Goal: Task Accomplishment & Management: Manage account settings

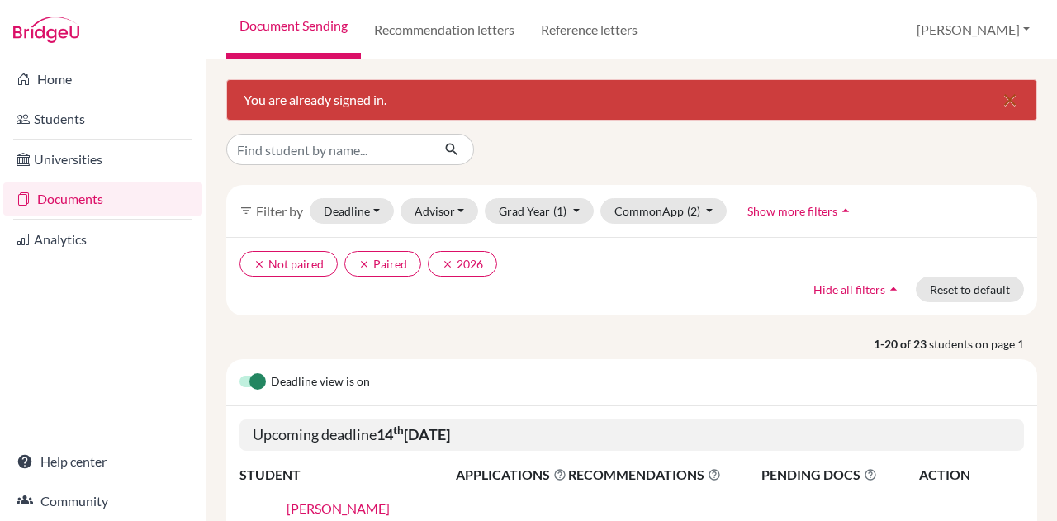
click at [1003, 100] on icon "close" at bounding box center [1010, 100] width 20 height 20
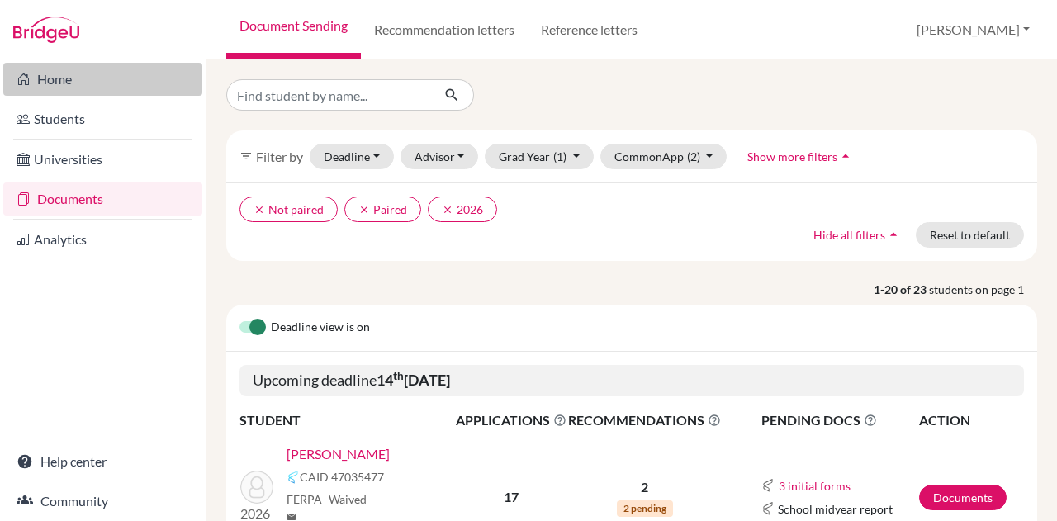
click at [61, 77] on link "Home" at bounding box center [102, 79] width 199 height 33
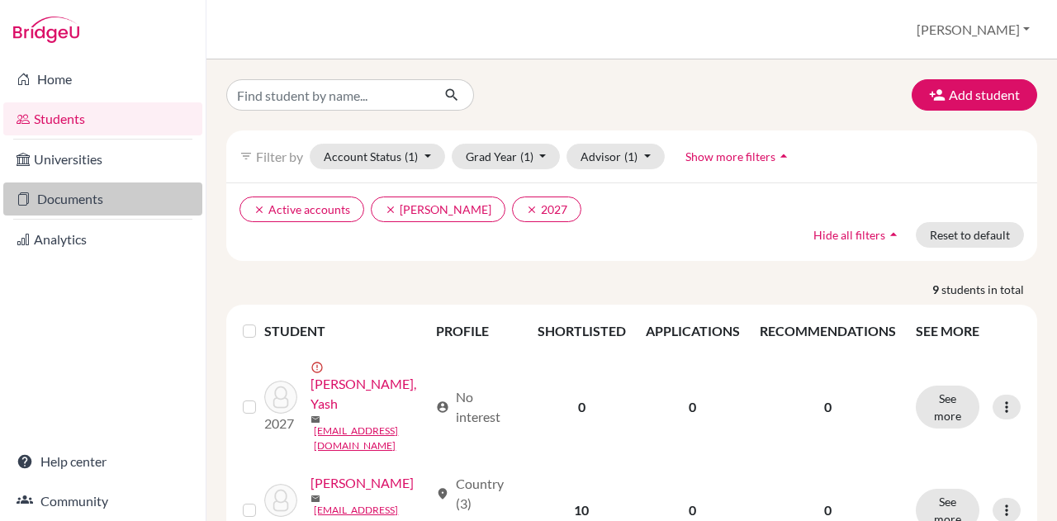
click at [93, 197] on link "Documents" at bounding box center [102, 199] width 199 height 33
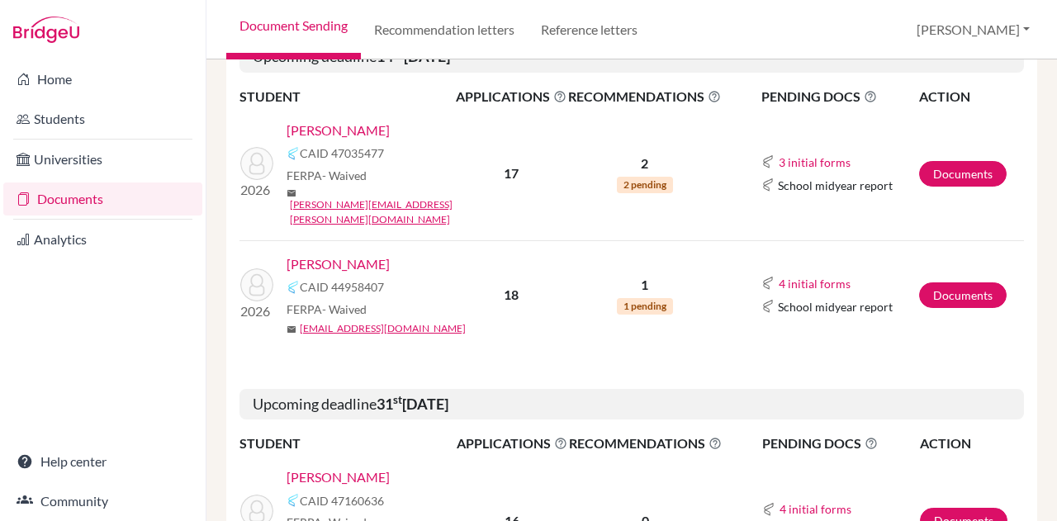
scroll to position [387, 0]
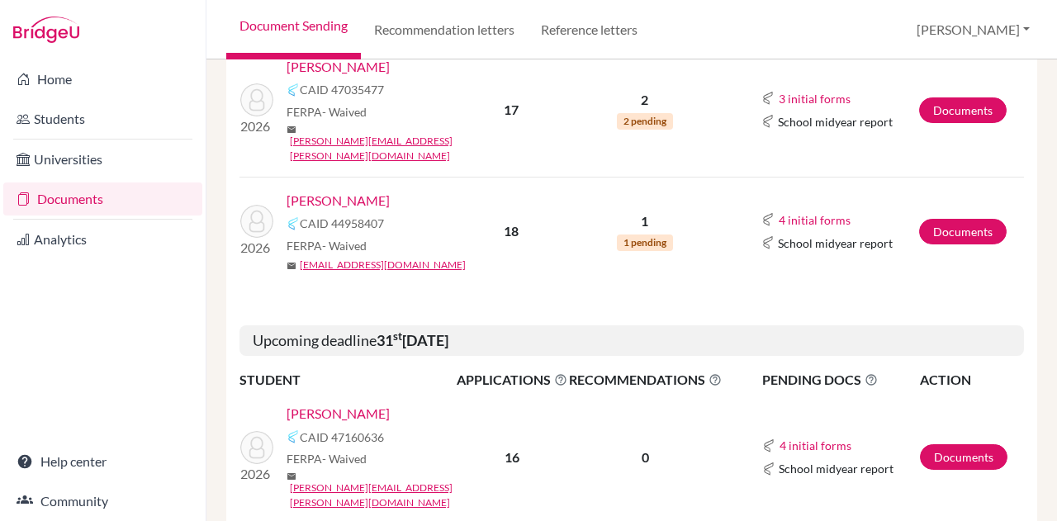
click at [335, 191] on link "[PERSON_NAME]" at bounding box center [338, 201] width 103 height 20
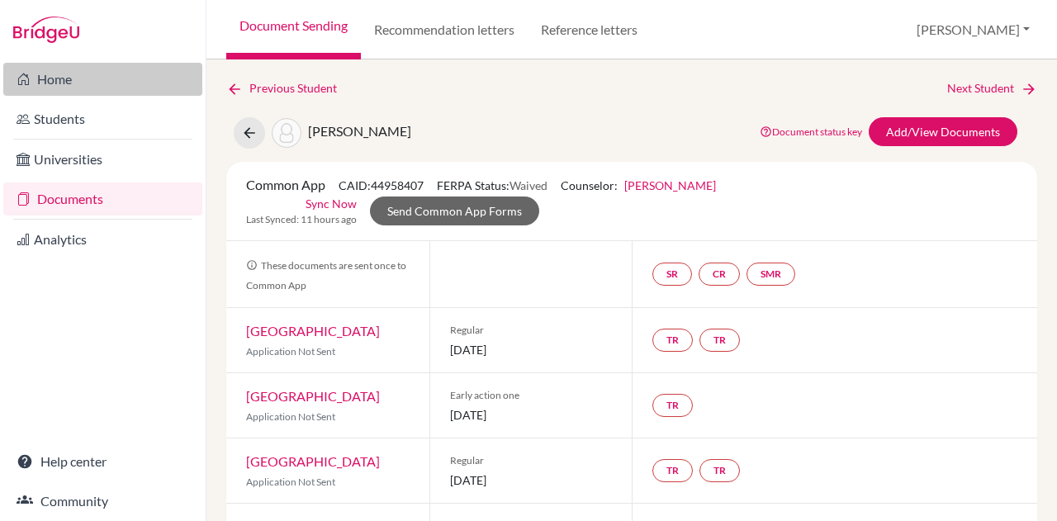
click at [64, 83] on link "Home" at bounding box center [102, 79] width 199 height 33
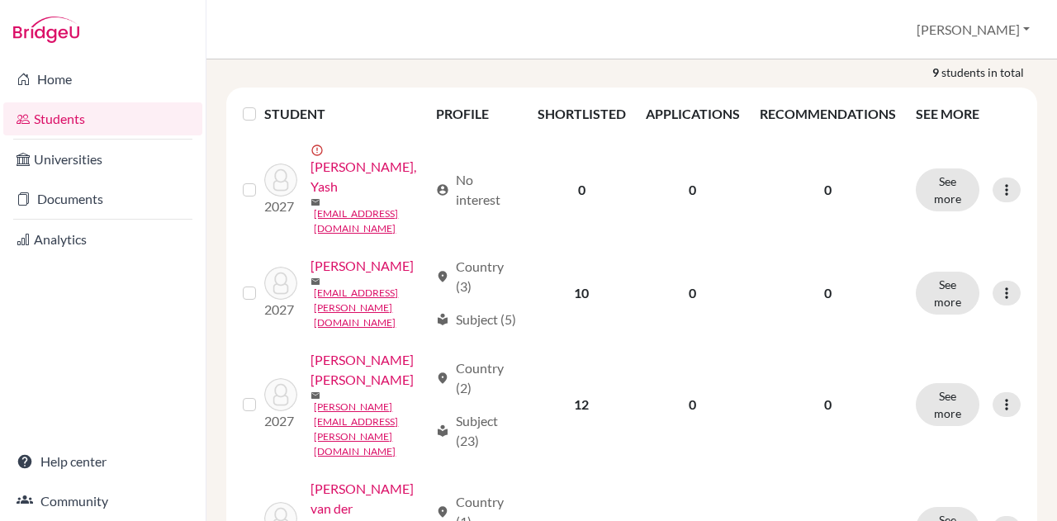
scroll to position [226, 0]
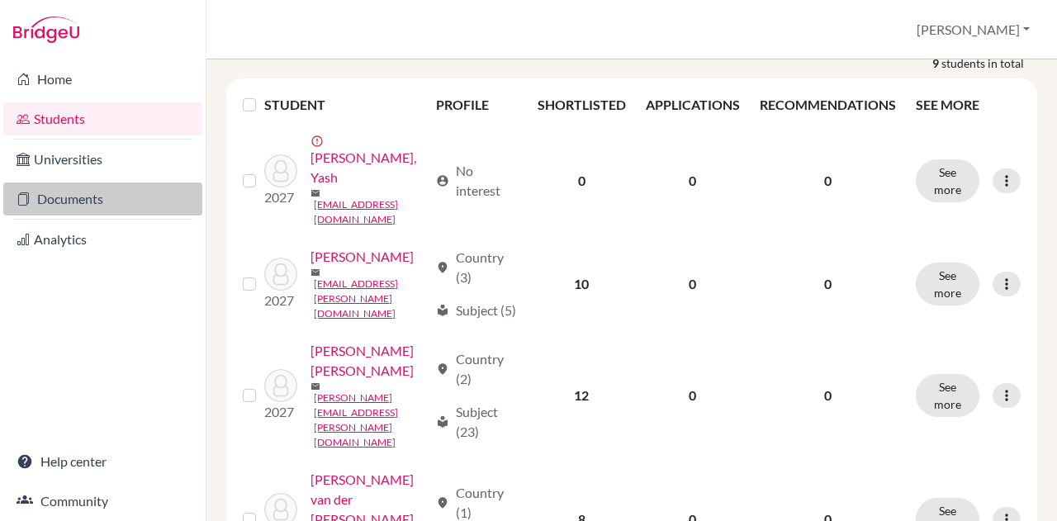
click at [64, 195] on link "Documents" at bounding box center [102, 199] width 199 height 33
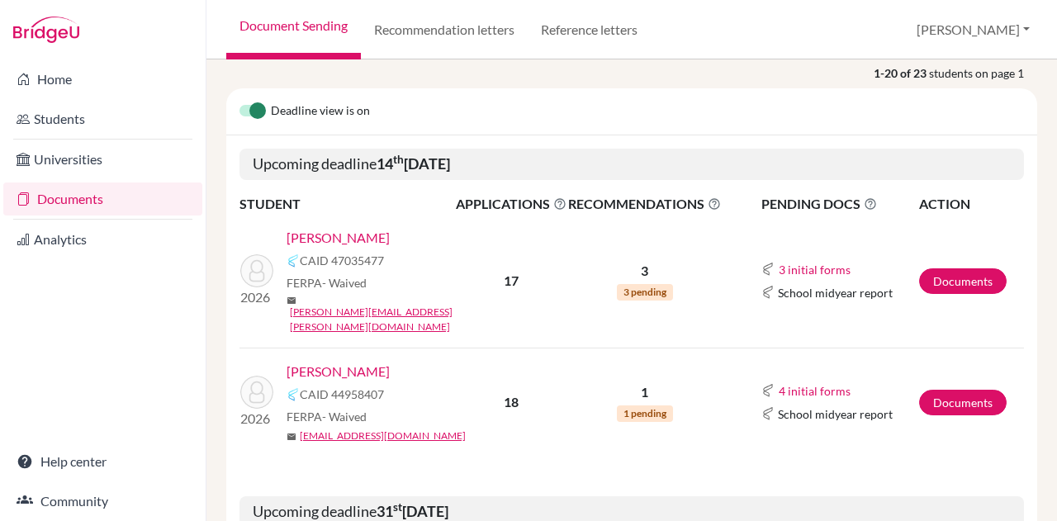
scroll to position [209, 0]
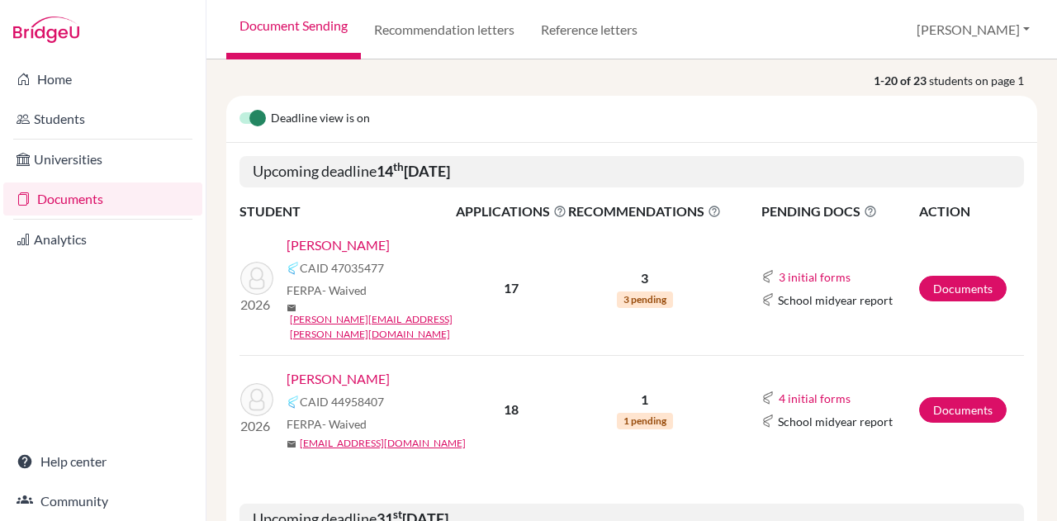
click at [337, 243] on link "[PERSON_NAME]" at bounding box center [338, 245] width 103 height 20
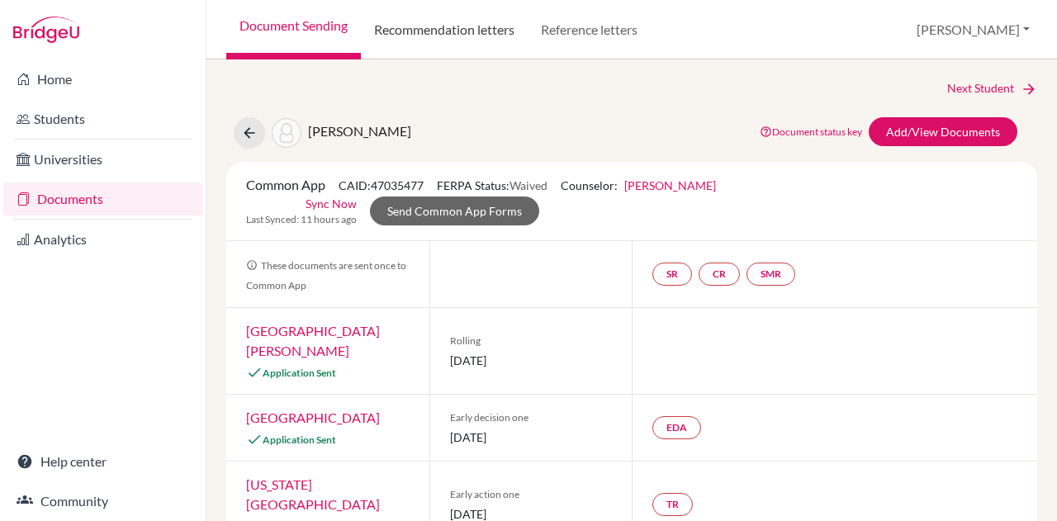
click at [454, 32] on link "Recommendation letters" at bounding box center [444, 29] width 167 height 59
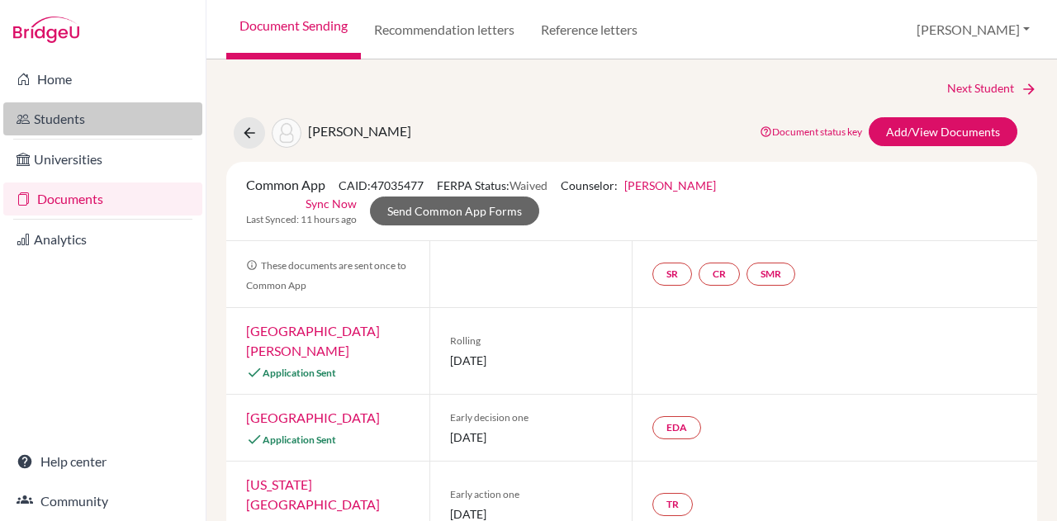
click at [86, 121] on link "Students" at bounding box center [102, 118] width 199 height 33
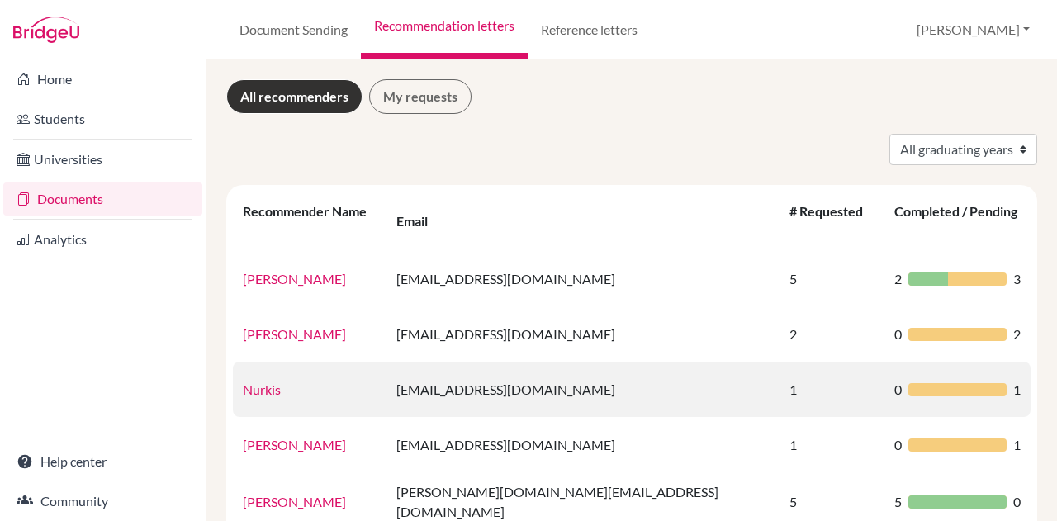
scroll to position [32, 0]
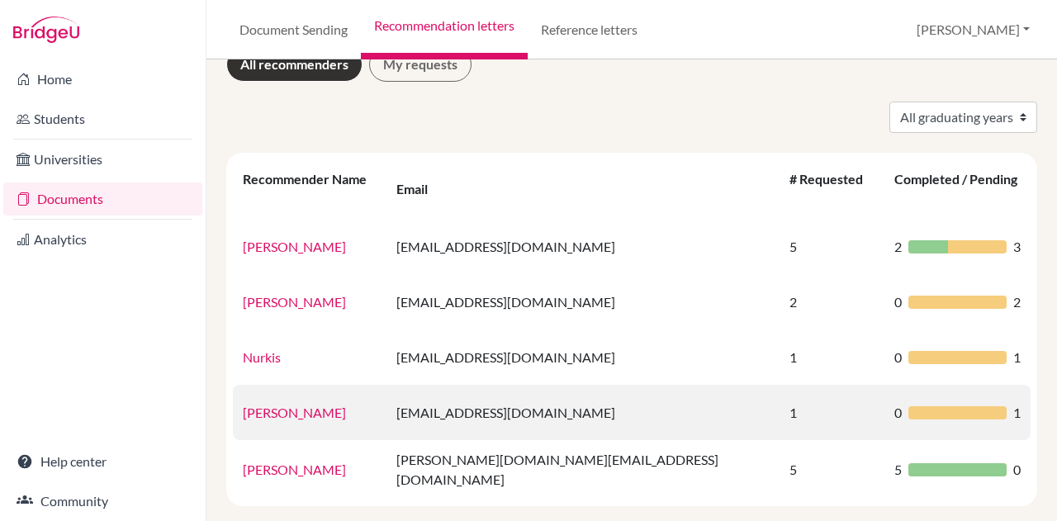
click at [387, 396] on td "[PERSON_NAME]" at bounding box center [310, 412] width 154 height 55
click at [333, 405] on link "[PERSON_NAME]" at bounding box center [294, 413] width 103 height 16
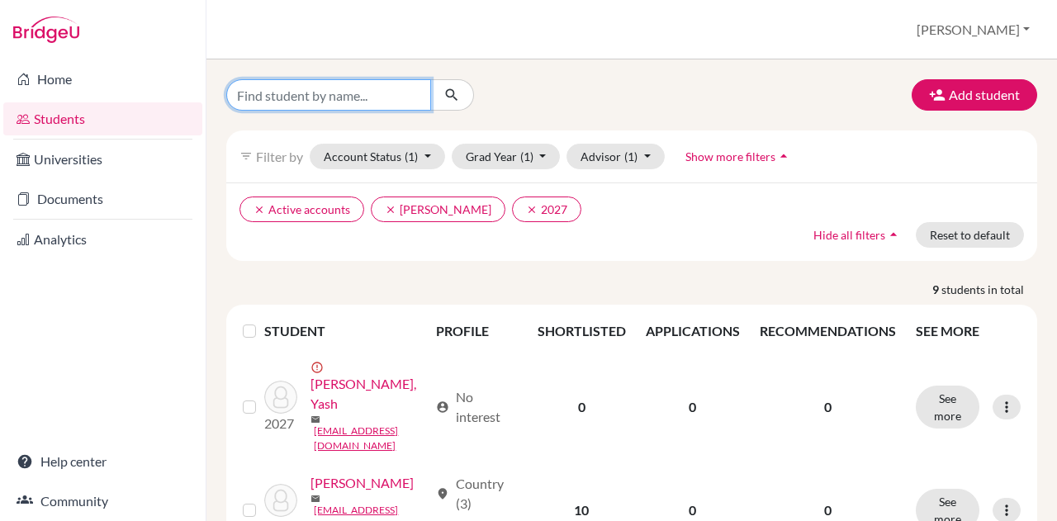
click at [359, 94] on input "Find student by name..." at bounding box center [328, 94] width 205 height 31
type input "[PERSON_NAME]"
click button "submit" at bounding box center [452, 94] width 44 height 31
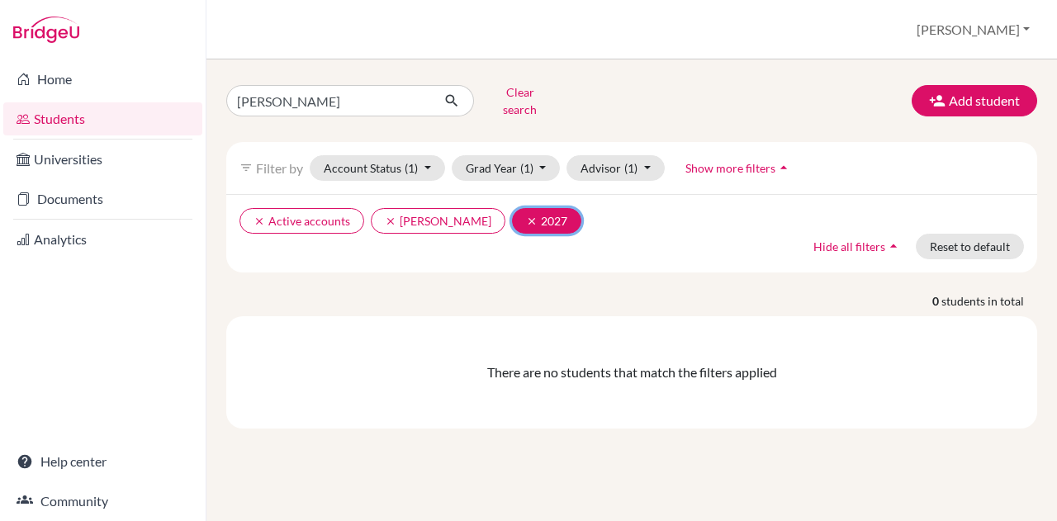
click at [527, 208] on button "clear 2027" at bounding box center [546, 221] width 69 height 26
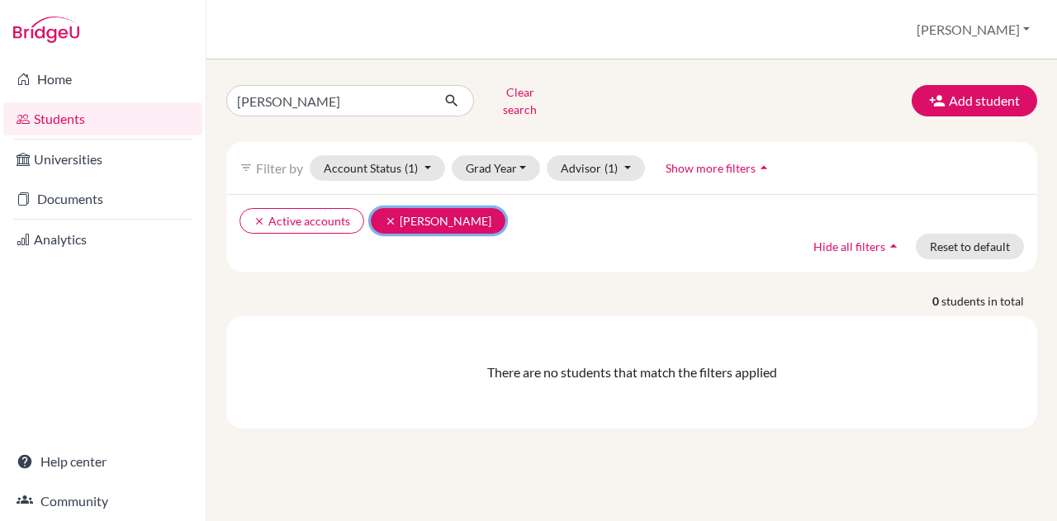
click at [388, 216] on icon "clear" at bounding box center [391, 222] width 12 height 12
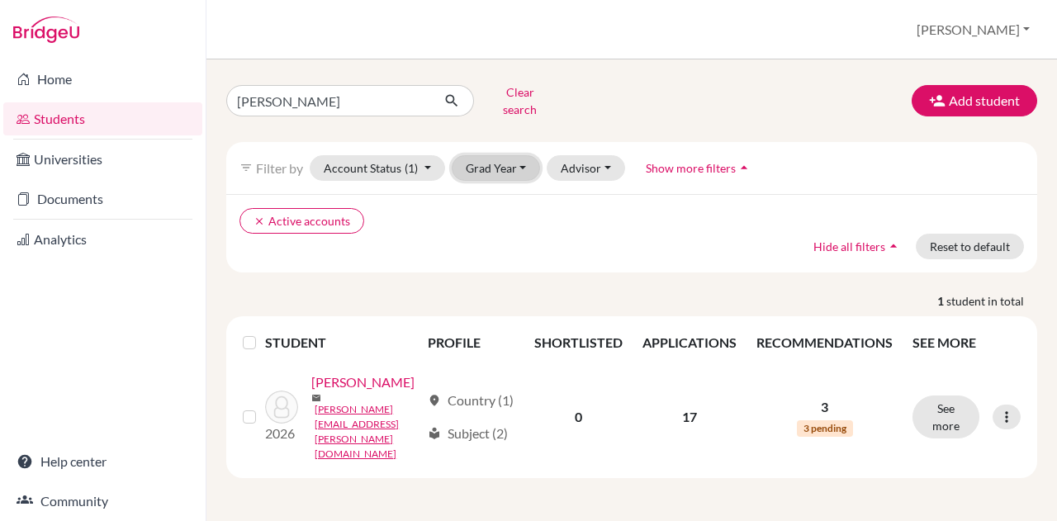
click at [495, 155] on button "Grad Year" at bounding box center [496, 168] width 89 height 26
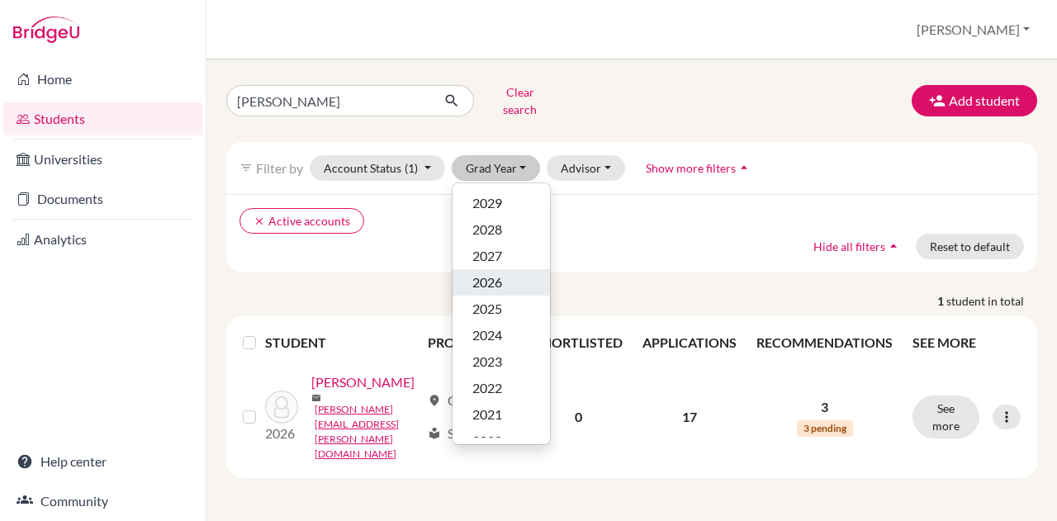
click at [484, 273] on span "2026" at bounding box center [488, 283] width 30 height 20
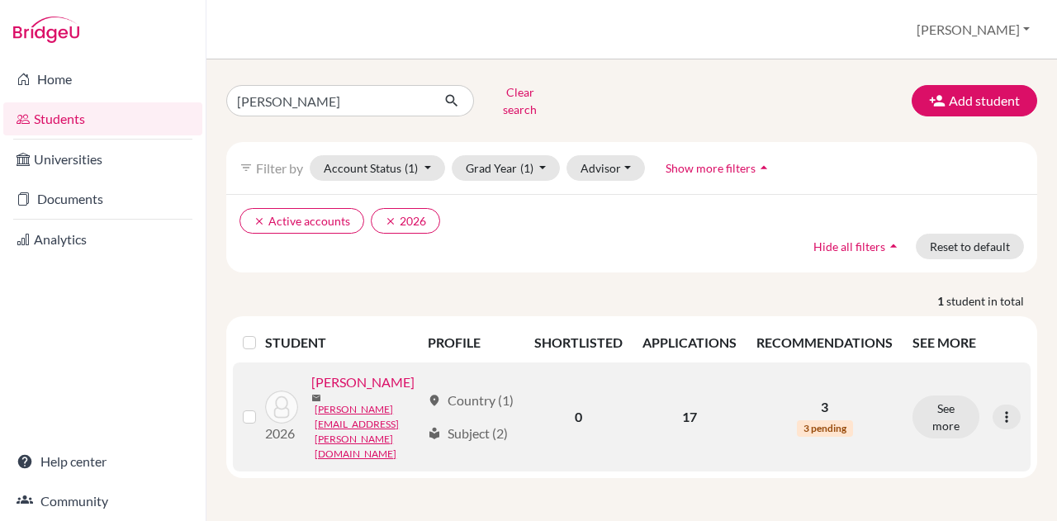
click at [325, 392] on link "[PERSON_NAME]" at bounding box center [362, 383] width 103 height 20
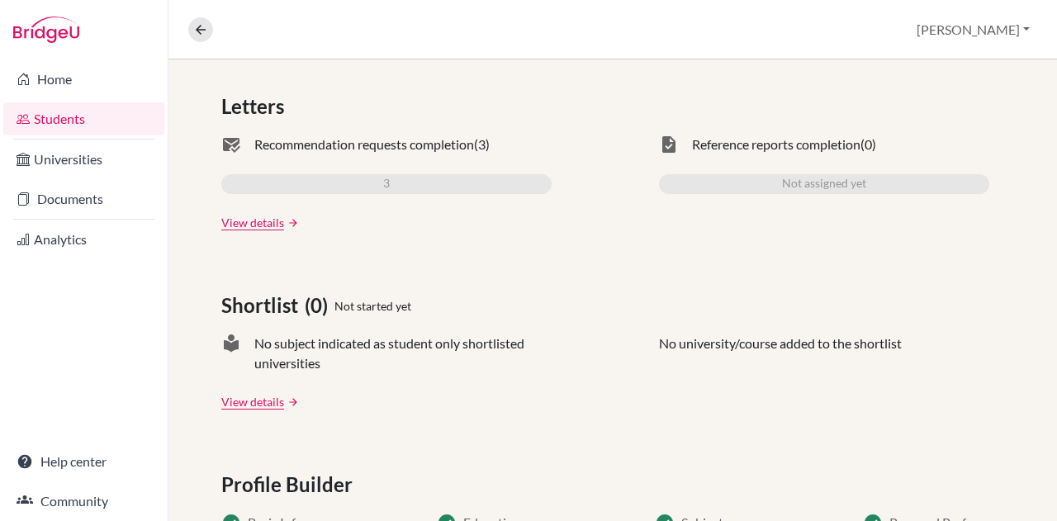
scroll to position [502, 0]
click at [249, 222] on link "View details" at bounding box center [252, 222] width 63 height 17
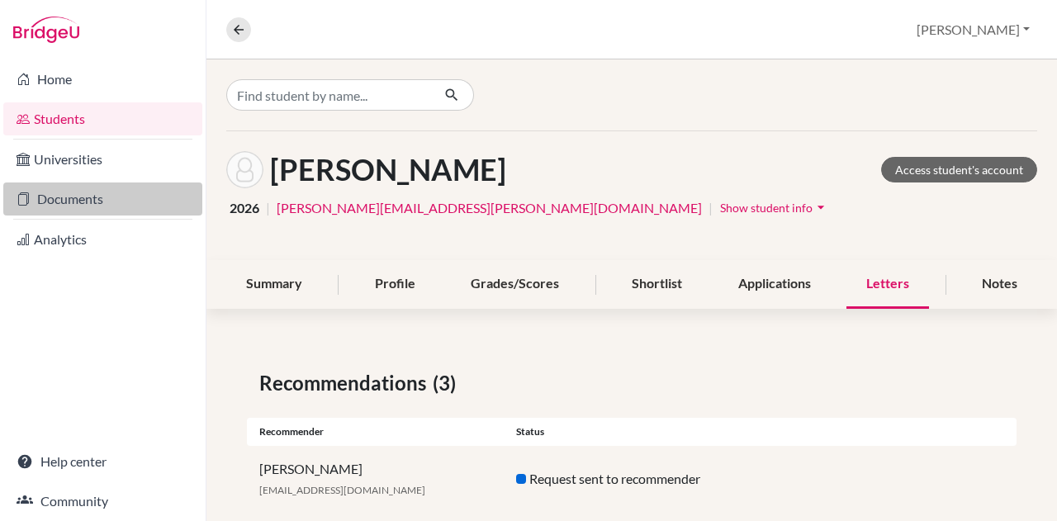
click at [75, 188] on link "Documents" at bounding box center [102, 199] width 199 height 33
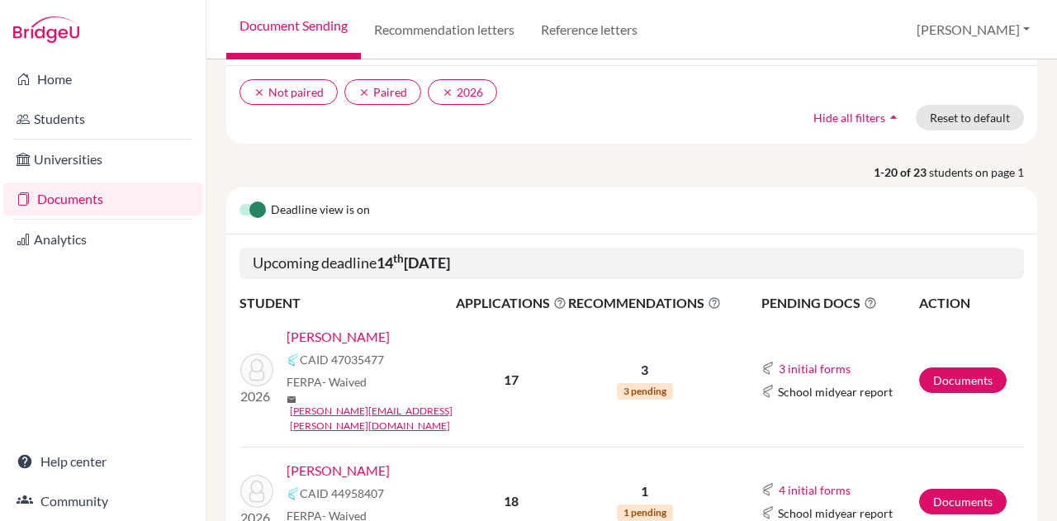
scroll to position [150, 0]
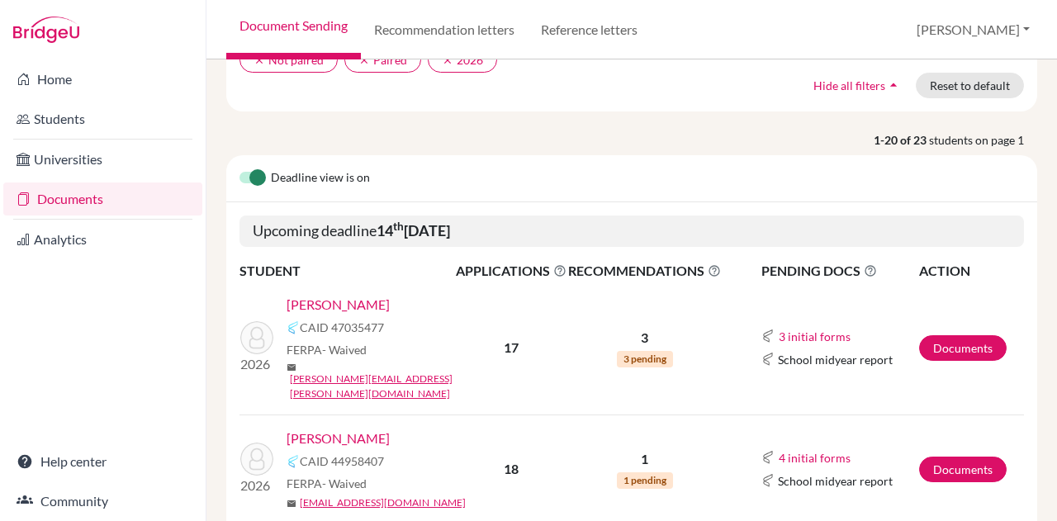
click at [322, 301] on link "Atzbach, Amelia" at bounding box center [338, 305] width 103 height 20
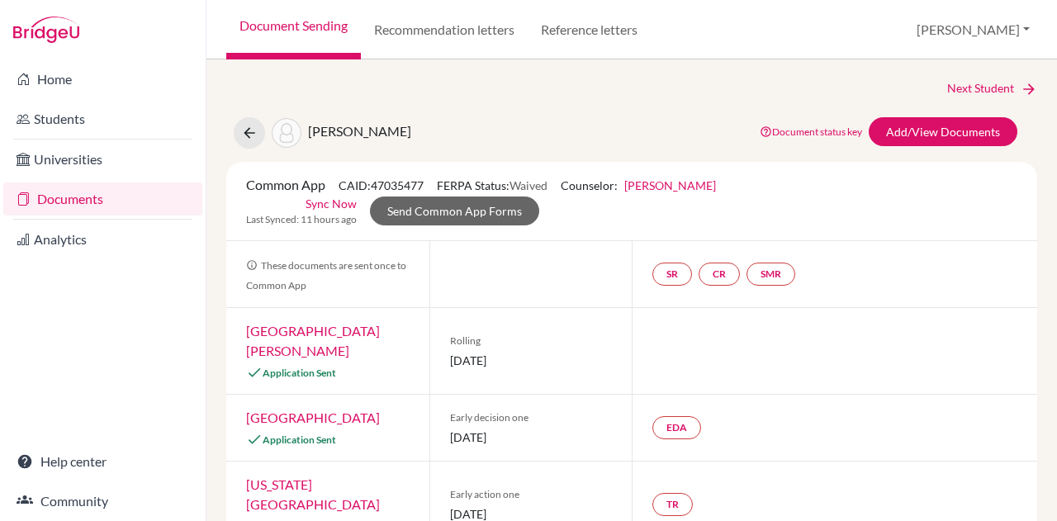
click at [668, 186] on link "[PERSON_NAME]" at bounding box center [671, 185] width 92 height 14
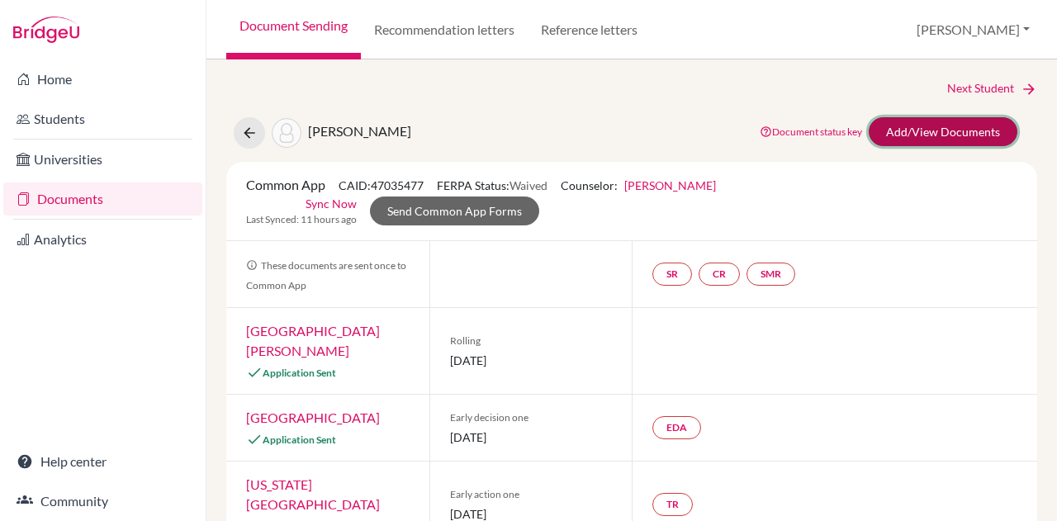
click at [891, 130] on link "Add/View Documents" at bounding box center [943, 131] width 149 height 29
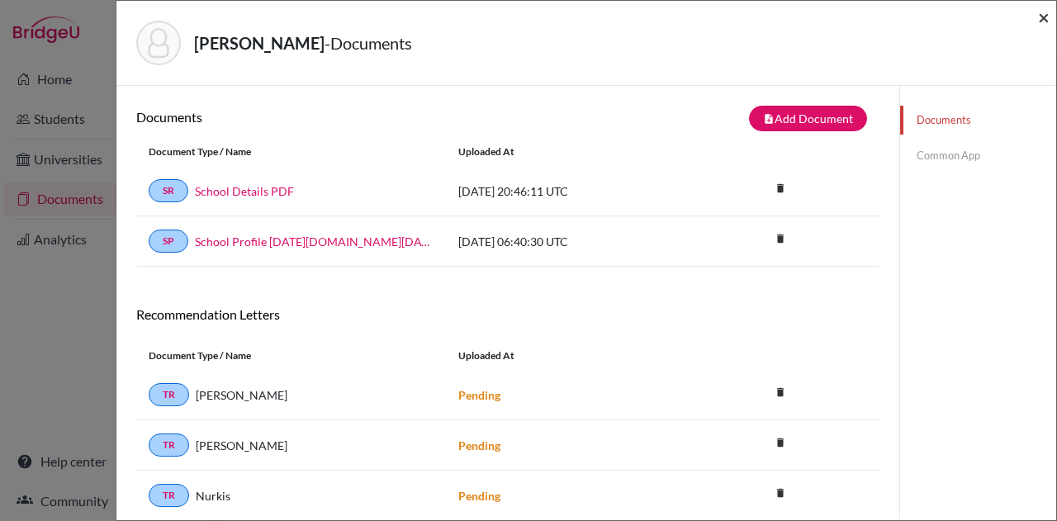
click at [1048, 21] on span "×" at bounding box center [1044, 17] width 12 height 24
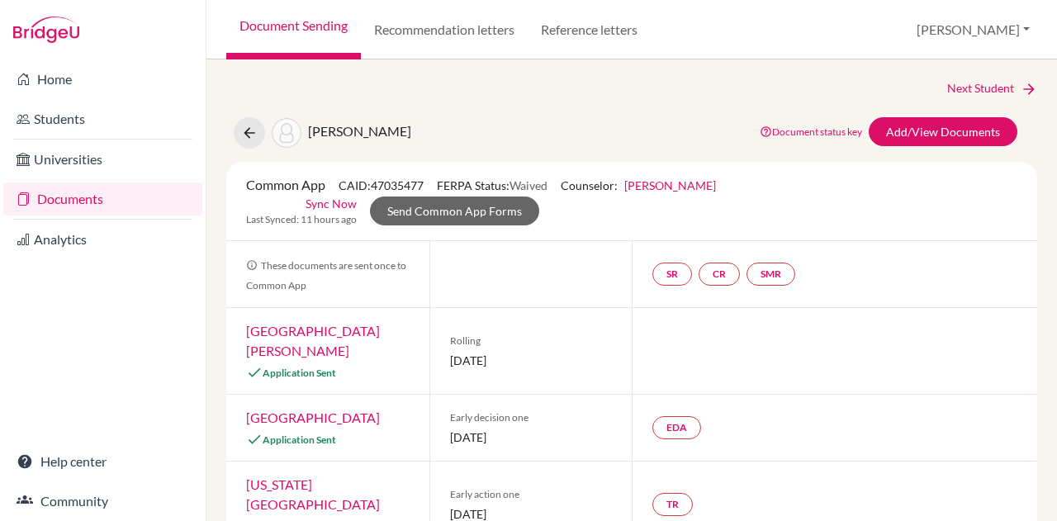
click at [64, 207] on link "Documents" at bounding box center [102, 199] width 199 height 33
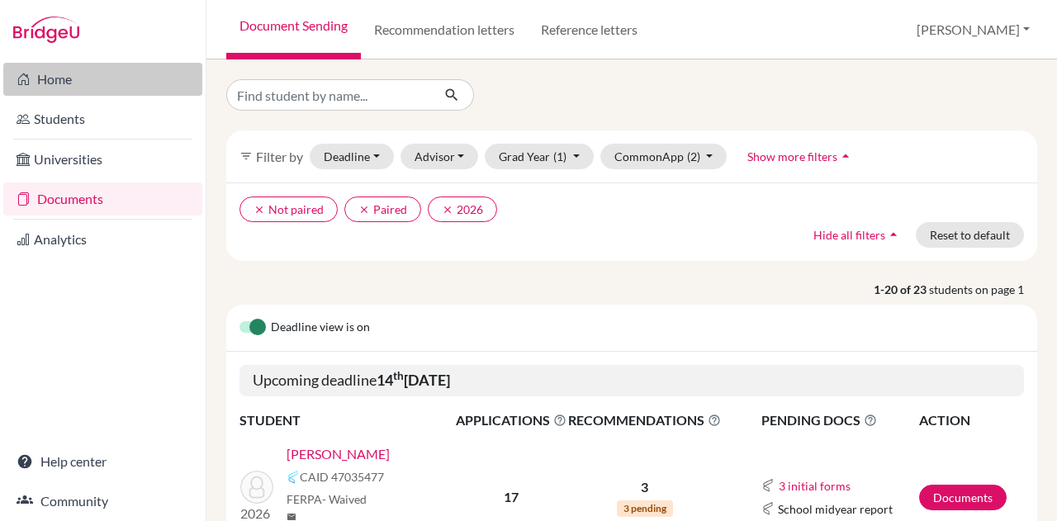
click at [59, 73] on link "Home" at bounding box center [102, 79] width 199 height 33
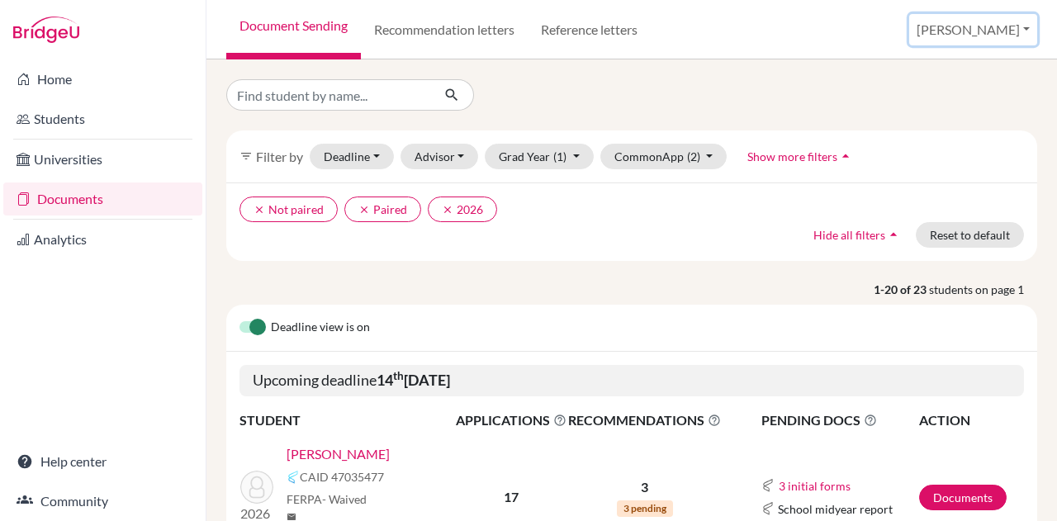
click at [1021, 38] on button "[PERSON_NAME]" at bounding box center [974, 29] width 128 height 31
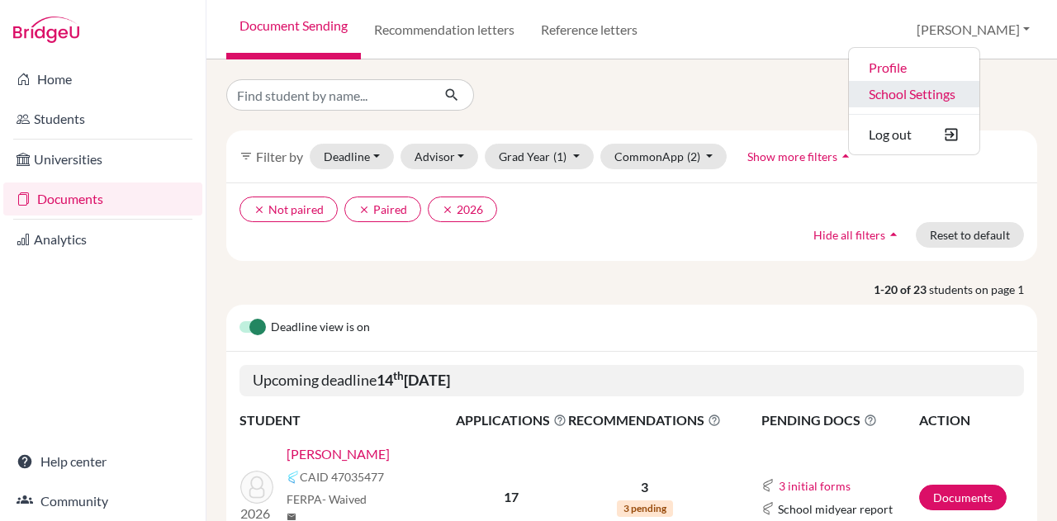
click at [952, 87] on link "School Settings" at bounding box center [914, 94] width 131 height 26
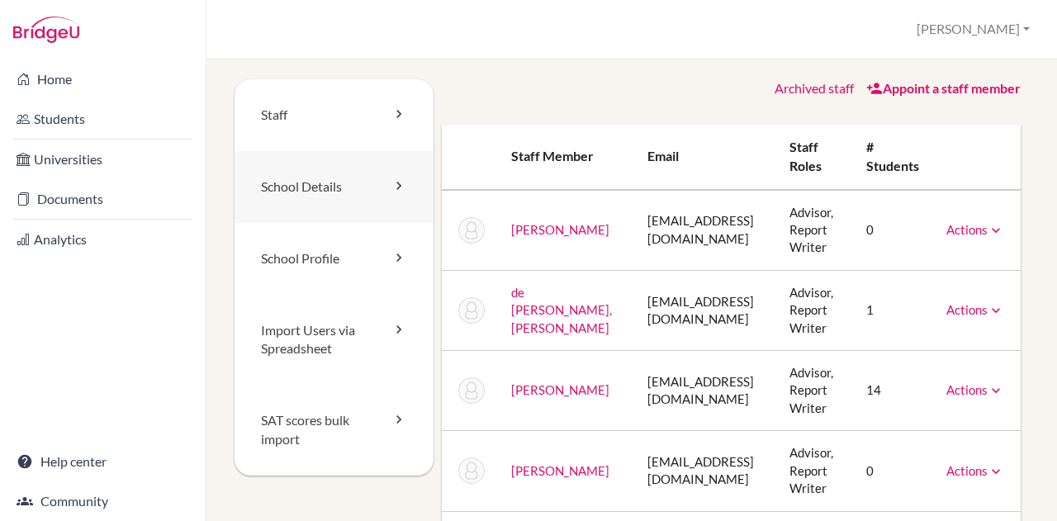
click at [292, 184] on link "School Details" at bounding box center [334, 187] width 199 height 72
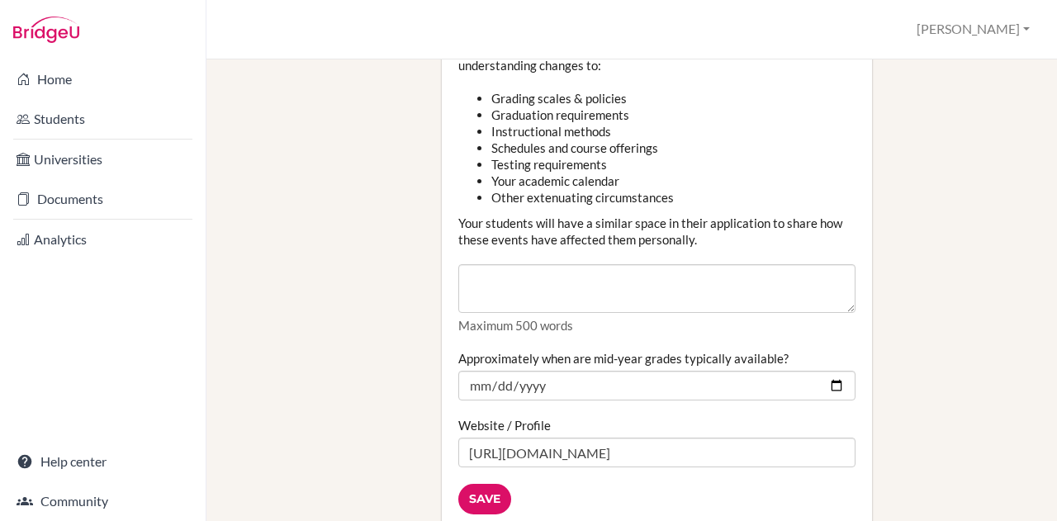
scroll to position [2025, 0]
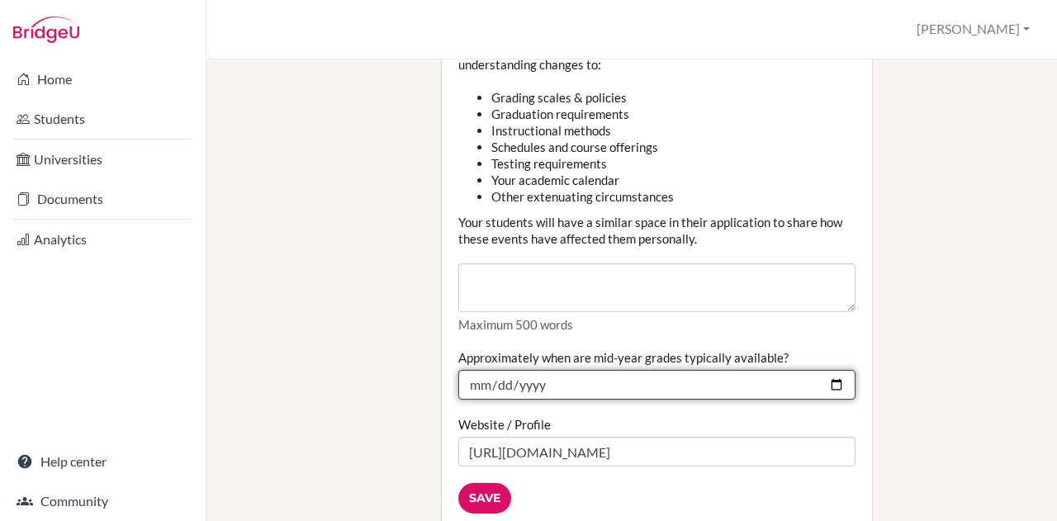
click at [831, 370] on input "2025-01-24" at bounding box center [656, 385] width 397 height 30
type input "2026-01-23"
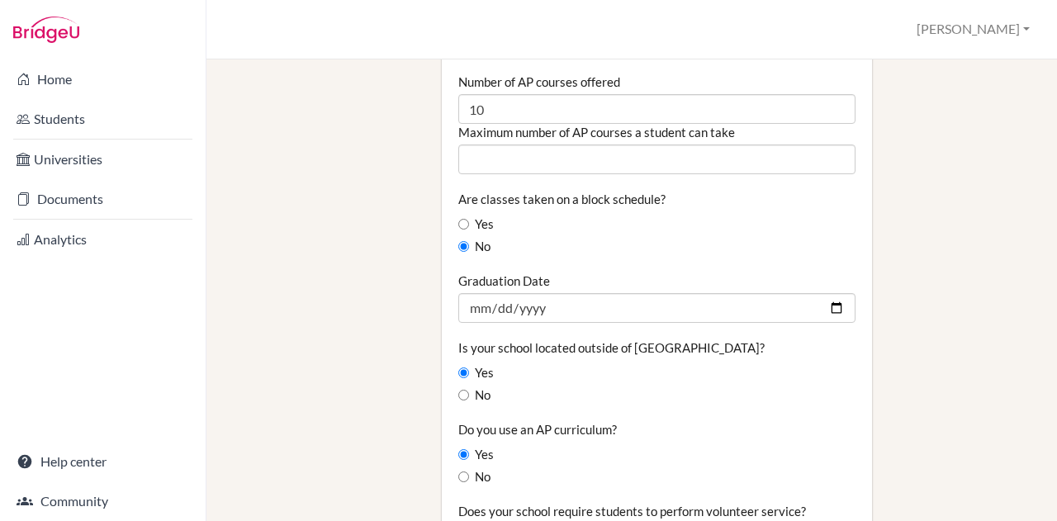
scroll to position [1229, 0]
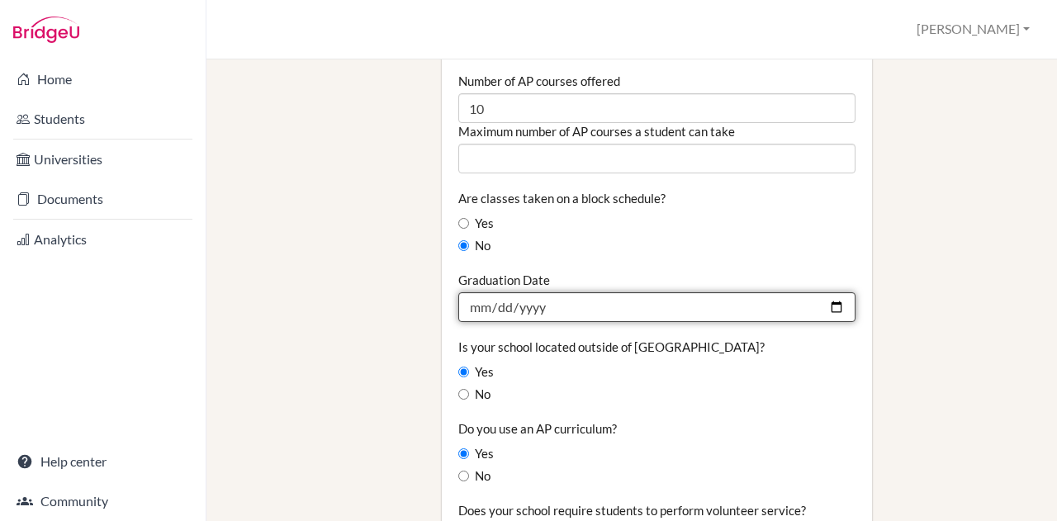
click at [828, 292] on input "2025-06-08" at bounding box center [656, 307] width 397 height 30
type input "2026-05-23"
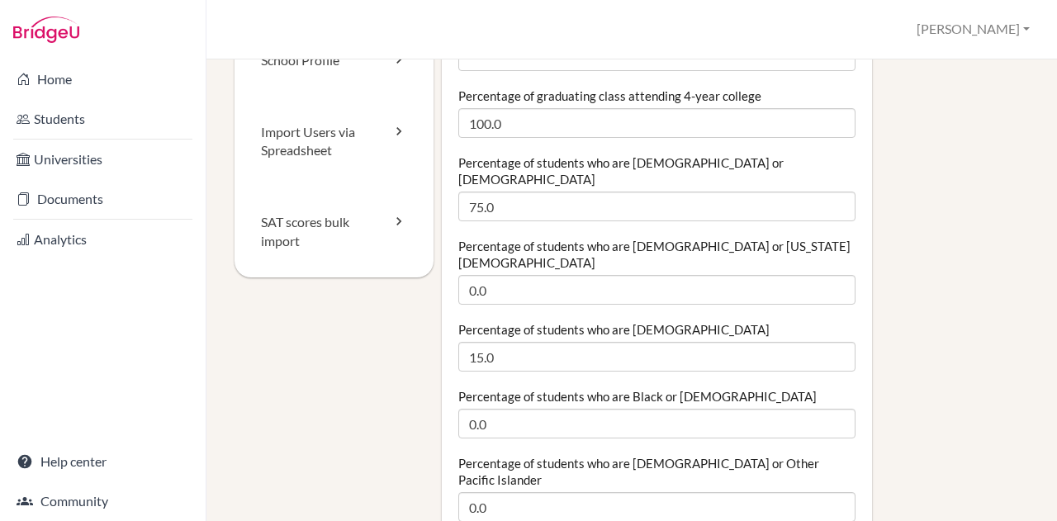
scroll to position [0, 0]
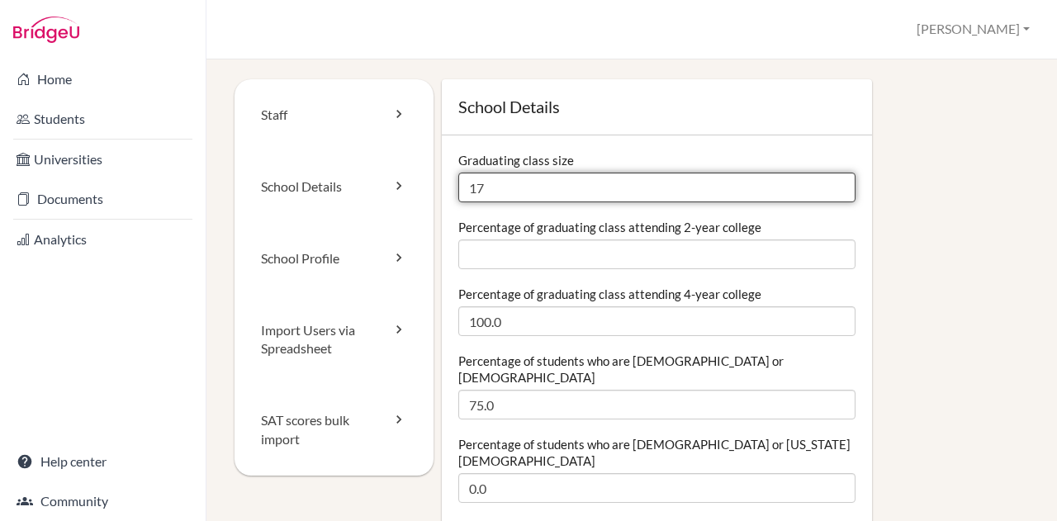
click at [573, 185] on input "17" at bounding box center [656, 188] width 397 height 30
type input "19"
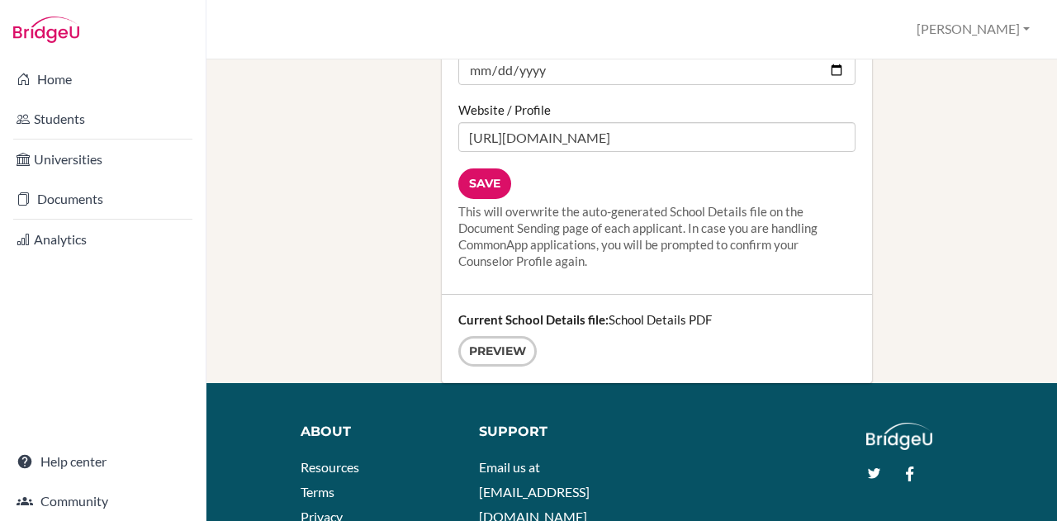
scroll to position [2340, 0]
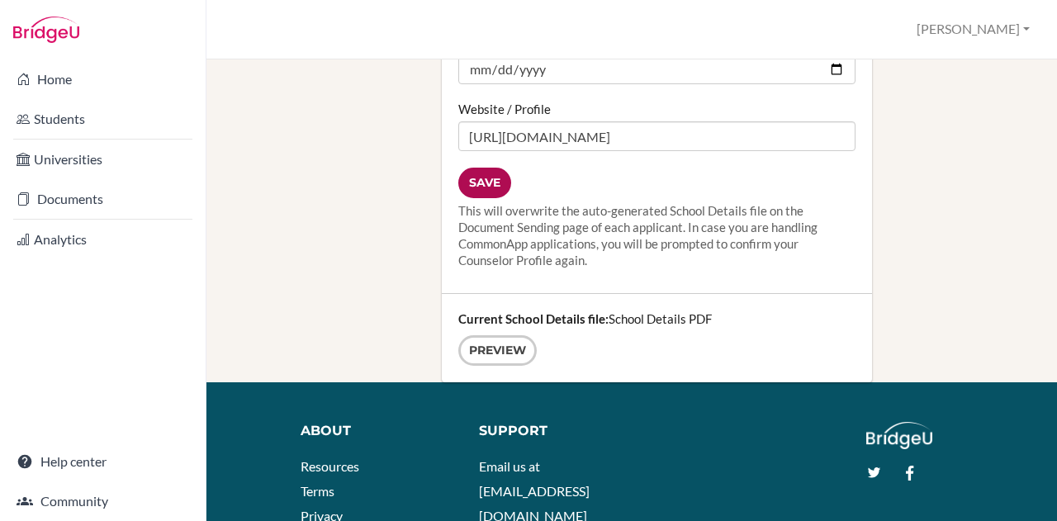
click at [474, 168] on input "Save" at bounding box center [484, 183] width 53 height 31
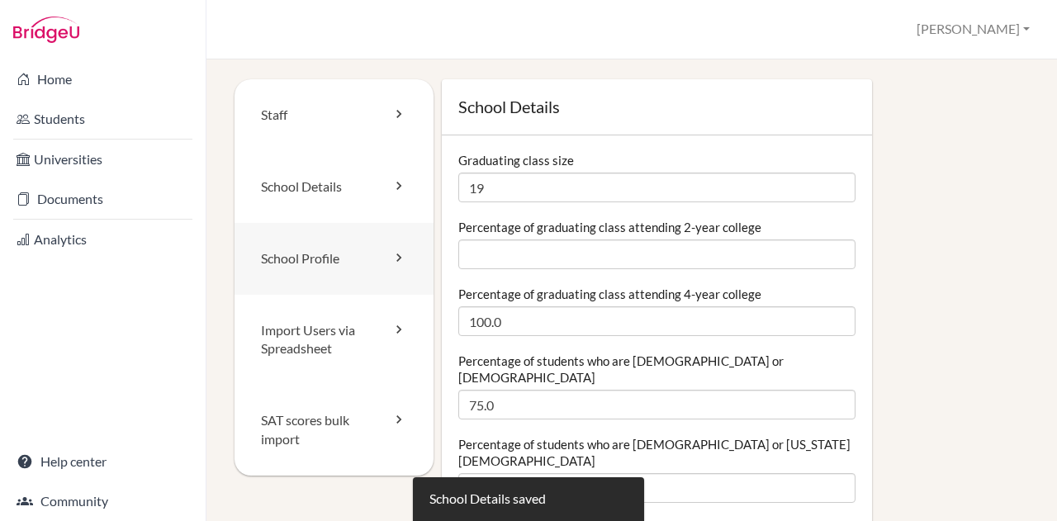
click at [301, 251] on link "School Profile" at bounding box center [334, 259] width 199 height 72
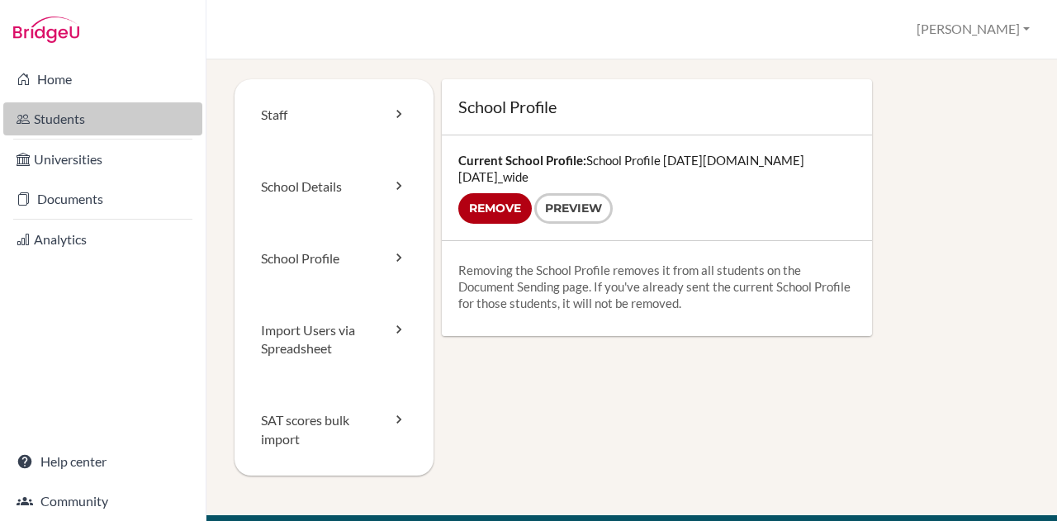
click at [81, 113] on link "Students" at bounding box center [102, 118] width 199 height 33
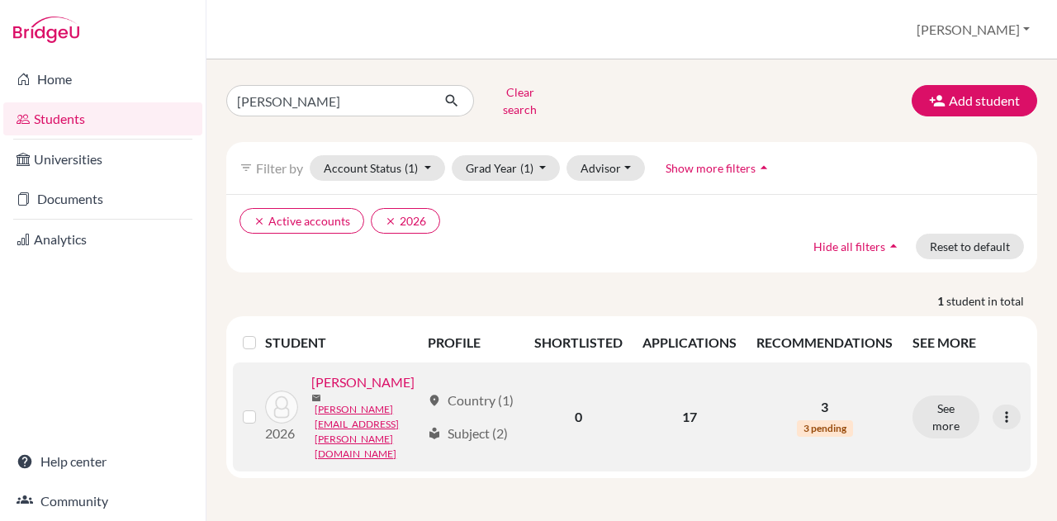
click at [321, 392] on link "Atzbach, Amelia" at bounding box center [362, 383] width 103 height 20
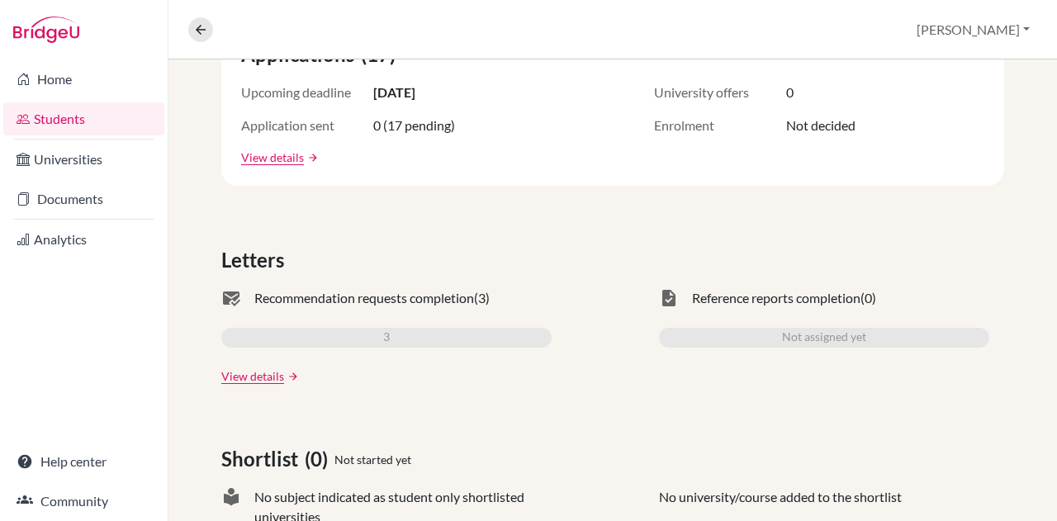
scroll to position [349, 0]
click at [238, 373] on link "View details" at bounding box center [252, 375] width 63 height 17
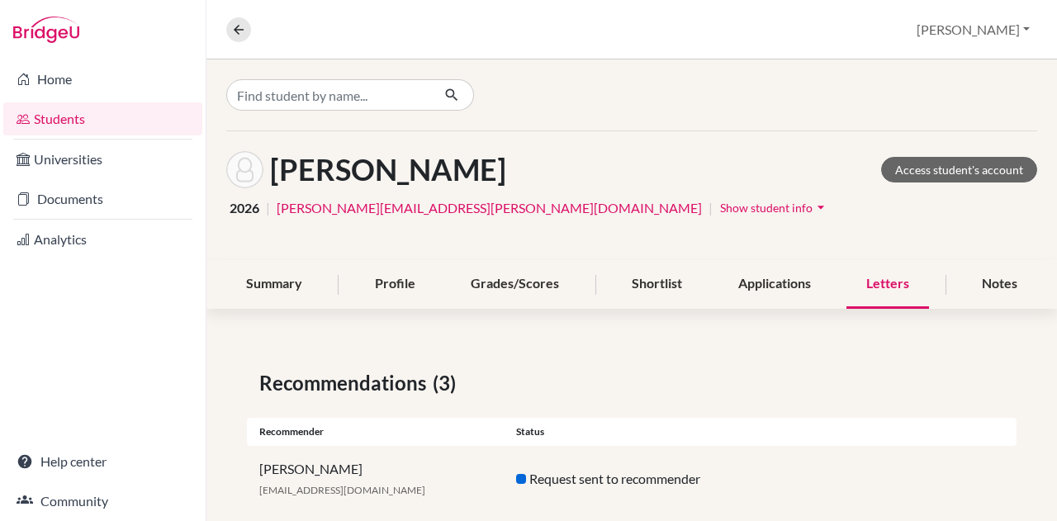
click at [720, 201] on span "Show student info" at bounding box center [766, 208] width 93 height 14
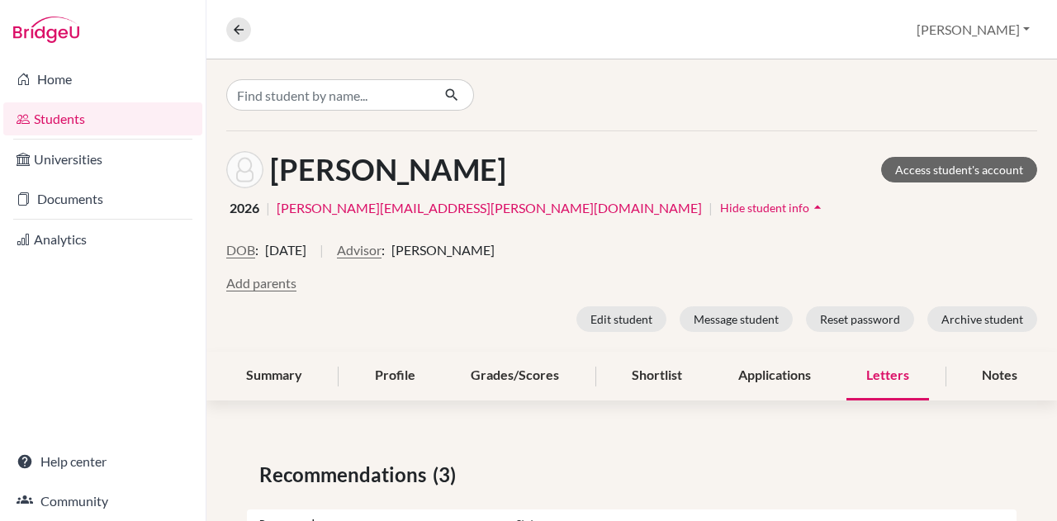
scroll to position [253, 0]
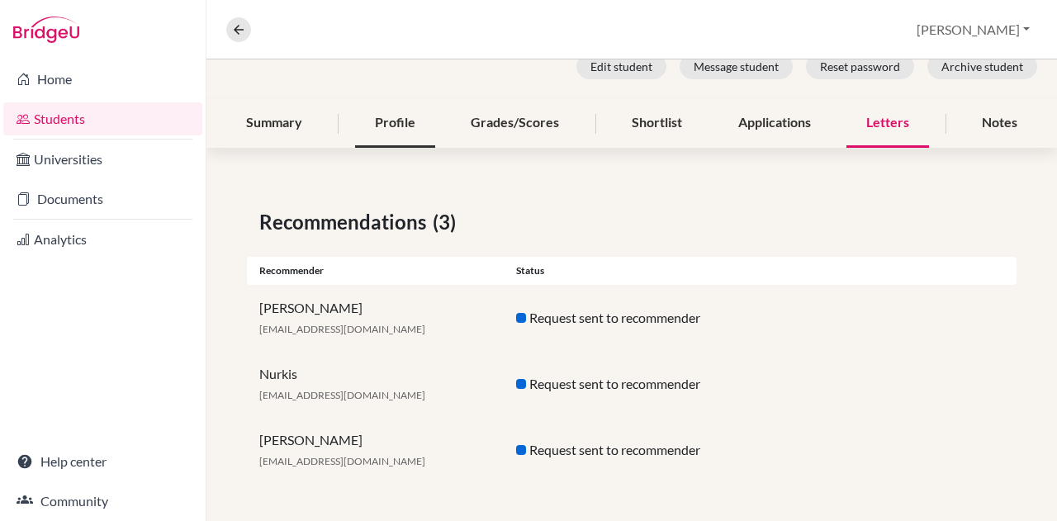
click at [384, 118] on div "Profile" at bounding box center [395, 123] width 80 height 49
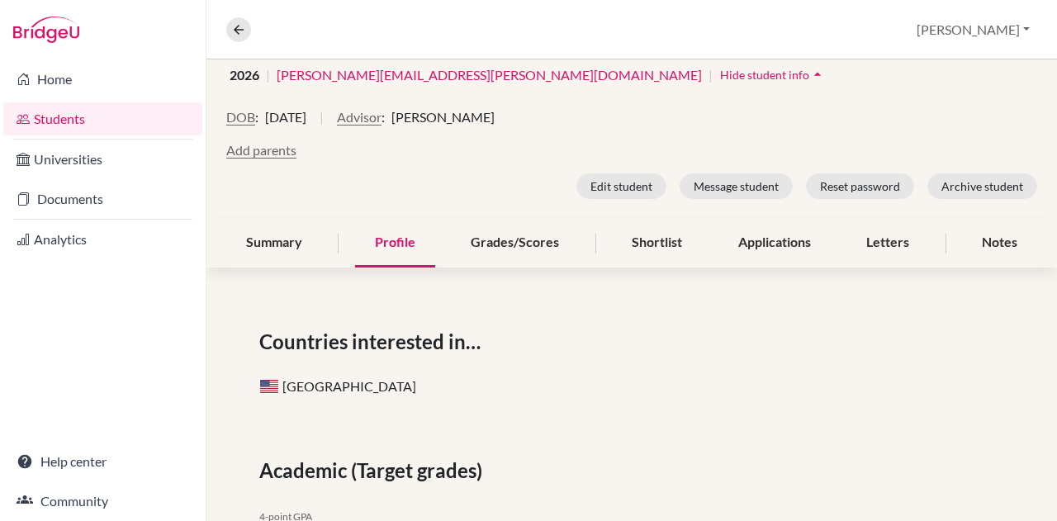
scroll to position [134, 0]
click at [620, 184] on button "Edit student" at bounding box center [622, 186] width 90 height 26
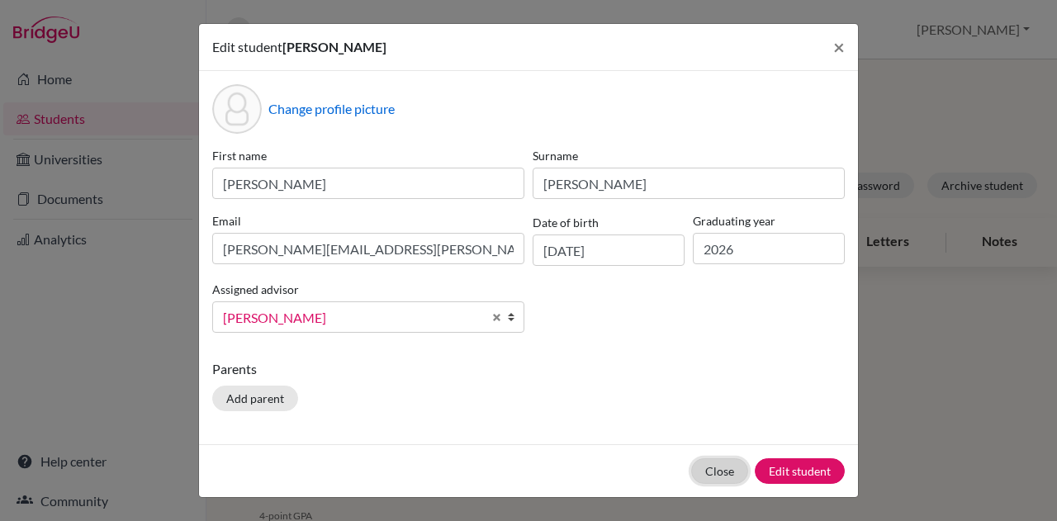
click at [724, 465] on button "Close" at bounding box center [719, 471] width 57 height 26
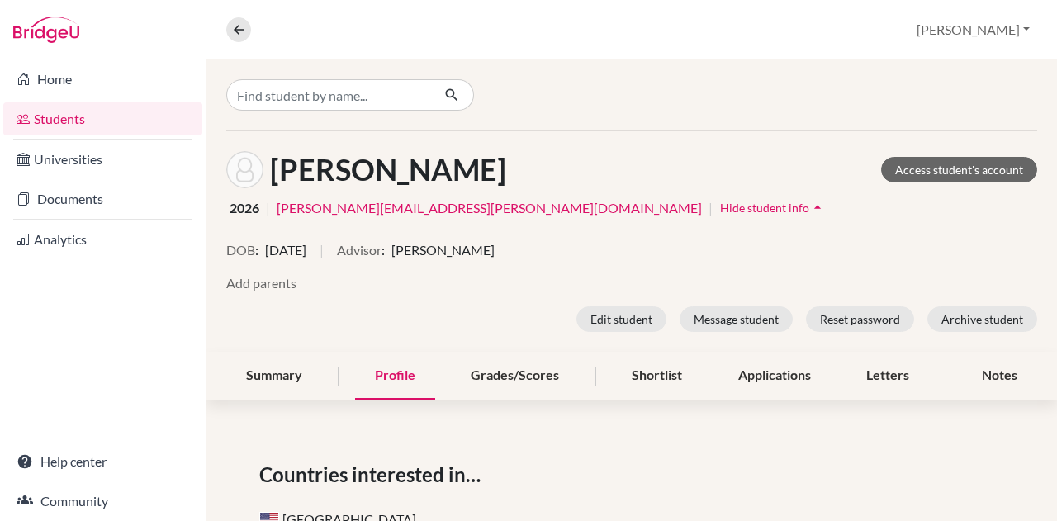
scroll to position [1, 0]
click at [240, 33] on icon at bounding box center [238, 29] width 15 height 15
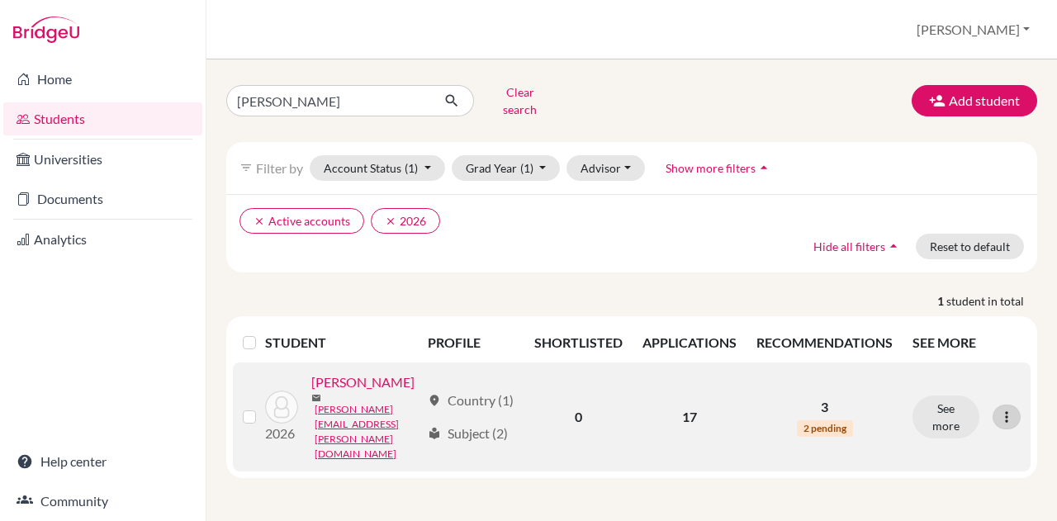
click at [1006, 409] on icon at bounding box center [1007, 417] width 17 height 17
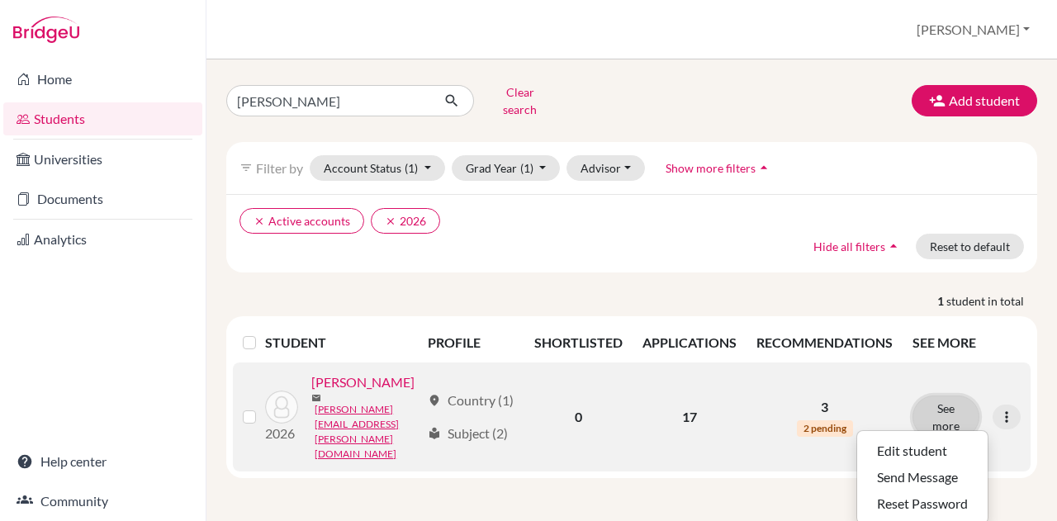
click at [943, 399] on button "See more" at bounding box center [946, 417] width 67 height 43
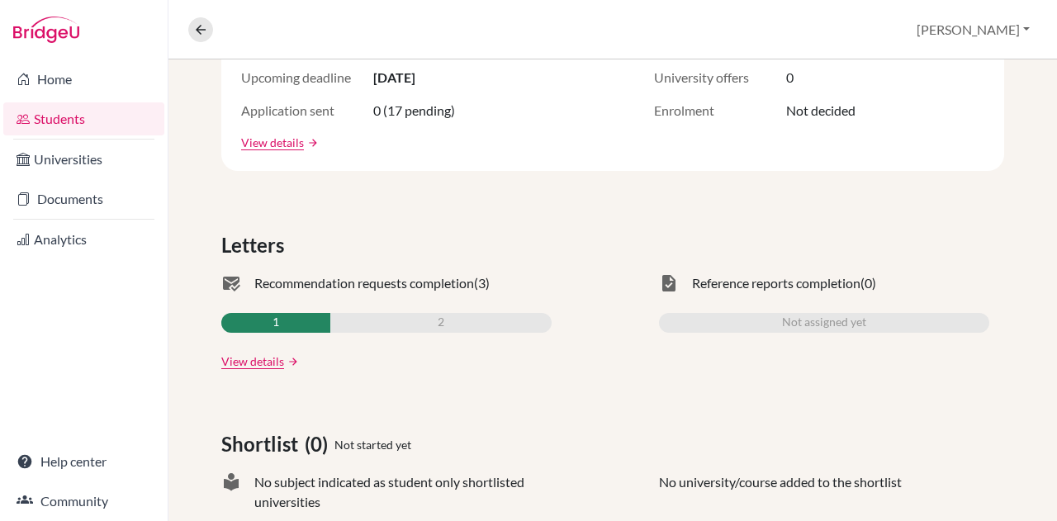
scroll to position [364, 0]
click at [241, 359] on link "View details" at bounding box center [252, 360] width 63 height 17
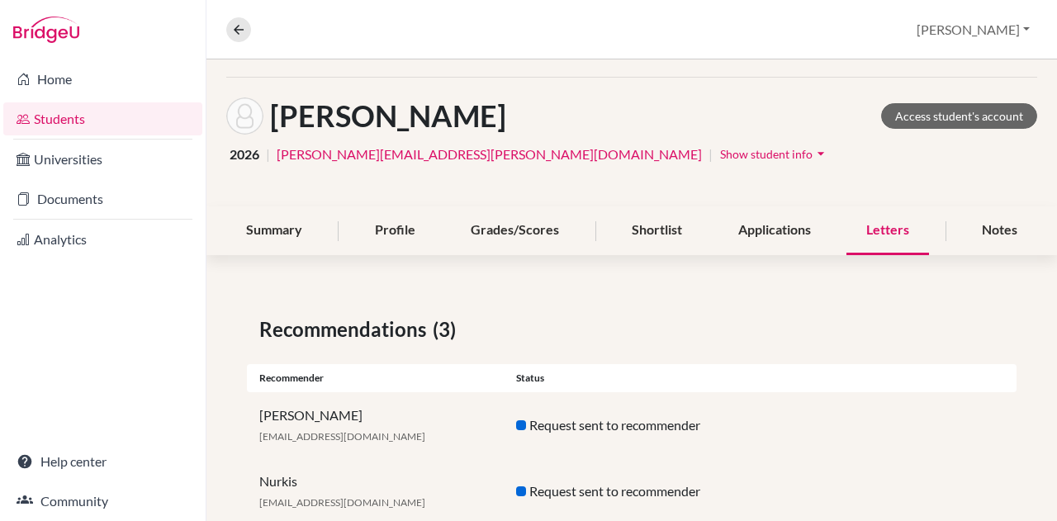
scroll to position [161, 0]
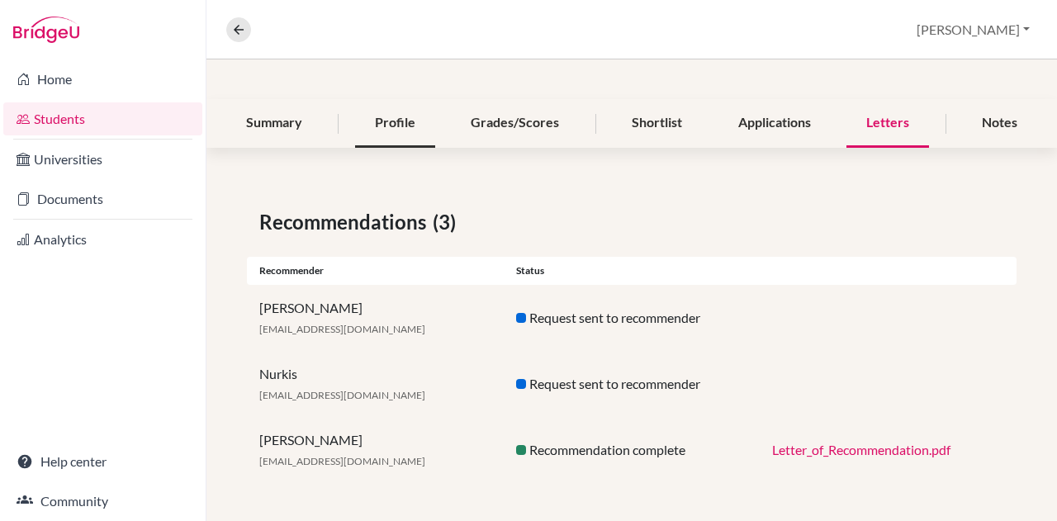
click at [395, 121] on div "Profile" at bounding box center [395, 123] width 80 height 49
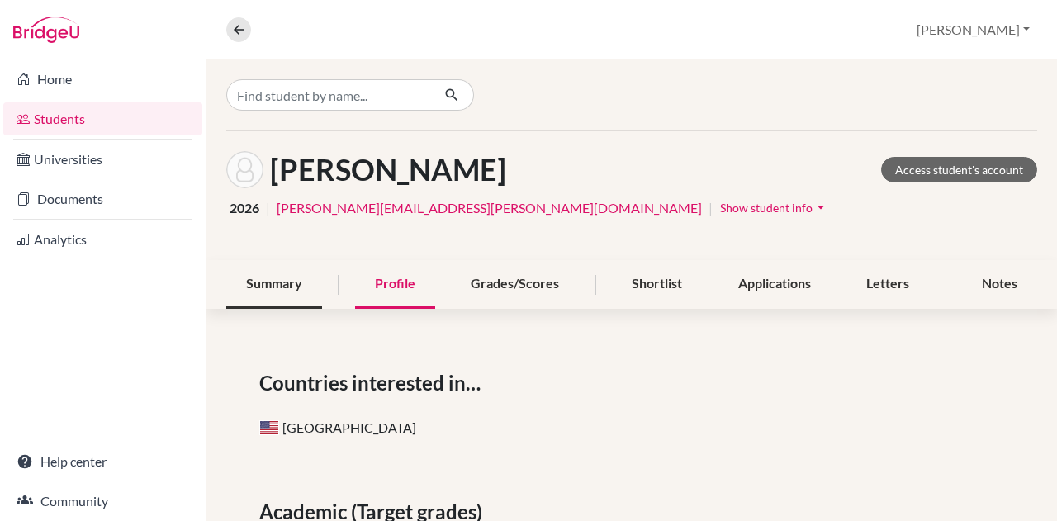
click at [281, 275] on div "Summary" at bounding box center [274, 284] width 96 height 49
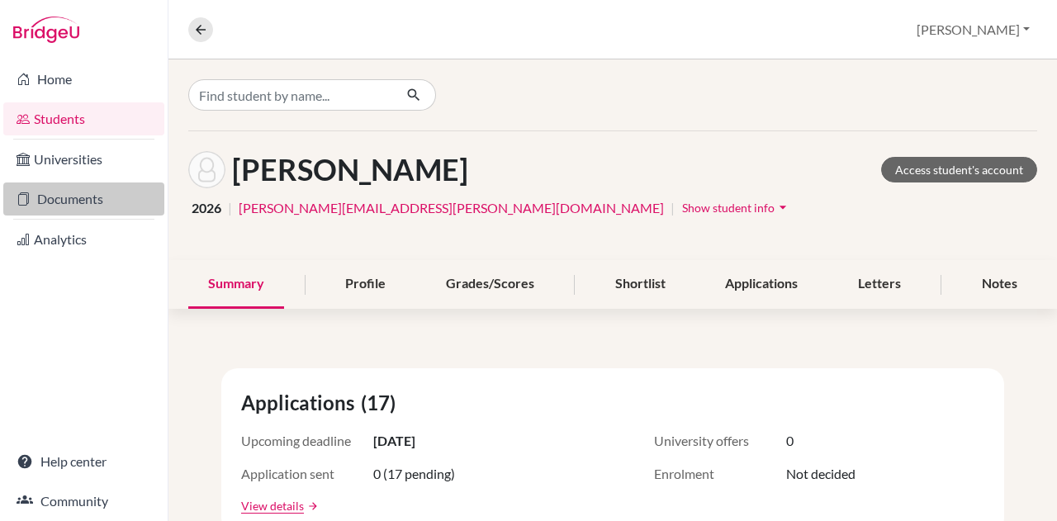
click at [79, 191] on link "Documents" at bounding box center [83, 199] width 161 height 33
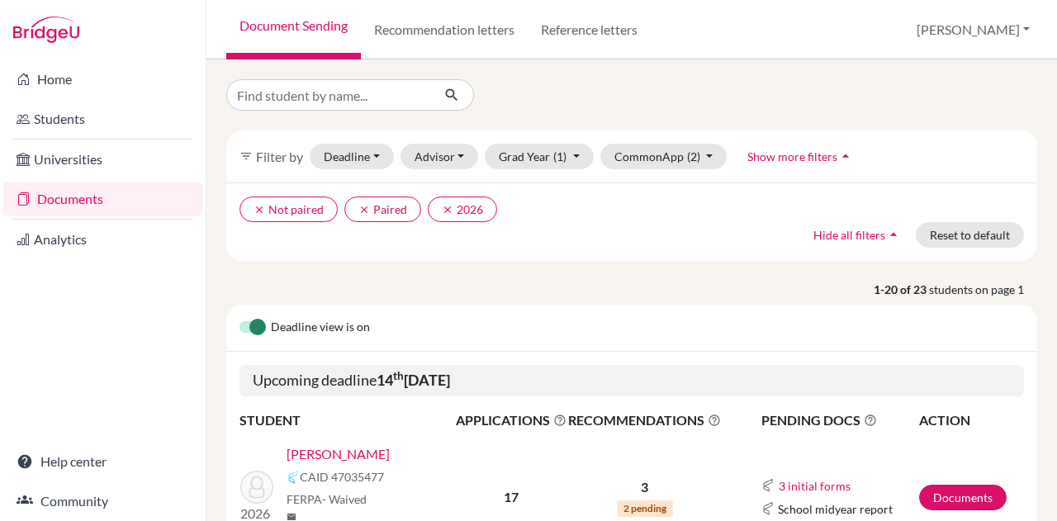
scroll to position [210, 0]
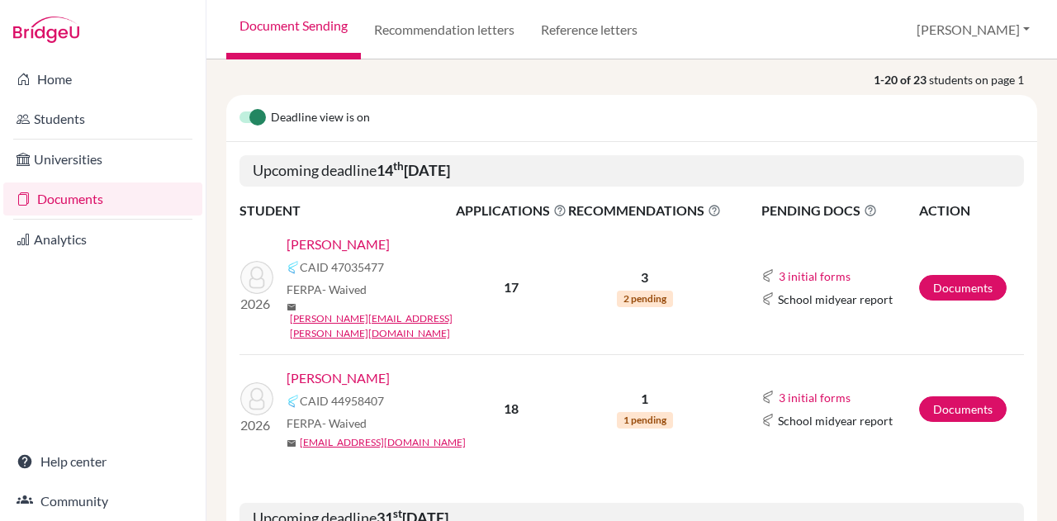
click at [338, 240] on link "[PERSON_NAME]" at bounding box center [338, 245] width 103 height 20
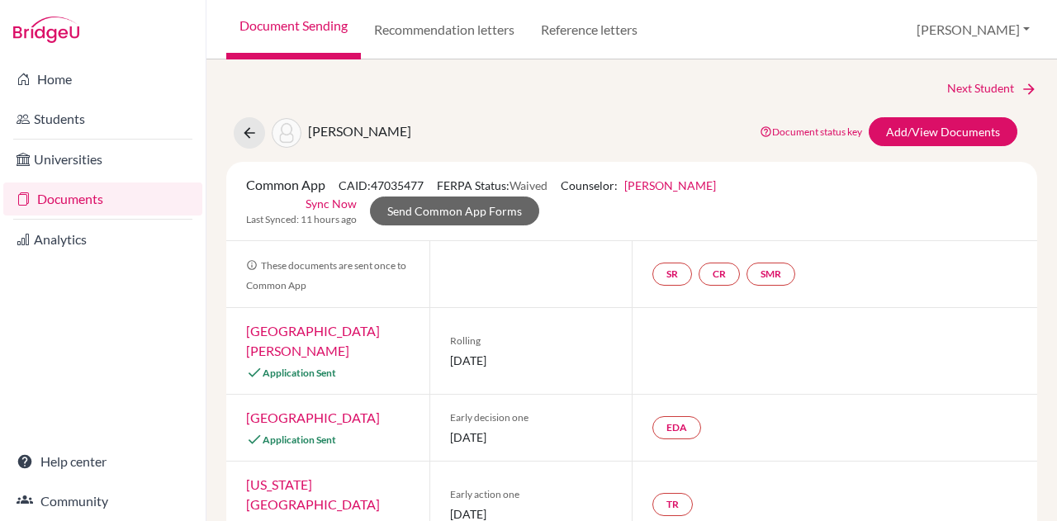
click at [690, 181] on link "[PERSON_NAME]" at bounding box center [671, 185] width 92 height 14
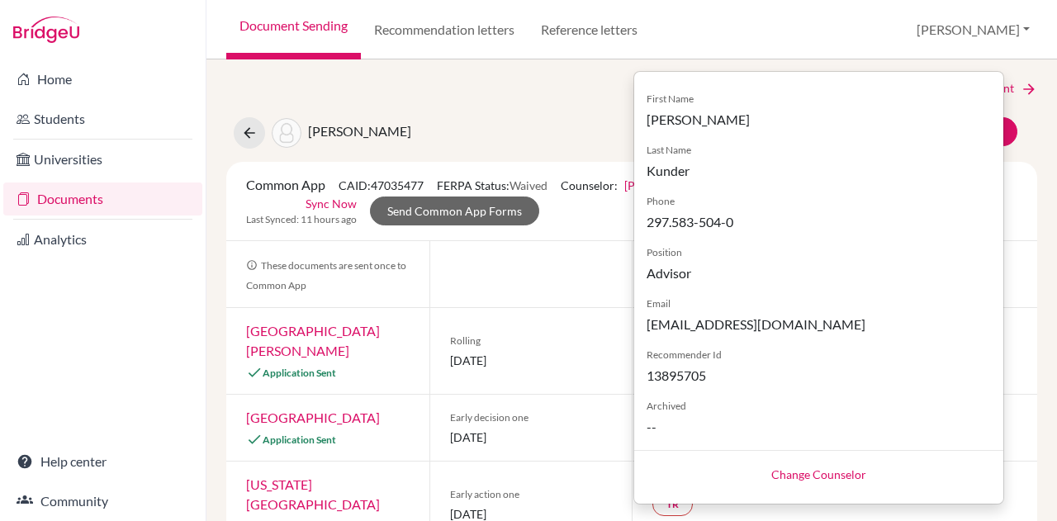
click at [815, 472] on link "Change Counselor" at bounding box center [819, 475] width 95 height 14
select select "263979"
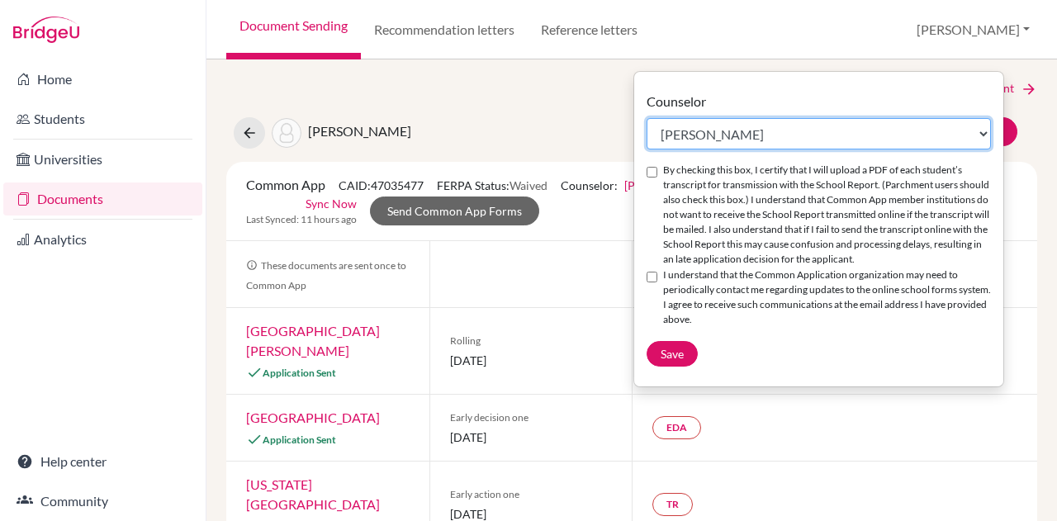
click at [795, 129] on select "Select counselor [PERSON_NAME] Nurkis de [PERSON_NAME] [PERSON_NAME] Duduk [PER…" at bounding box center [819, 133] width 344 height 31
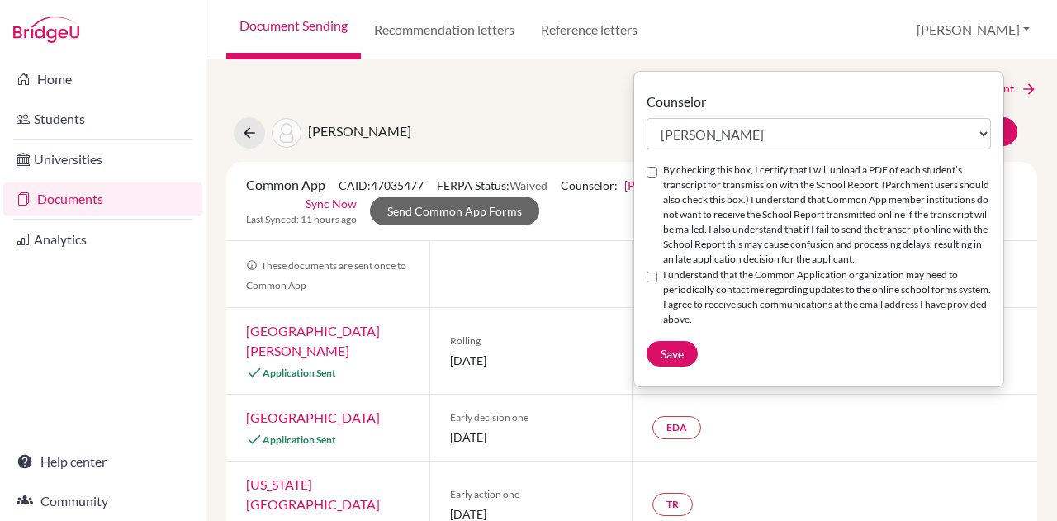
click at [818, 88] on form "Counselor Select counselor [PERSON_NAME] de [PERSON_NAME] [PERSON_NAME] Duduk […" at bounding box center [818, 229] width 369 height 302
click at [449, 74] on div "Next Student [GEOGRAPHIC_DATA][PERSON_NAME][GEOGRAPHIC_DATA] Document status ke…" at bounding box center [632, 290] width 851 height 462
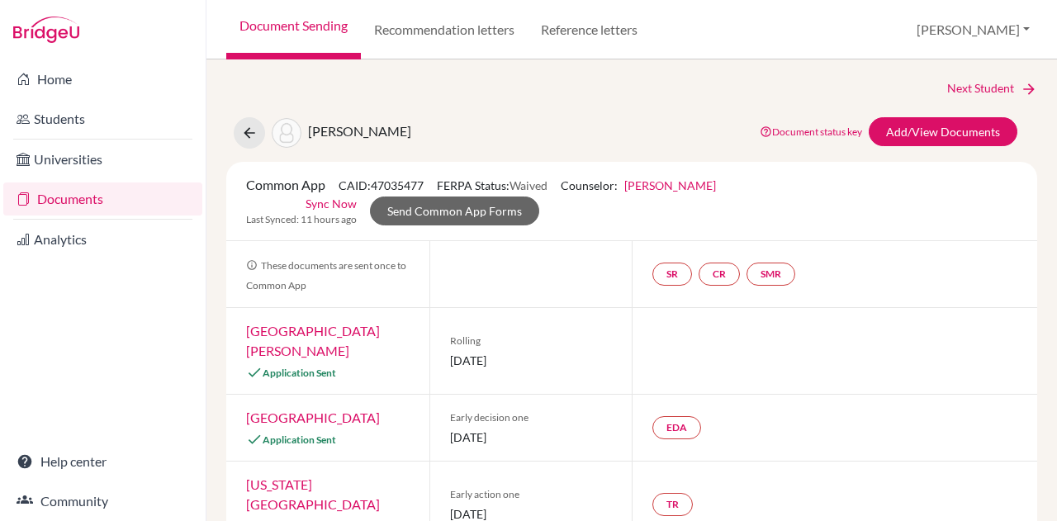
click at [661, 183] on link "[PERSON_NAME]" at bounding box center [671, 185] width 92 height 14
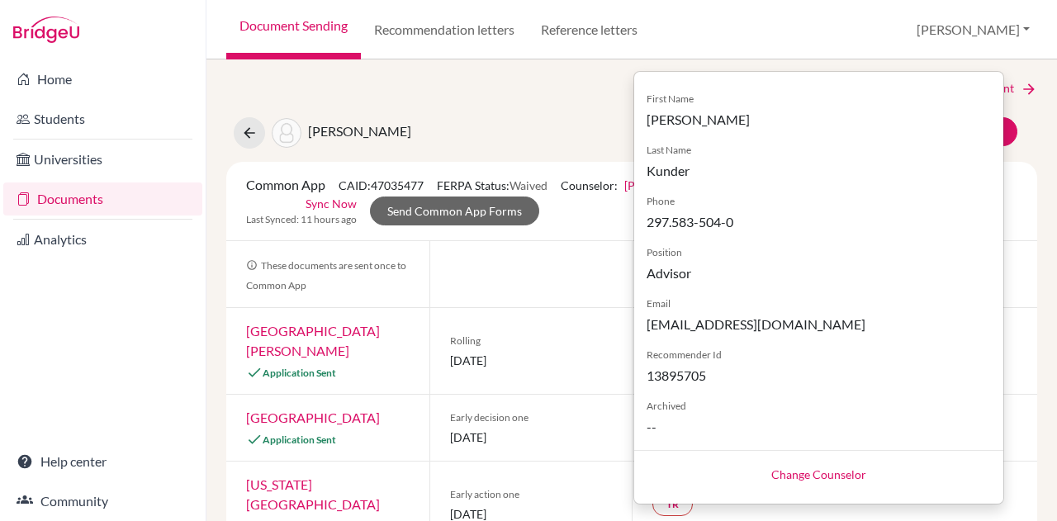
click at [821, 476] on link "Change Counselor" at bounding box center [819, 475] width 95 height 14
select select "263979"
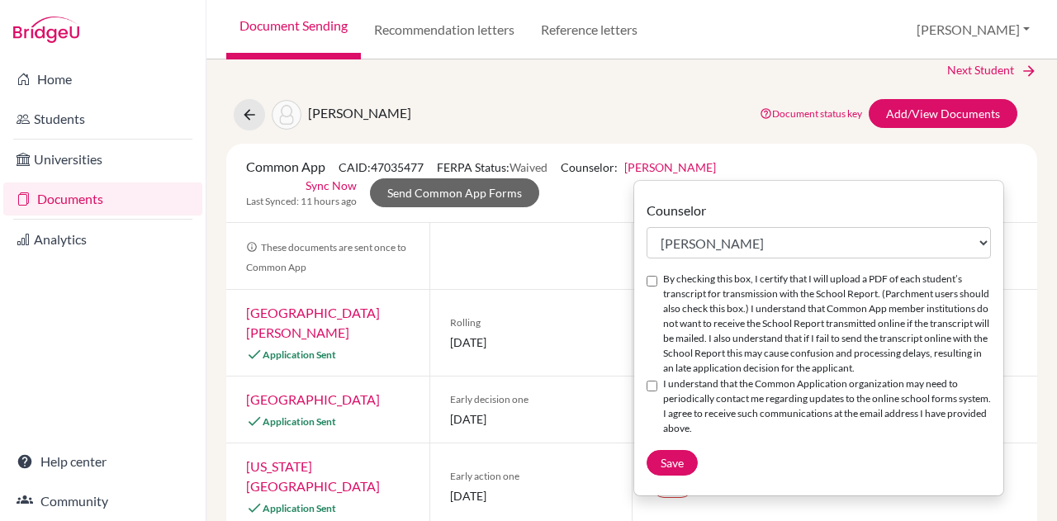
scroll to position [20, 0]
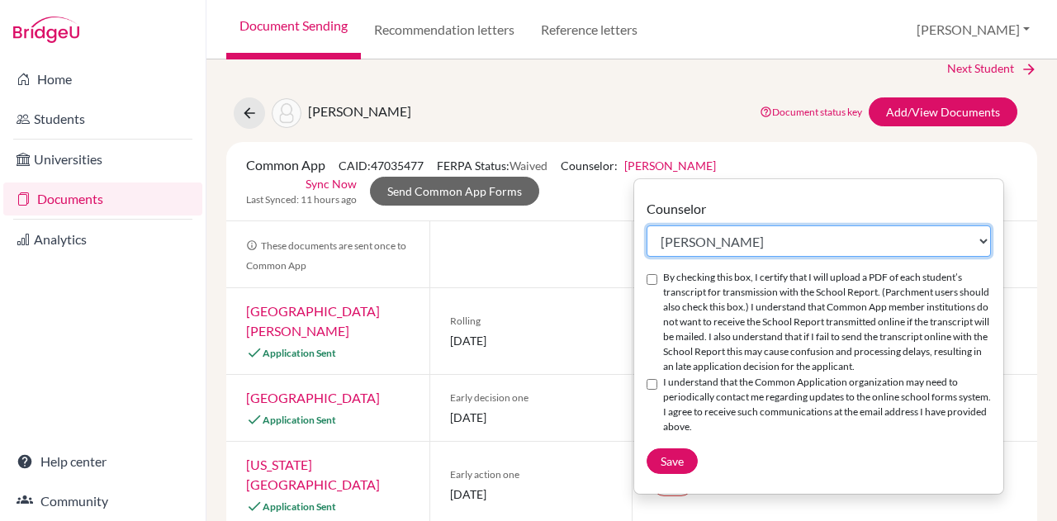
click at [775, 236] on select "Select counselor Colleen Coady Nurkis de Jesus Elena Duduk Kelly Kramer Deborah…" at bounding box center [819, 241] width 344 height 31
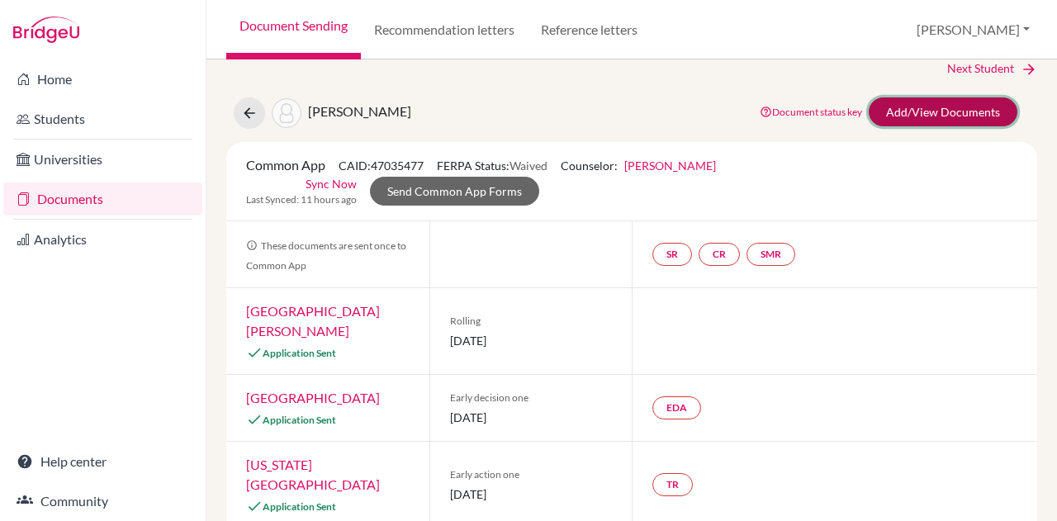
click at [920, 108] on link "Add/View Documents" at bounding box center [943, 111] width 149 height 29
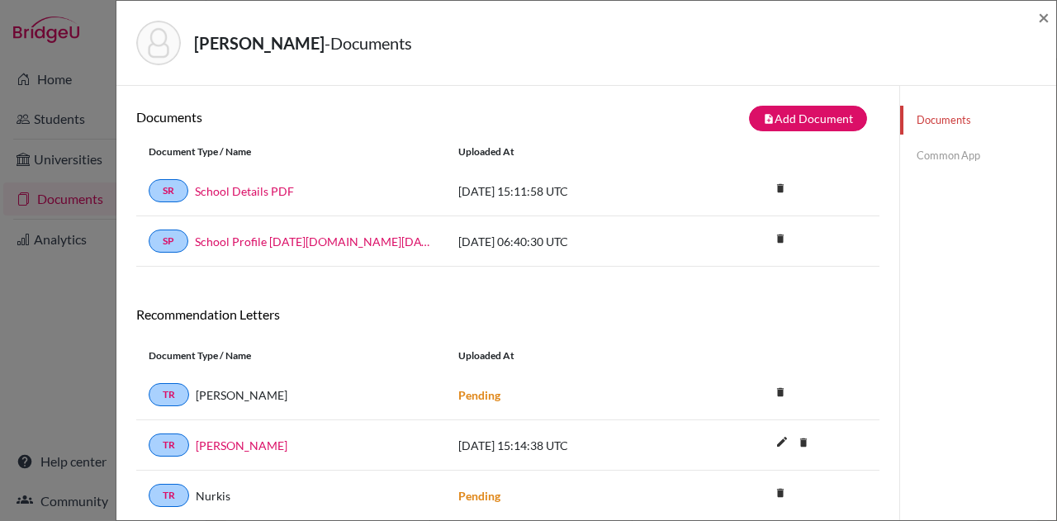
scroll to position [1, 0]
click at [792, 116] on button "note_add Add Document" at bounding box center [808, 118] width 118 height 26
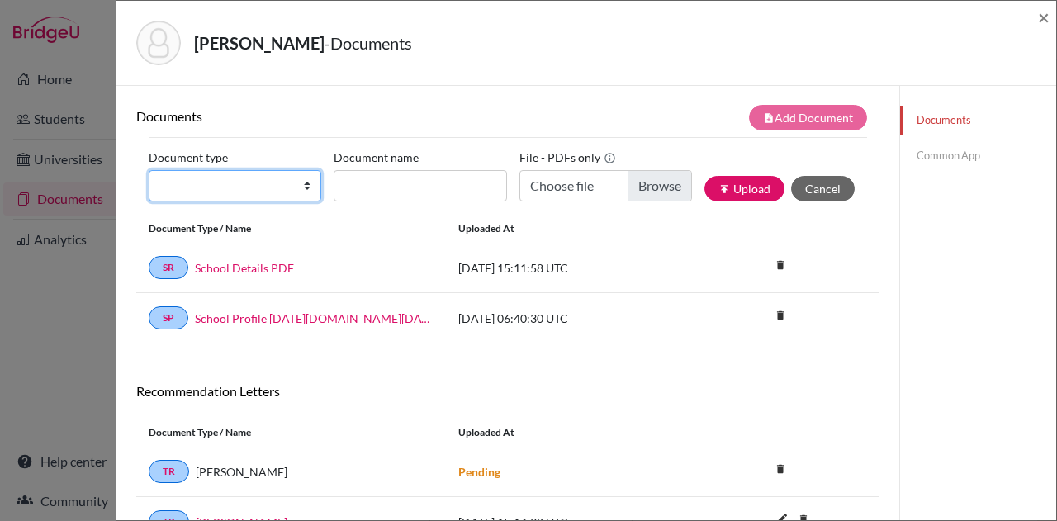
click at [218, 181] on select "Change explanation for Common App reports Counselor recommendation Internationa…" at bounding box center [235, 185] width 173 height 31
select select "2"
click at [149, 170] on select "Change explanation for Common App reports Counselor recommendation Internationa…" at bounding box center [235, 185] width 173 height 31
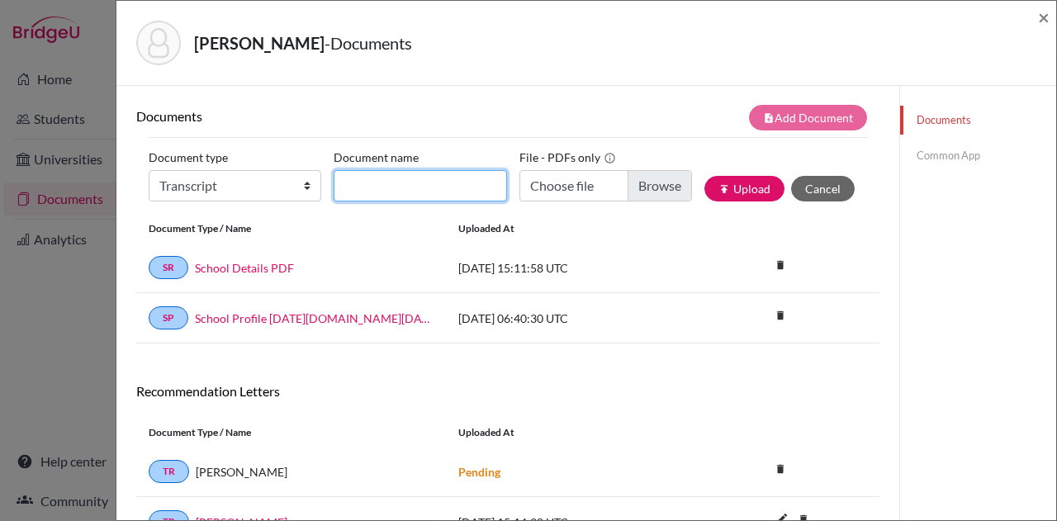
click at [413, 184] on input "Document name" at bounding box center [420, 185] width 173 height 31
type input "Initial Transcript"
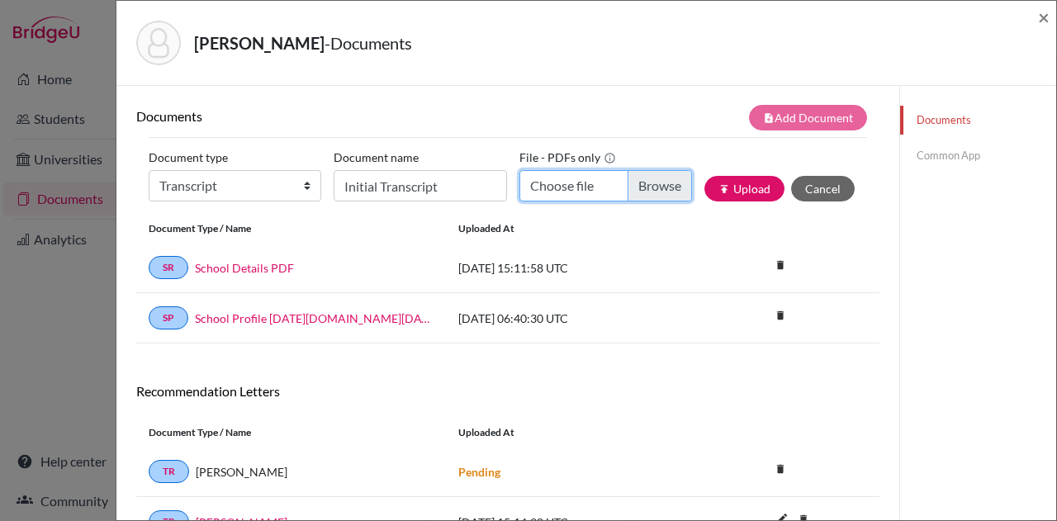
click at [582, 188] on input "Choose file" at bounding box center [606, 185] width 173 height 31
type input "C:\fakepath\Atzbach, Amelia.InitialTR.pdf"
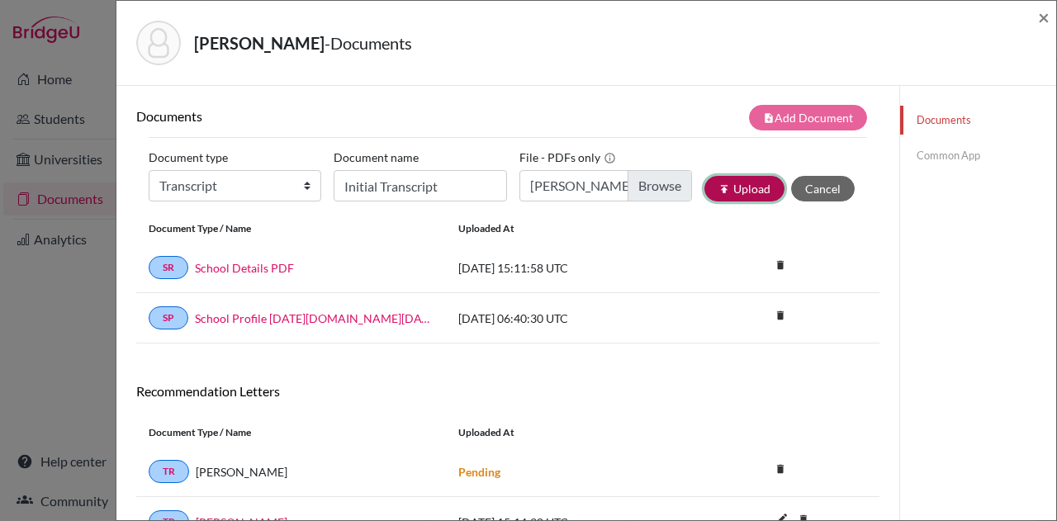
click at [731, 185] on button "publish Upload" at bounding box center [745, 189] width 80 height 26
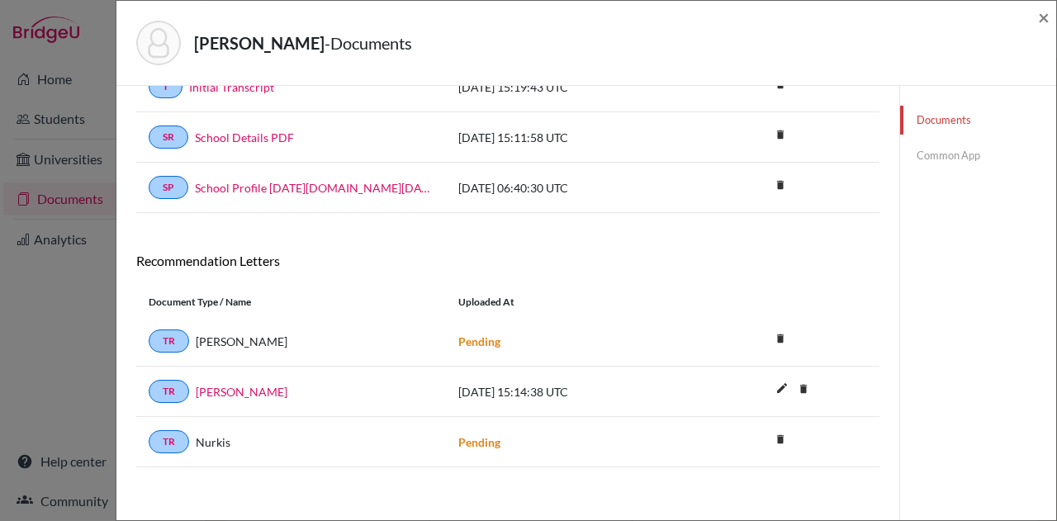
scroll to position [0, 0]
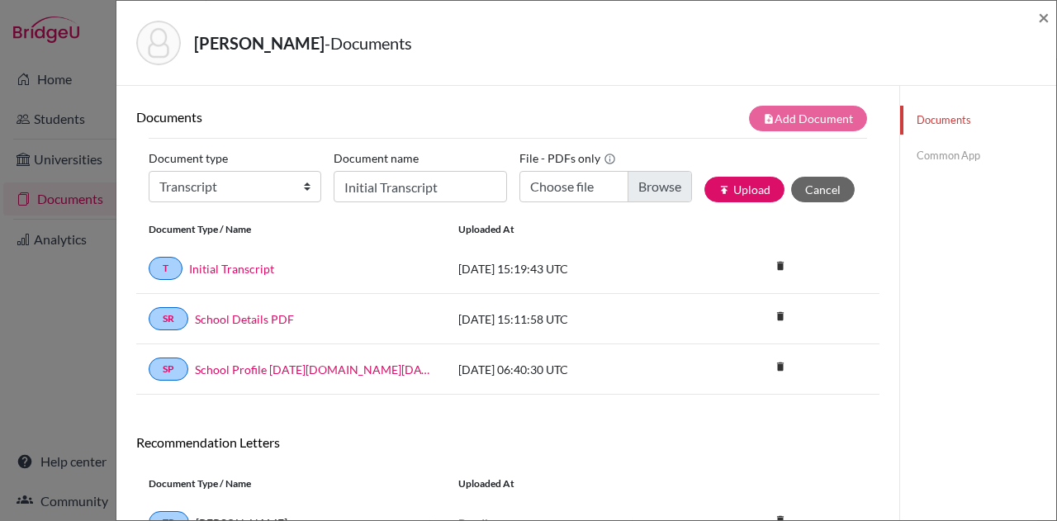
click at [938, 151] on link "Common App" at bounding box center [978, 155] width 156 height 29
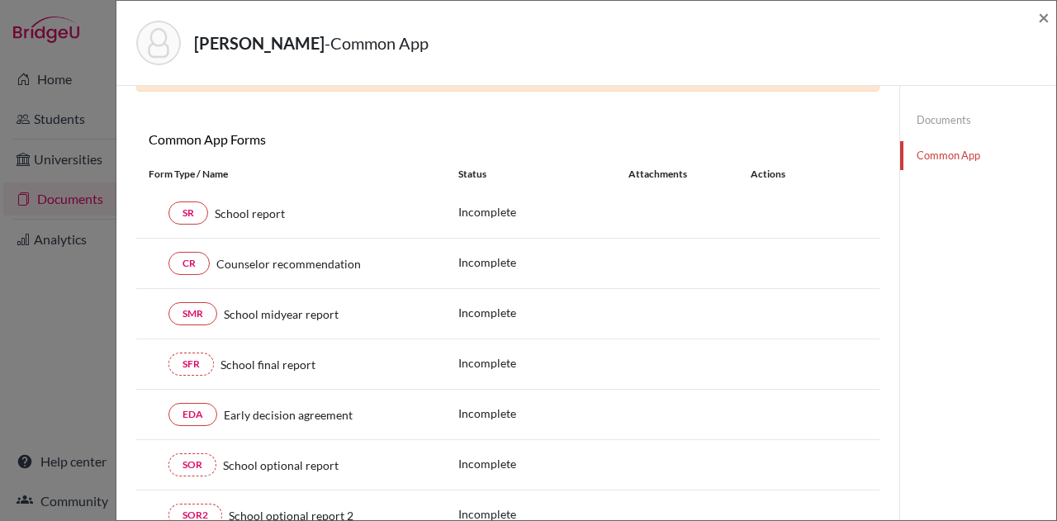
scroll to position [173, 0]
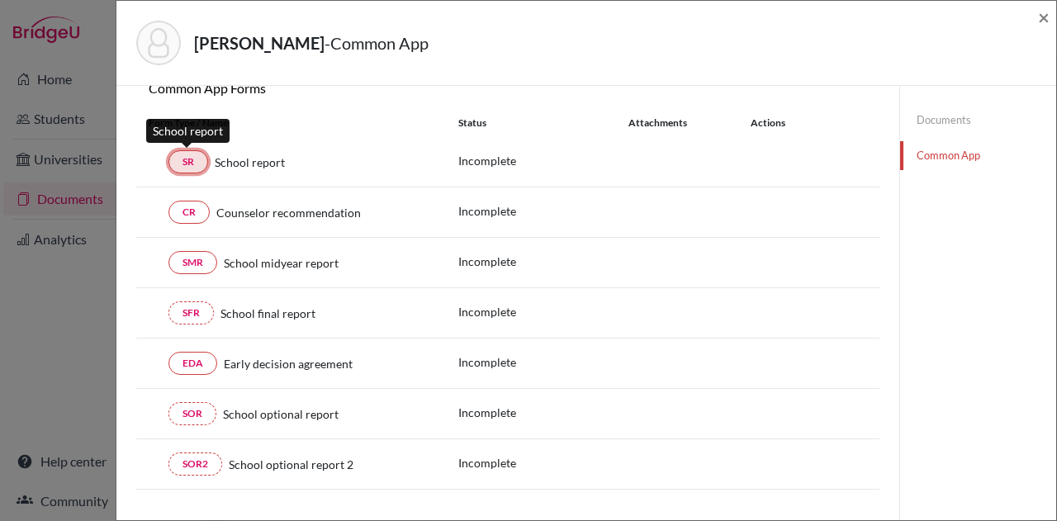
click at [193, 159] on link "SR" at bounding box center [189, 161] width 40 height 23
click at [188, 158] on link "SR" at bounding box center [189, 161] width 40 height 23
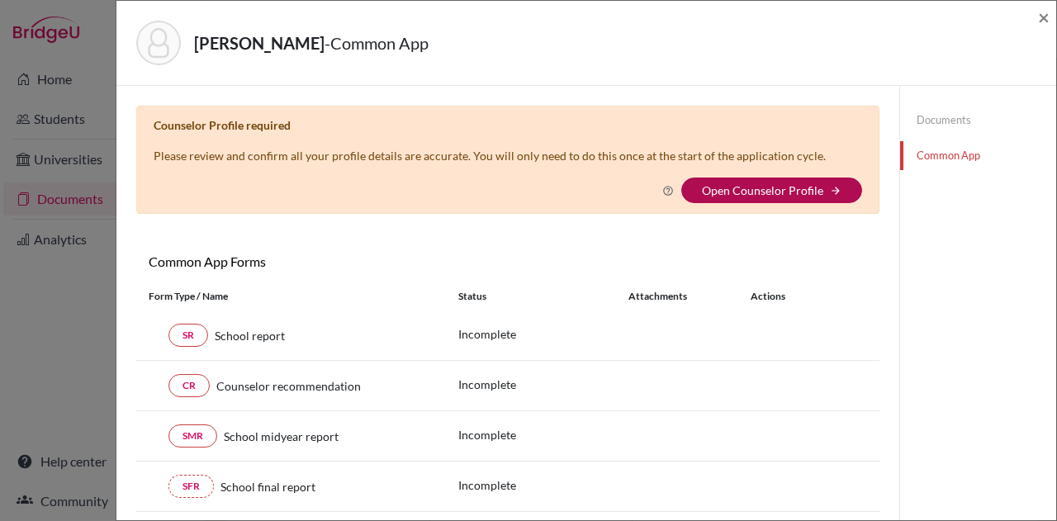
click at [743, 186] on link "Open Counselor Profile" at bounding box center [762, 190] width 121 height 14
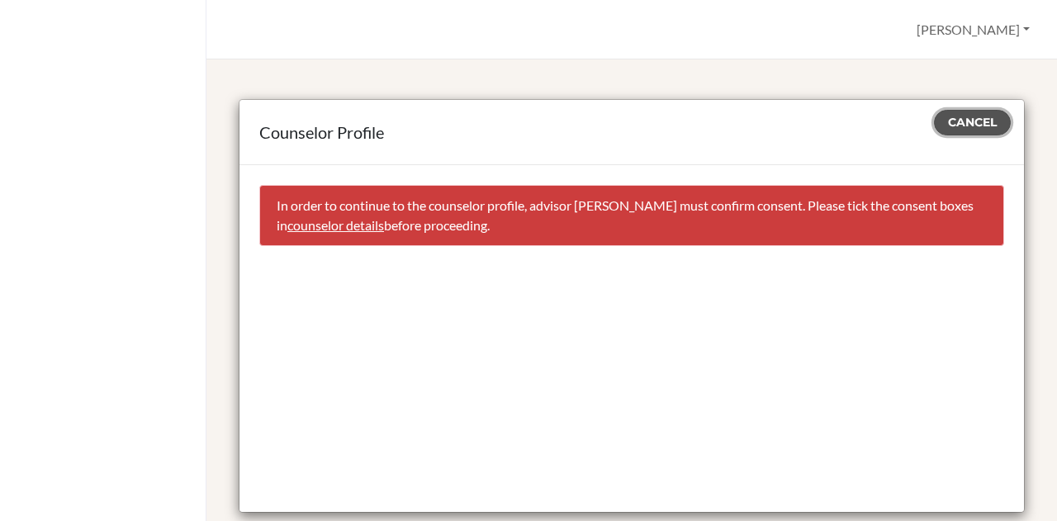
click at [972, 119] on span "Cancel" at bounding box center [972, 122] width 49 height 15
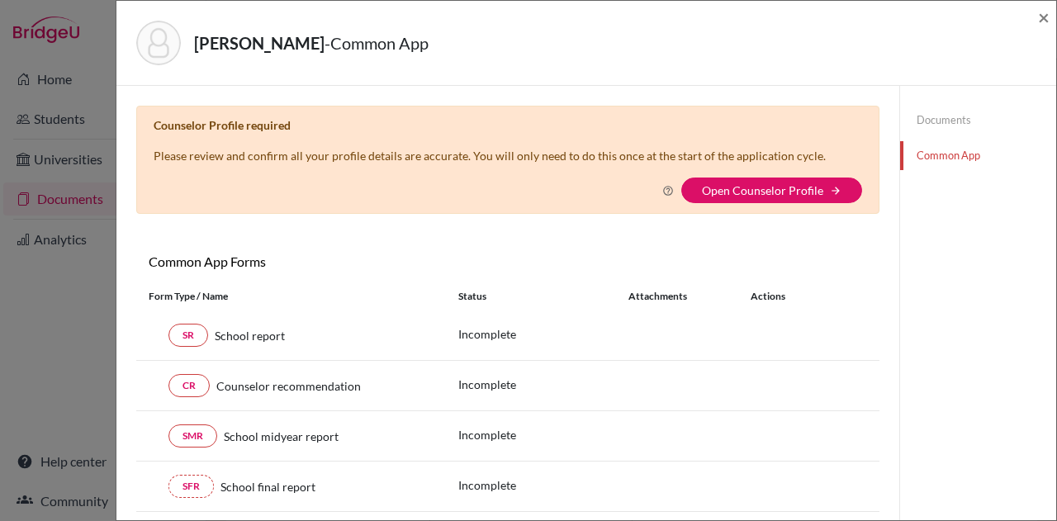
click at [1054, 11] on div "Atzbach, Amelia - Common App ×" at bounding box center [586, 43] width 940 height 85
click at [1039, 21] on span "×" at bounding box center [1044, 17] width 12 height 24
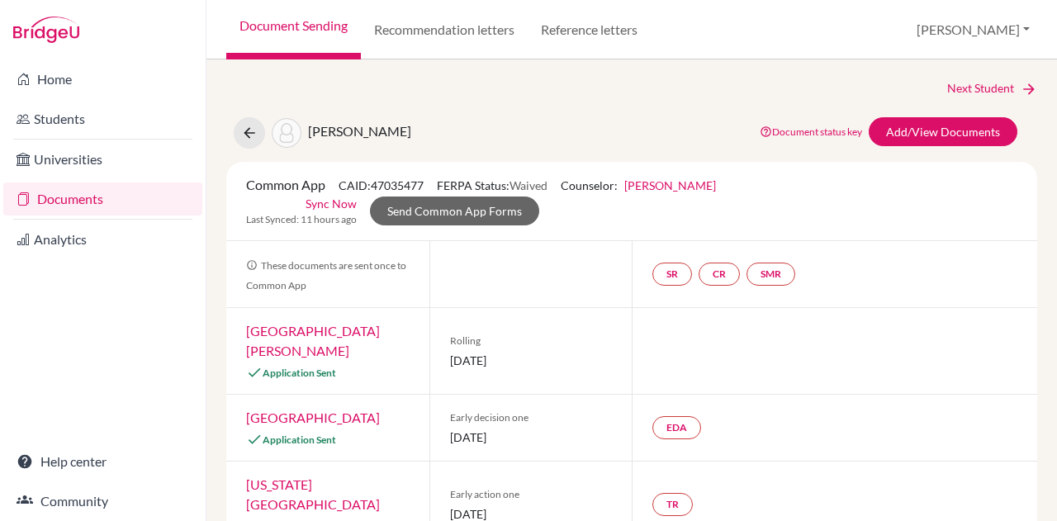
click at [680, 186] on link "Deborah Kunder" at bounding box center [671, 185] width 92 height 14
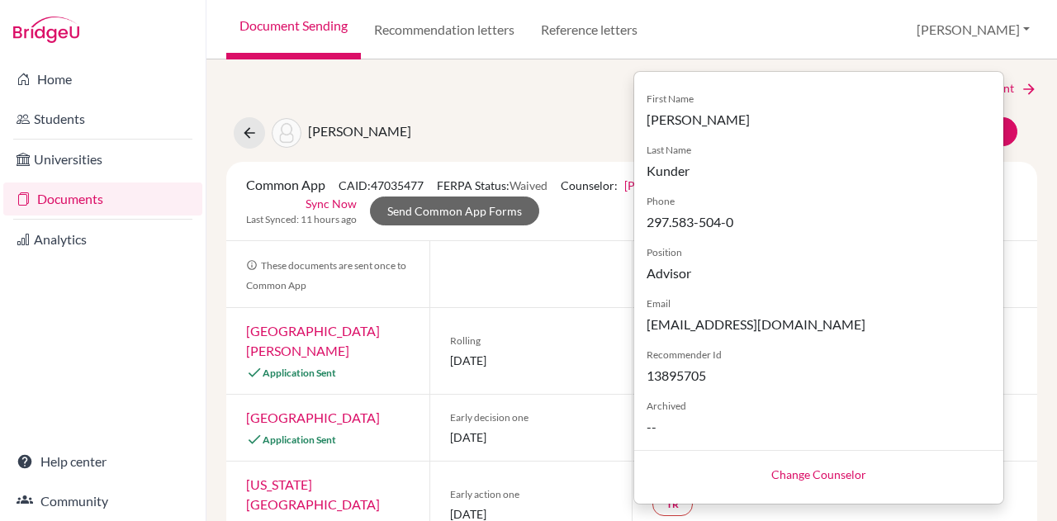
click at [795, 468] on link "Change Counselor" at bounding box center [819, 475] width 95 height 14
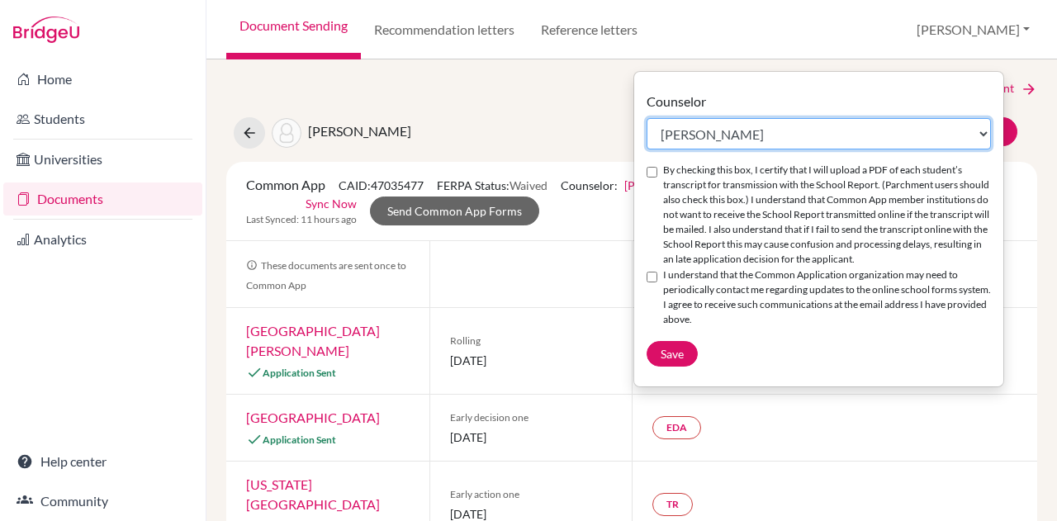
click at [770, 135] on select "Select counselor Colleen Coady Nurkis de Jesus Elena Duduk Kelly Kramer Deborah…" at bounding box center [819, 133] width 344 height 31
select select "413035"
click at [647, 118] on select "Select counselor Colleen Coady Nurkis de Jesus Elena Duduk Kelly Kramer Deborah…" at bounding box center [819, 133] width 344 height 31
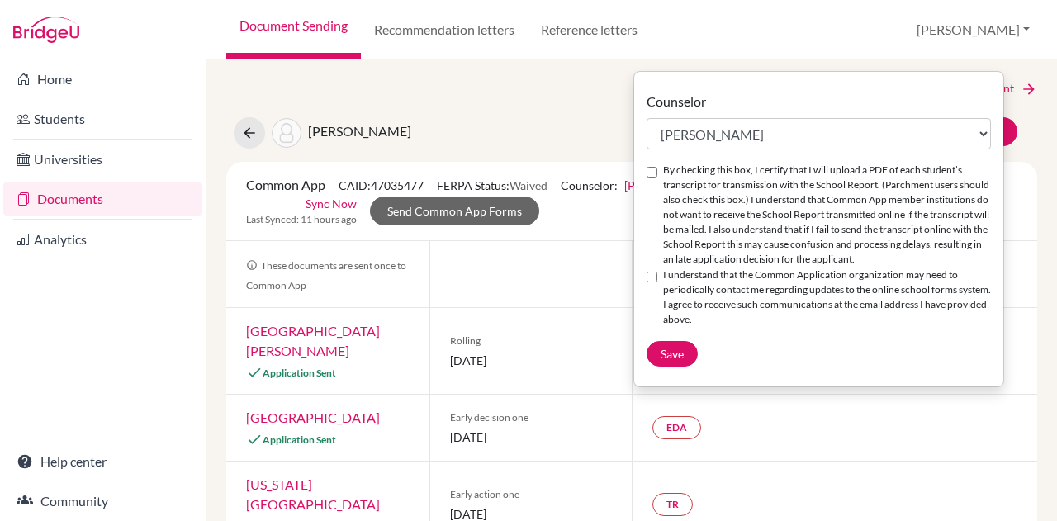
click at [650, 172] on input "By checking this box, I certify that I will upload a PDF of each student’s tran…" at bounding box center [652, 172] width 11 height 11
checkbox input "true"
click at [653, 275] on input "I understand that the Common Application organization may need to periodically …" at bounding box center [652, 277] width 11 height 11
checkbox input "true"
click at [672, 354] on span "Save" at bounding box center [672, 354] width 23 height 14
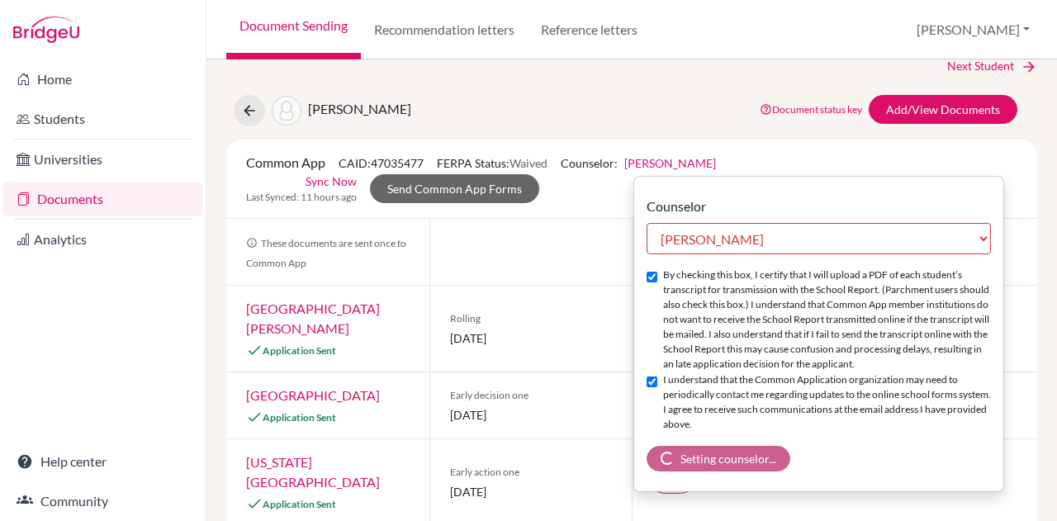
scroll to position [26, 0]
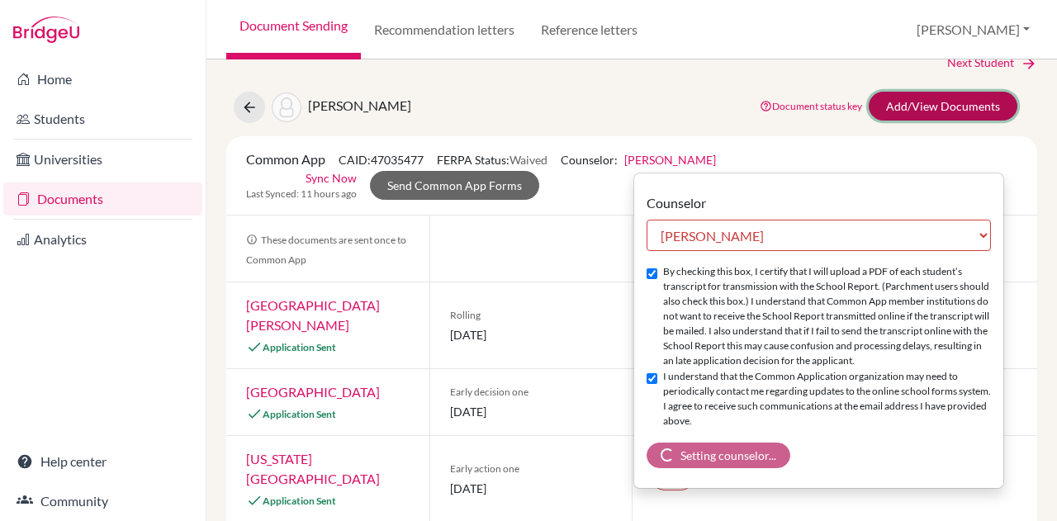
click at [912, 102] on link "Add/View Documents" at bounding box center [943, 106] width 149 height 29
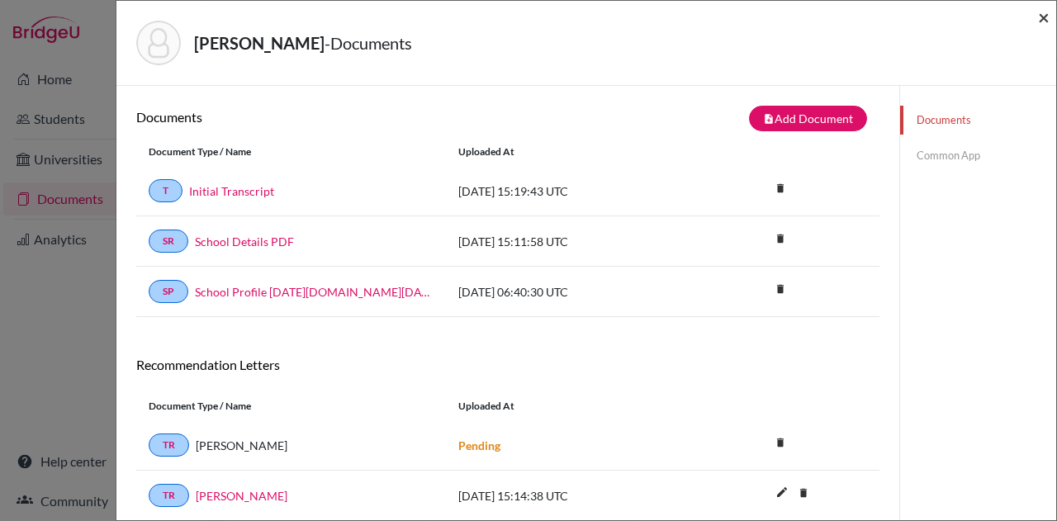
click at [1048, 15] on span "×" at bounding box center [1044, 17] width 12 height 24
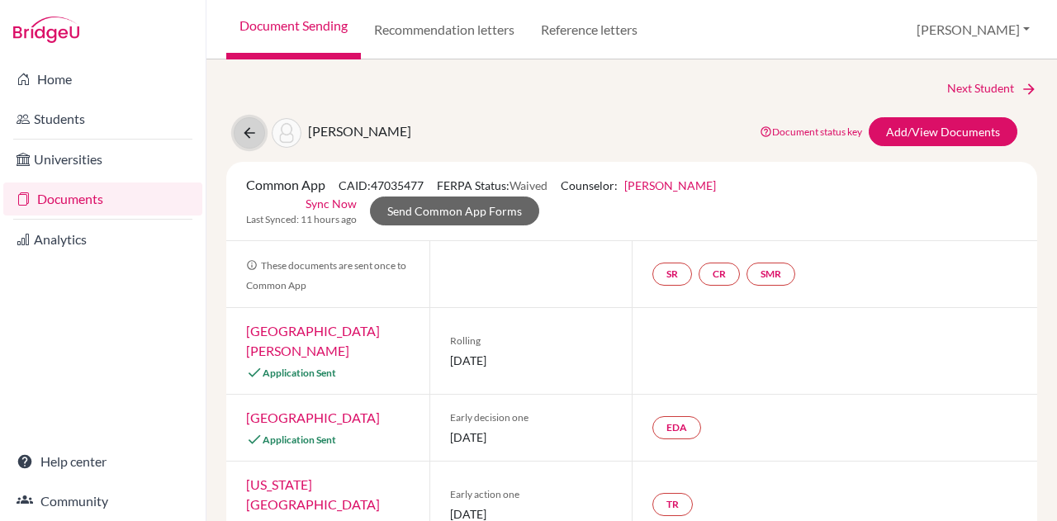
click at [239, 126] on button at bounding box center [249, 132] width 31 height 31
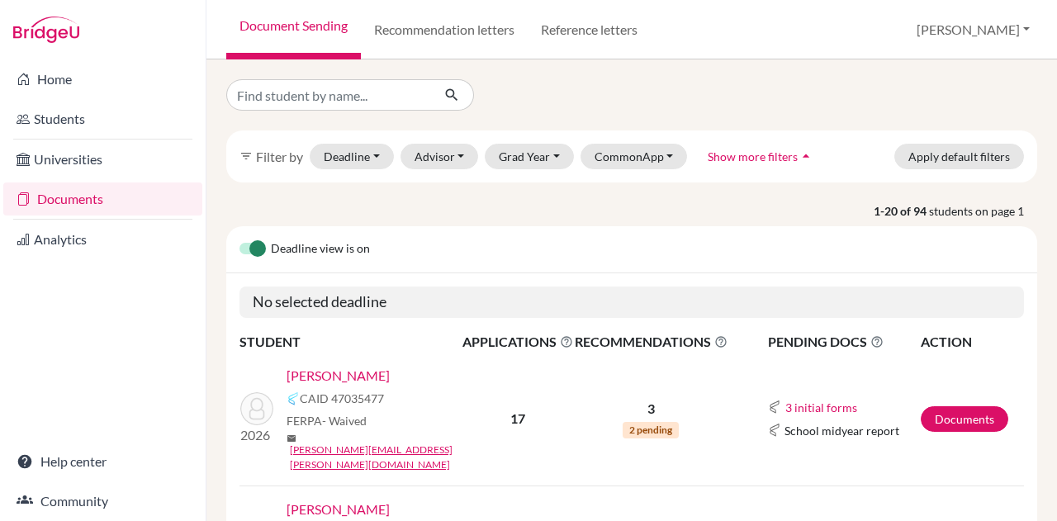
click at [80, 192] on link "Documents" at bounding box center [102, 199] width 199 height 33
click at [361, 378] on link "[PERSON_NAME]" at bounding box center [338, 376] width 103 height 20
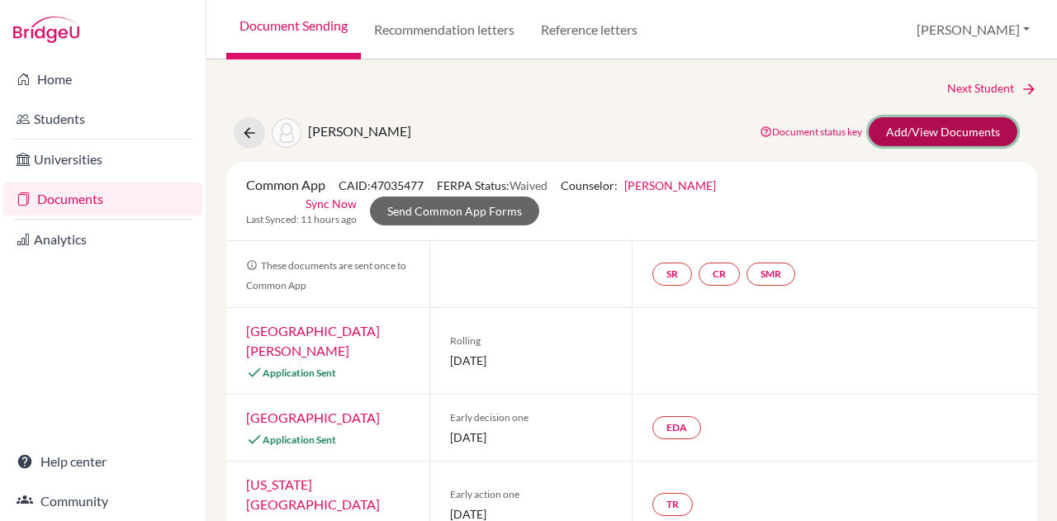
click at [892, 138] on link "Add/View Documents" at bounding box center [943, 131] width 149 height 29
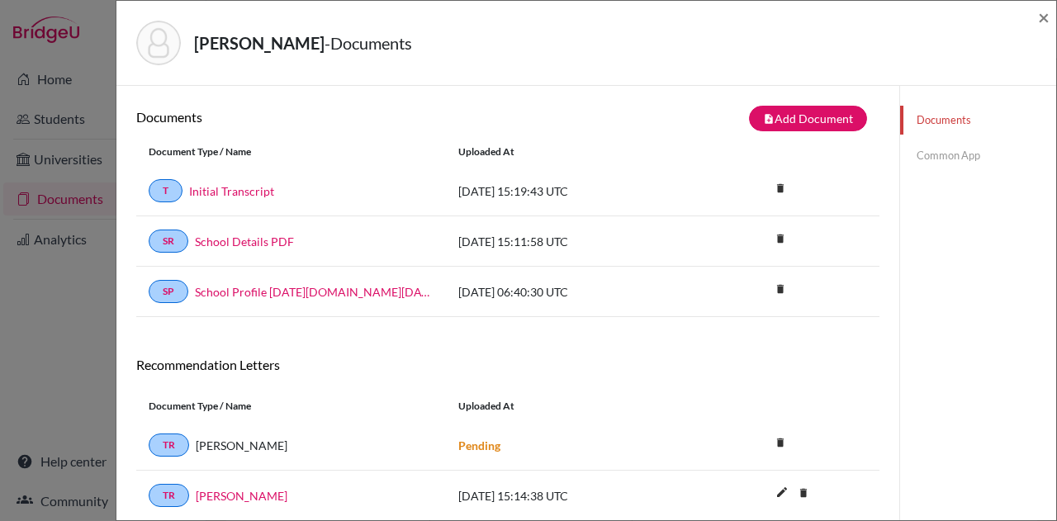
click at [936, 152] on link "Common App" at bounding box center [978, 155] width 156 height 29
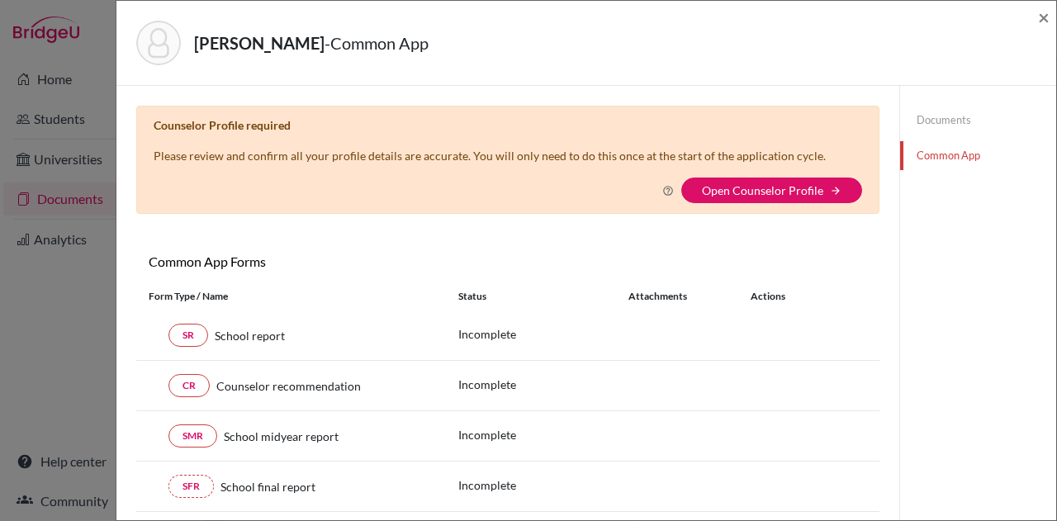
click at [929, 121] on link "Documents" at bounding box center [978, 120] width 156 height 29
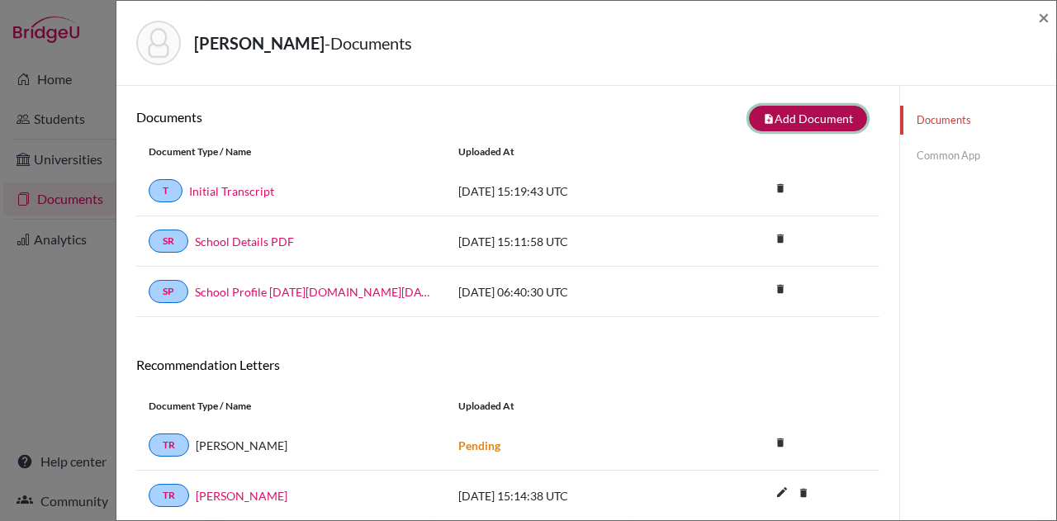
click at [813, 111] on button "note_add Add Document" at bounding box center [808, 119] width 118 height 26
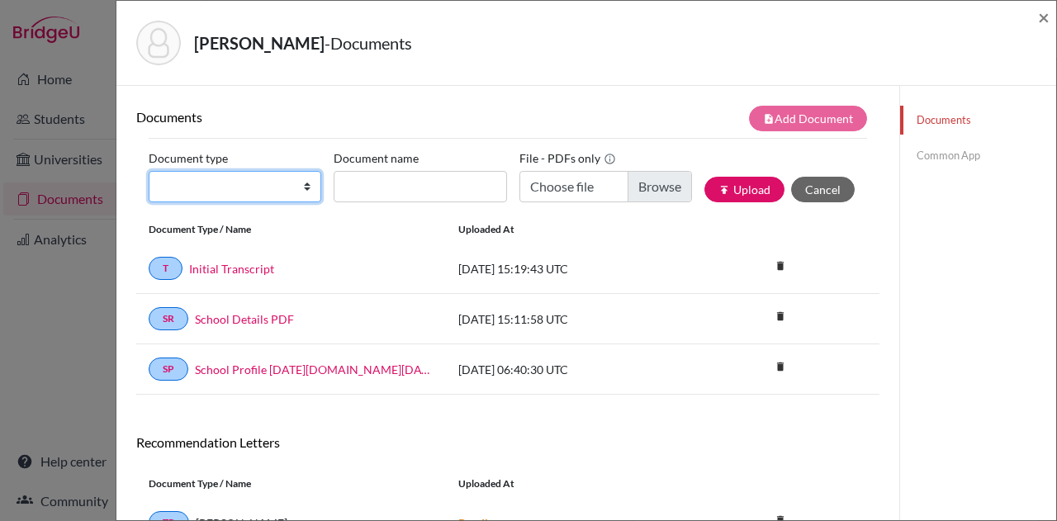
click at [230, 181] on select "Change explanation for Common App reports Counselor recommendation Internationa…" at bounding box center [235, 186] width 173 height 31
select select "1"
click at [149, 171] on select "Change explanation for Common App reports Counselor recommendation Internationa…" at bounding box center [235, 186] width 173 height 31
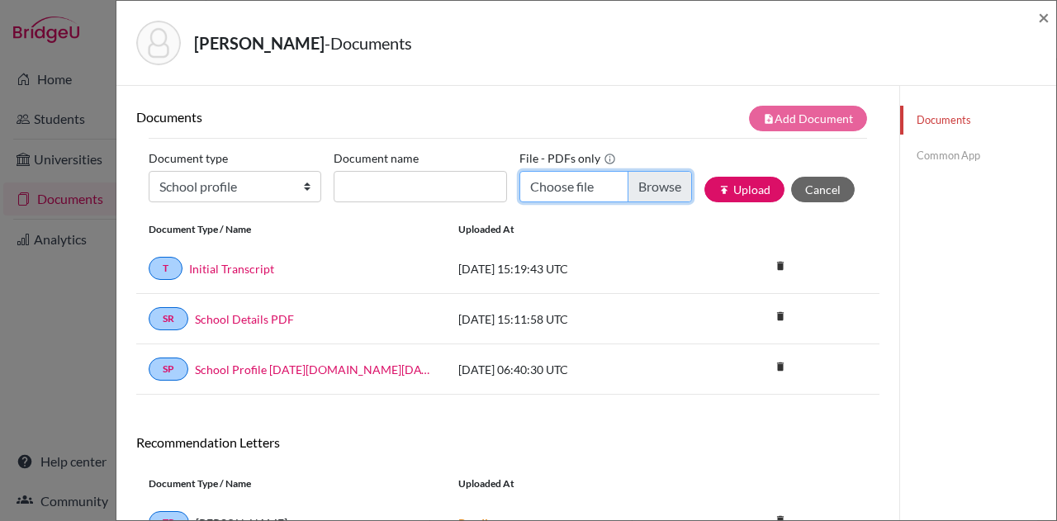
click at [629, 184] on input "Choose file" at bounding box center [606, 186] width 173 height 31
type input "C:\fakepath\ISA School Profile 2025-2026.pdf"
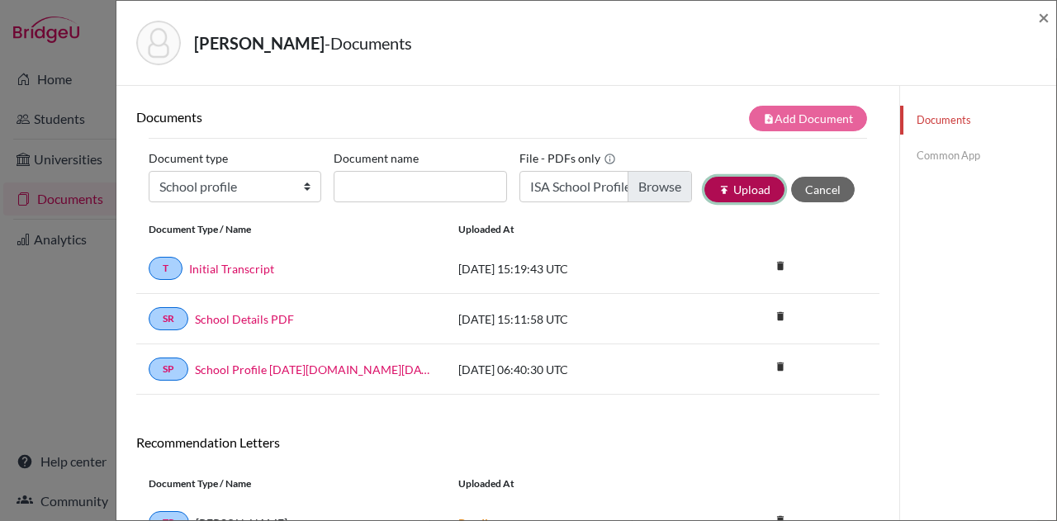
click at [735, 189] on button "publish Upload" at bounding box center [745, 190] width 80 height 26
click at [426, 166] on div "Document name" at bounding box center [426, 173] width 185 height 57
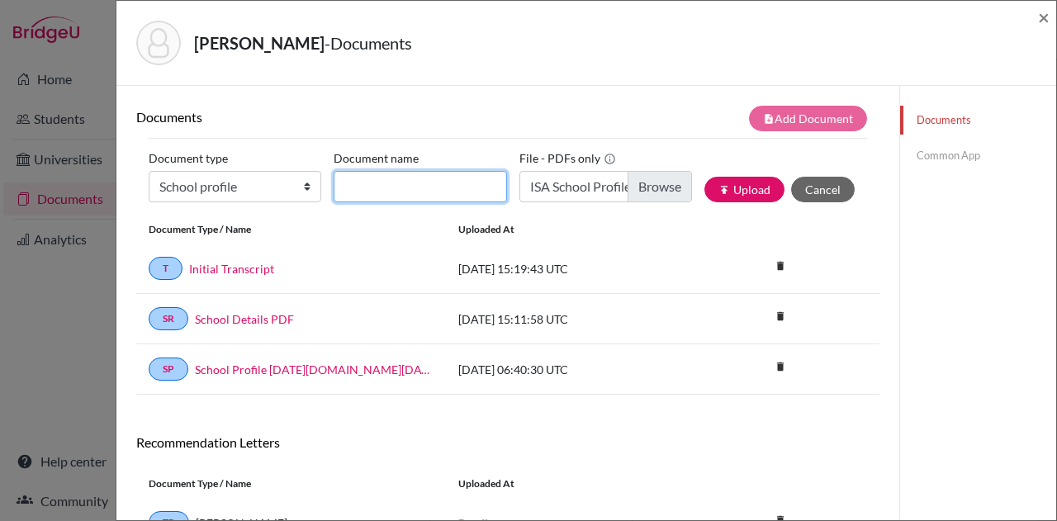
click at [424, 181] on input "Document name" at bounding box center [420, 186] width 173 height 31
type input "School Profile"
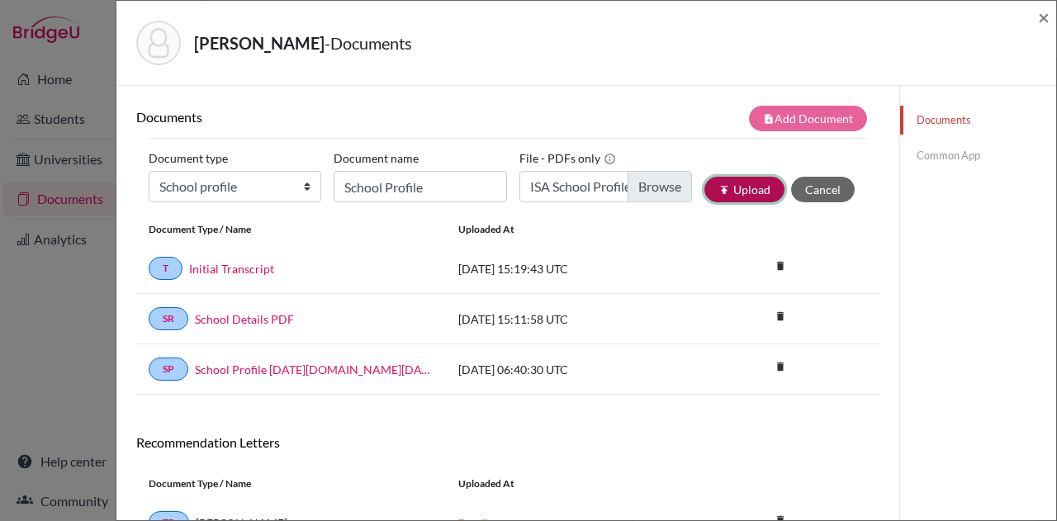
click at [746, 186] on button "publish Upload" at bounding box center [745, 190] width 80 height 26
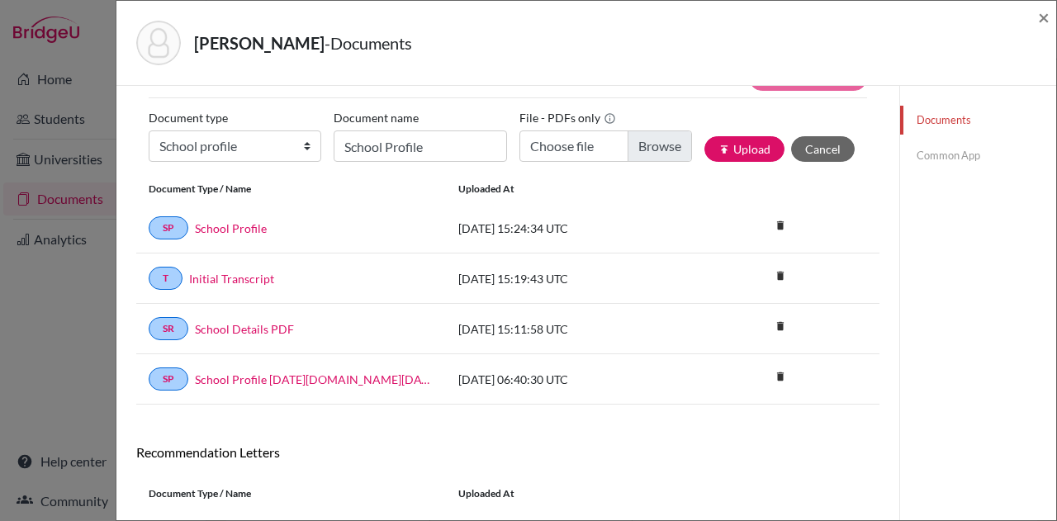
scroll to position [42, 0]
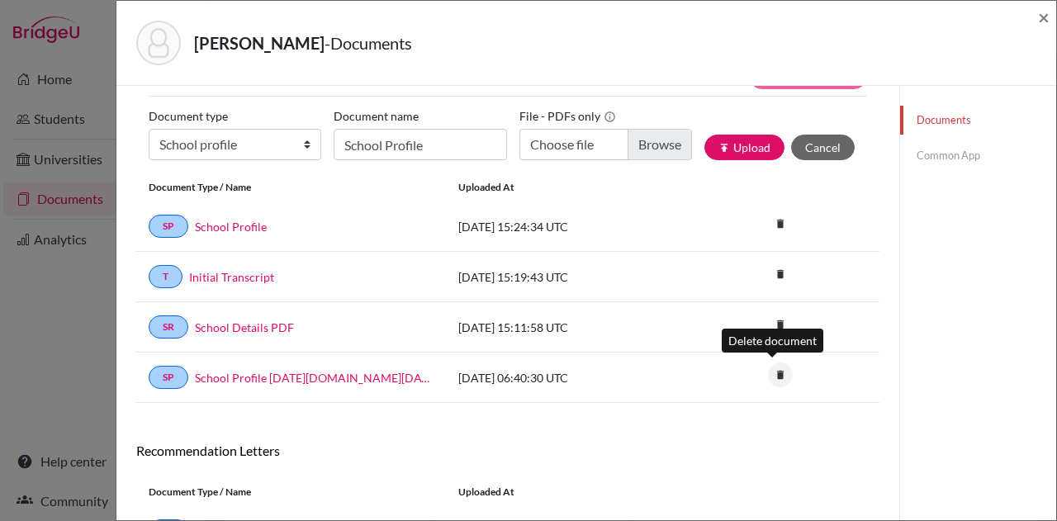
click at [779, 375] on icon "delete" at bounding box center [780, 375] width 25 height 25
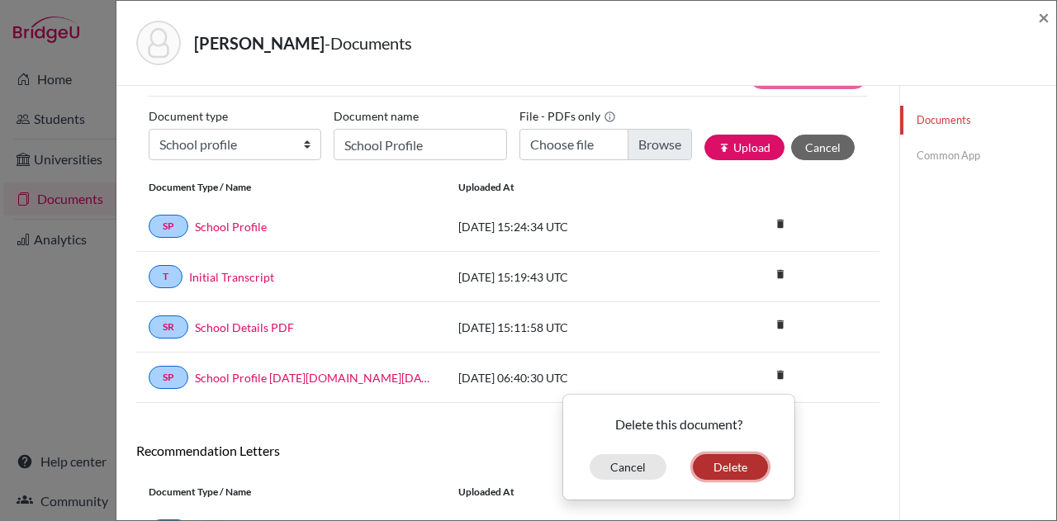
click at [744, 464] on button "Delete" at bounding box center [730, 467] width 75 height 26
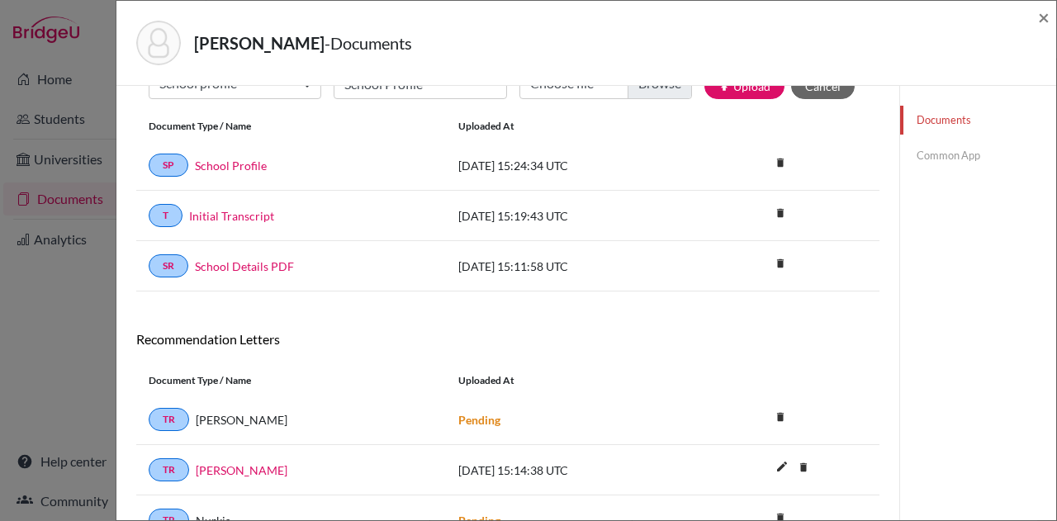
scroll to position [236, 0]
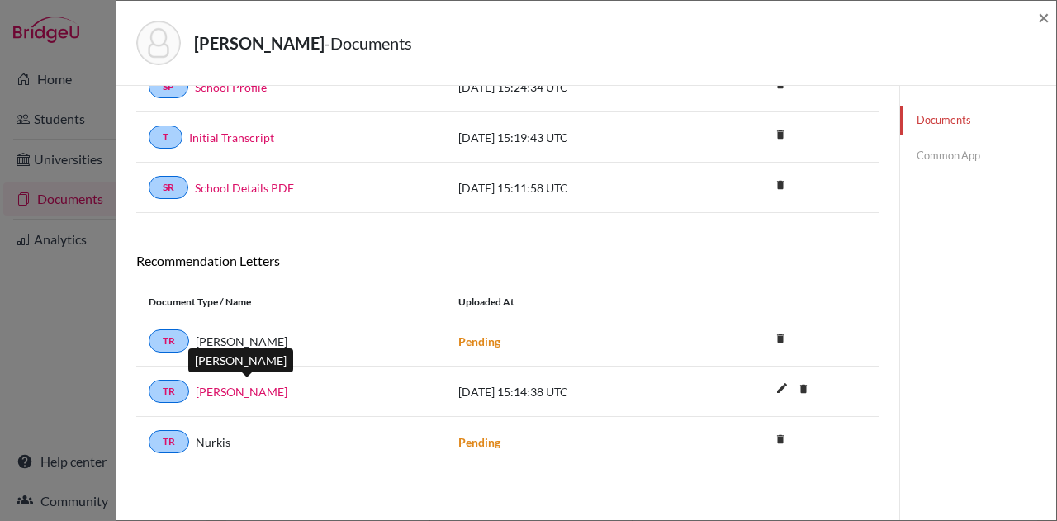
click at [287, 391] on link "[PERSON_NAME]" at bounding box center [242, 391] width 92 height 17
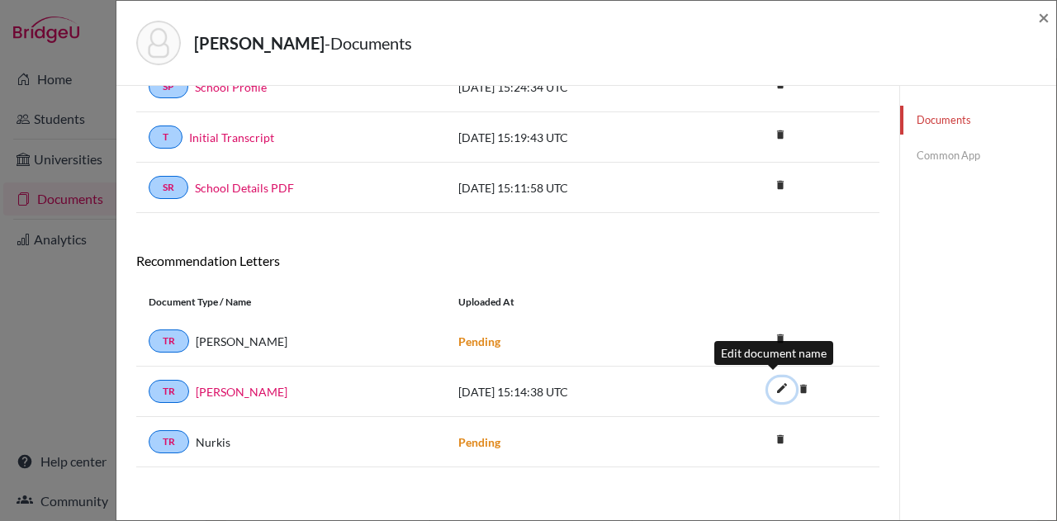
click at [772, 378] on icon "edit" at bounding box center [782, 388] width 26 height 26
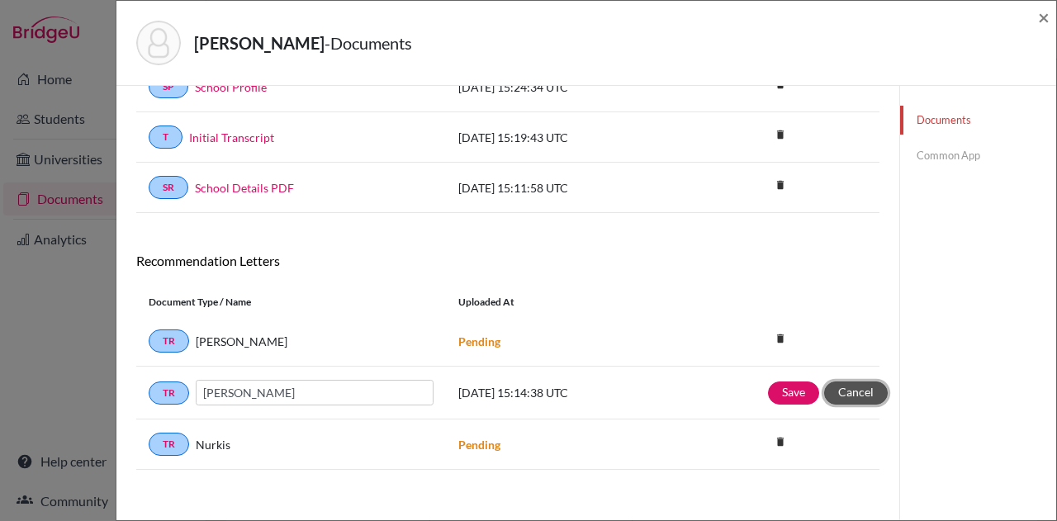
click at [843, 382] on button "Cancel" at bounding box center [856, 393] width 64 height 23
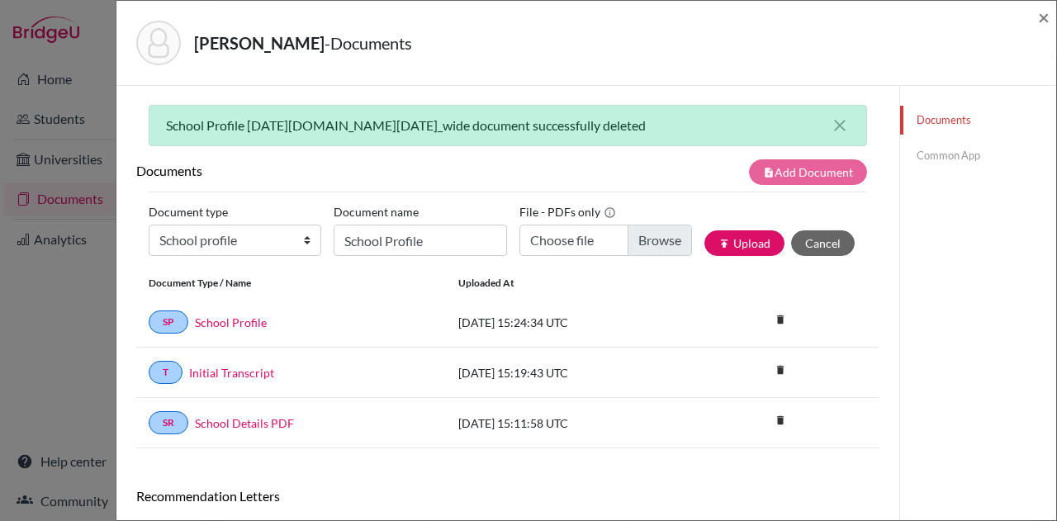
scroll to position [0, 0]
click at [245, 321] on link "School Profile" at bounding box center [231, 323] width 72 height 17
click at [959, 338] on div "Documents Common App" at bounding box center [978, 424] width 157 height 677
click at [934, 150] on link "Common App" at bounding box center [978, 155] width 156 height 29
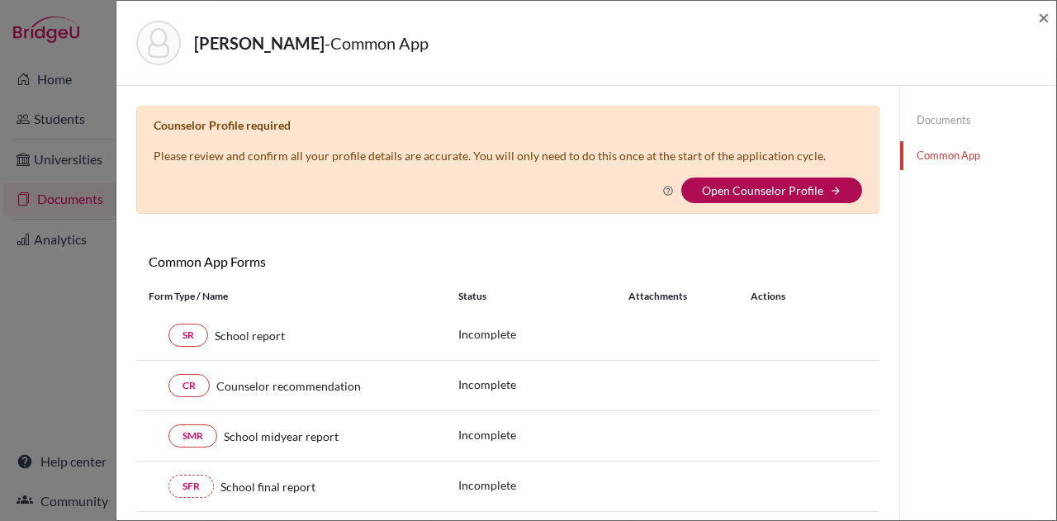
click at [773, 187] on link "Open Counselor Profile" at bounding box center [762, 190] width 121 height 14
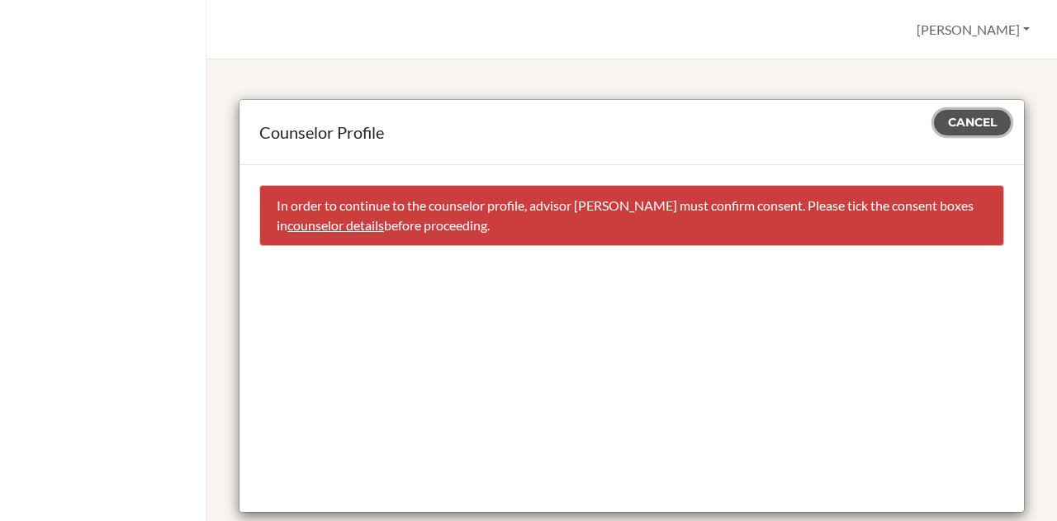
click at [948, 115] on span "Cancel" at bounding box center [972, 122] width 49 height 15
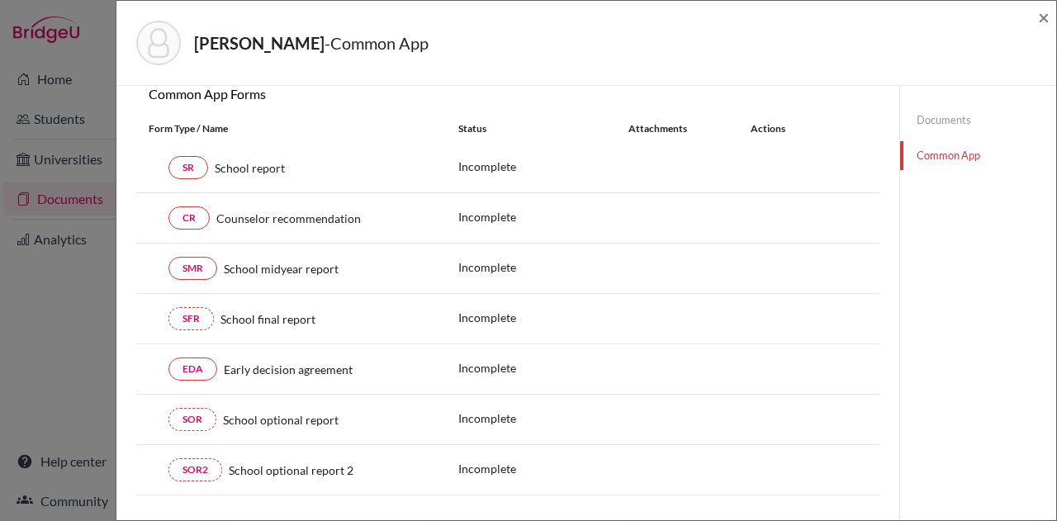
scroll to position [169, 0]
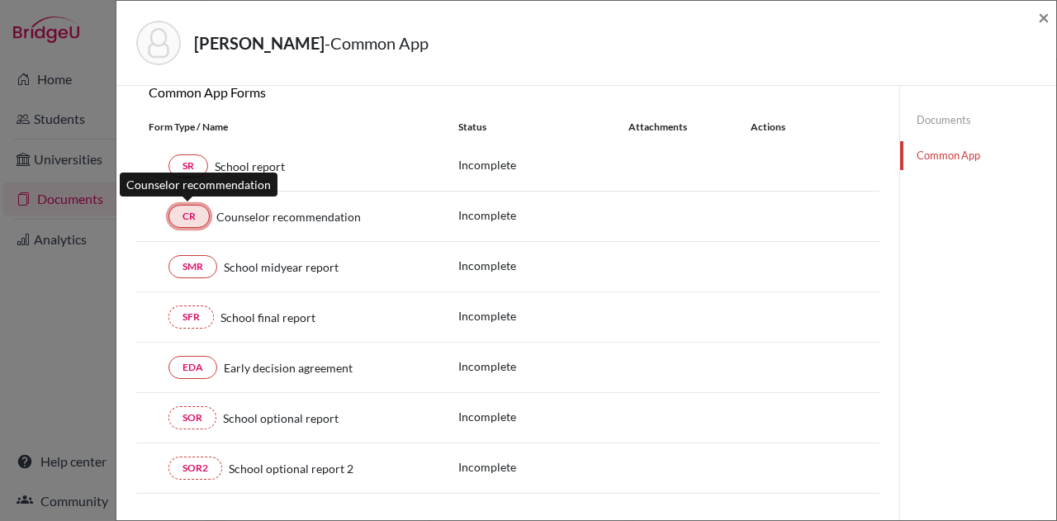
click at [188, 219] on link "CR" at bounding box center [189, 216] width 41 height 23
click at [188, 214] on link "CR" at bounding box center [189, 216] width 41 height 23
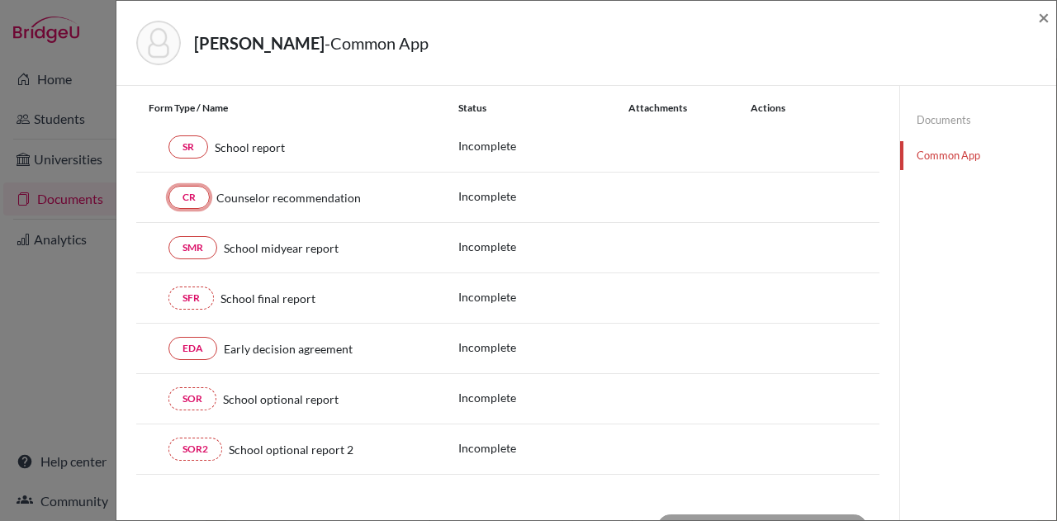
scroll to position [142, 0]
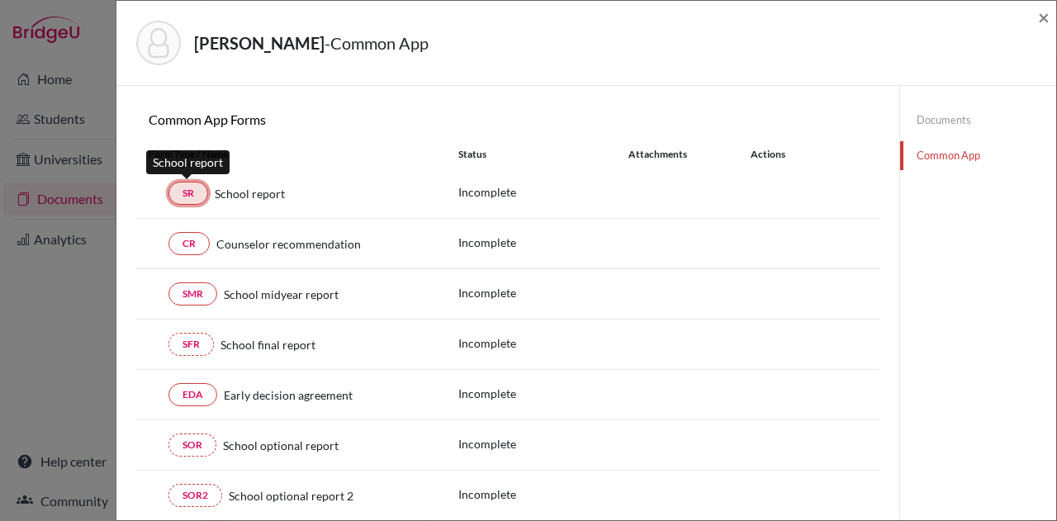
click at [187, 186] on link "SR" at bounding box center [189, 193] width 40 height 23
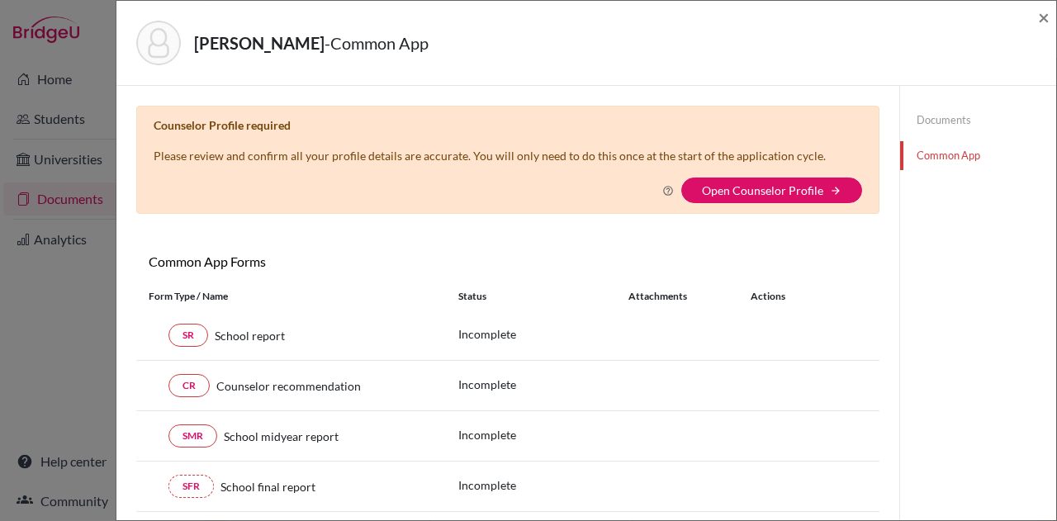
click at [932, 118] on link "Documents" at bounding box center [978, 120] width 156 height 29
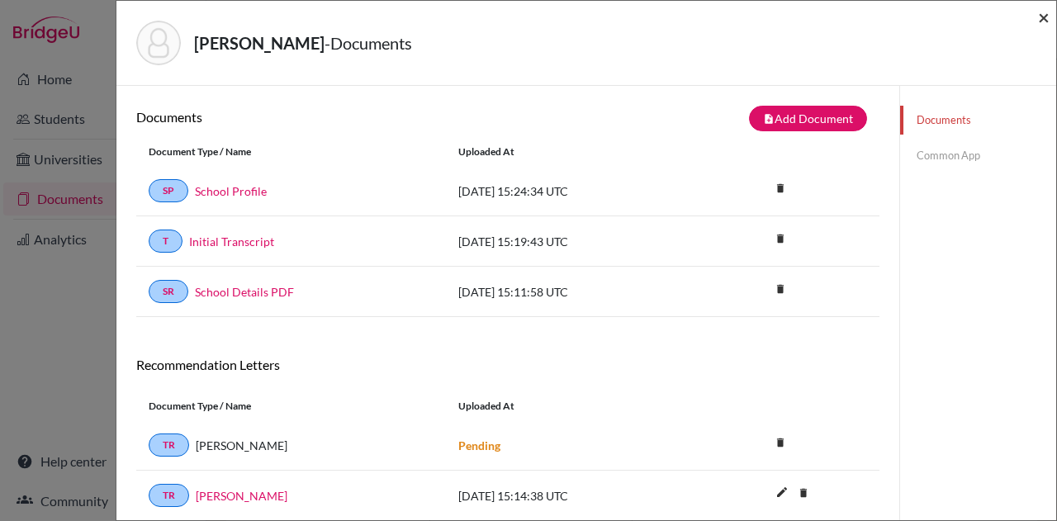
click at [1046, 17] on span "×" at bounding box center [1044, 17] width 12 height 24
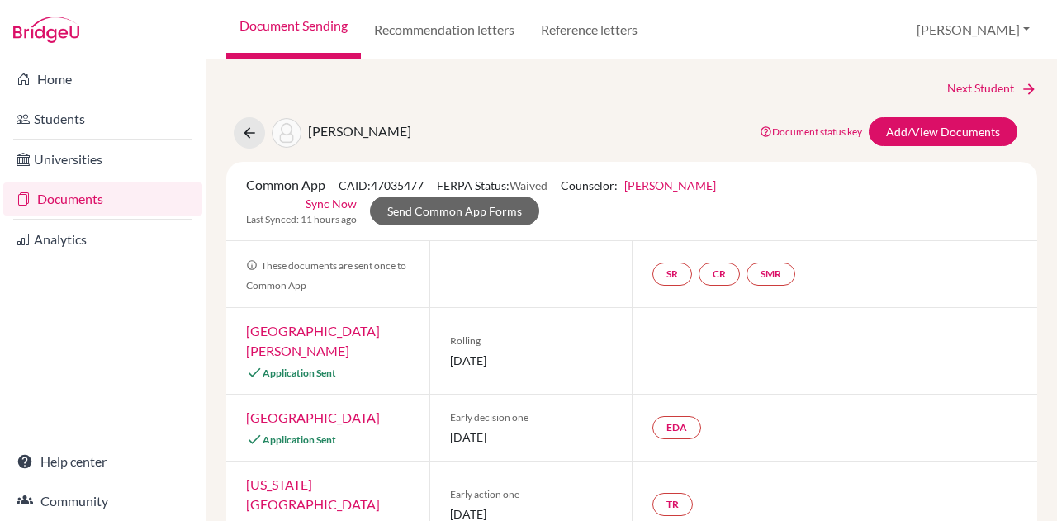
click at [696, 178] on link "Deborah Kunder" at bounding box center [671, 185] width 92 height 14
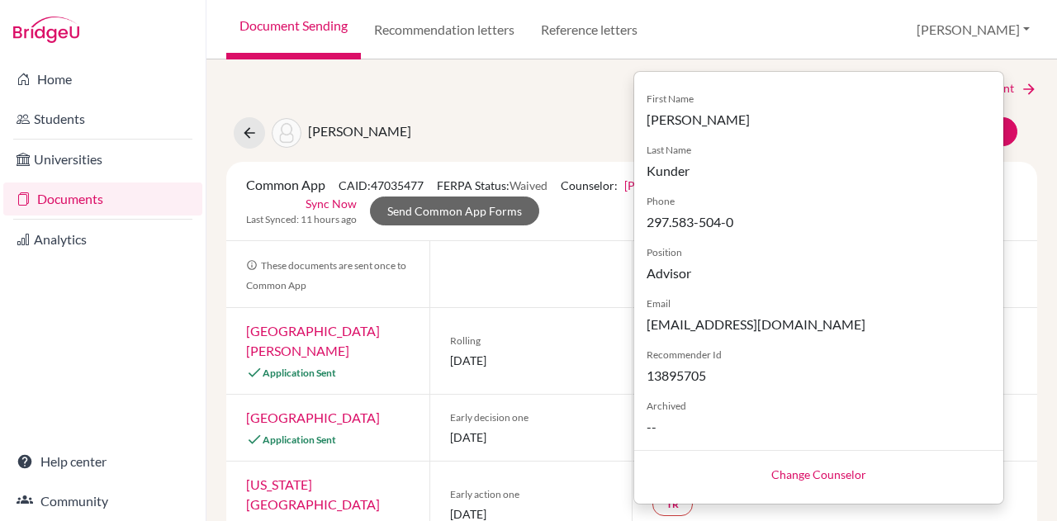
click at [798, 472] on link "Change Counselor" at bounding box center [819, 475] width 95 height 14
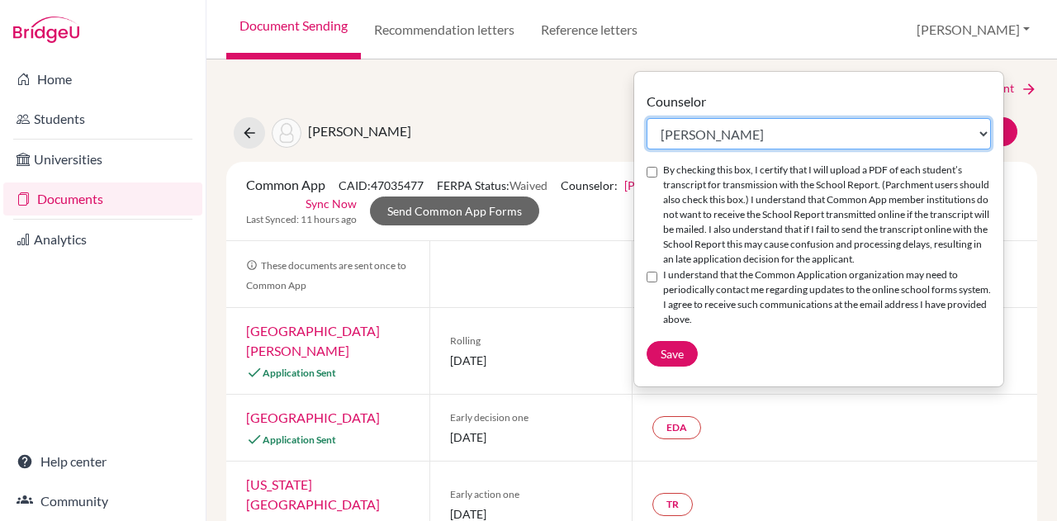
click at [772, 140] on select "Select counselor Colleen Coady Nurkis de Jesus Elena Duduk Kelly Kramer Deborah…" at bounding box center [819, 133] width 344 height 31
select select "413035"
click at [647, 118] on select "Select counselor Colleen Coady Nurkis de Jesus Elena Duduk Kelly Kramer Deborah…" at bounding box center [819, 133] width 344 height 31
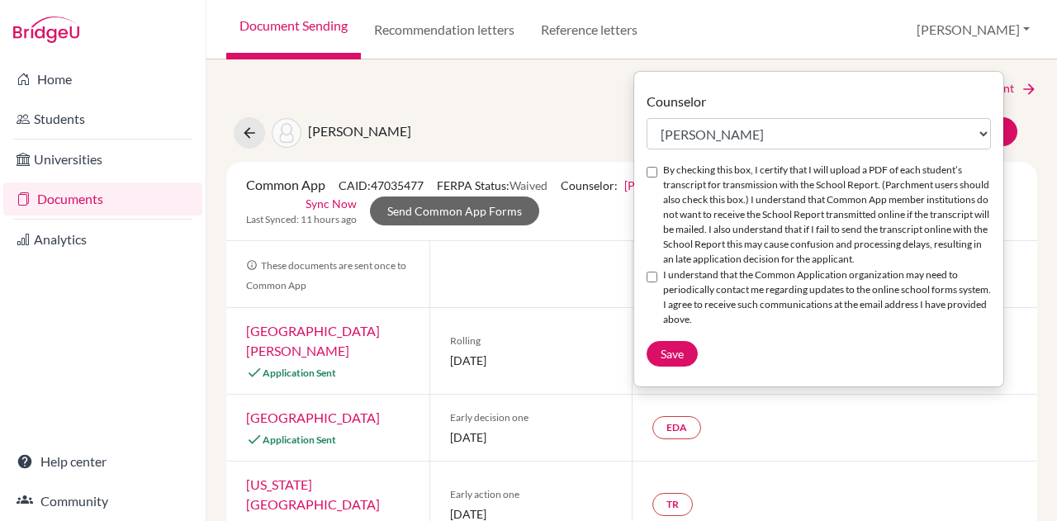
click at [649, 171] on input "By checking this box, I certify that I will upload a PDF of each student’s tran…" at bounding box center [652, 172] width 11 height 11
checkbox input "true"
click at [649, 273] on input "I understand that the Common Application organization may need to periodically …" at bounding box center [652, 277] width 11 height 11
checkbox input "true"
click at [670, 352] on span "Save" at bounding box center [672, 354] width 23 height 14
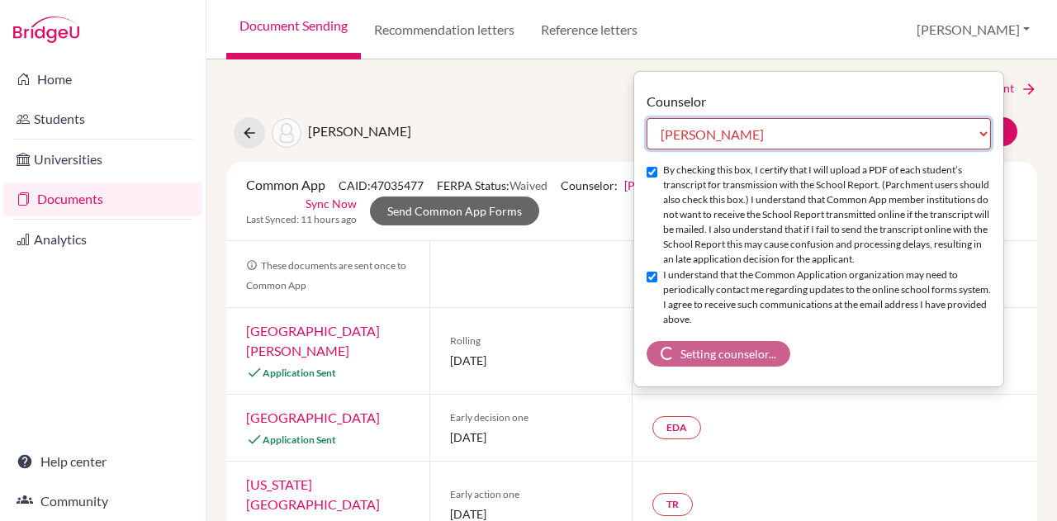
click at [758, 130] on select "Select counselor Colleen Coady Nurkis de Jesus Elena Duduk Kelly Kramer Deborah…" at bounding box center [819, 133] width 344 height 31
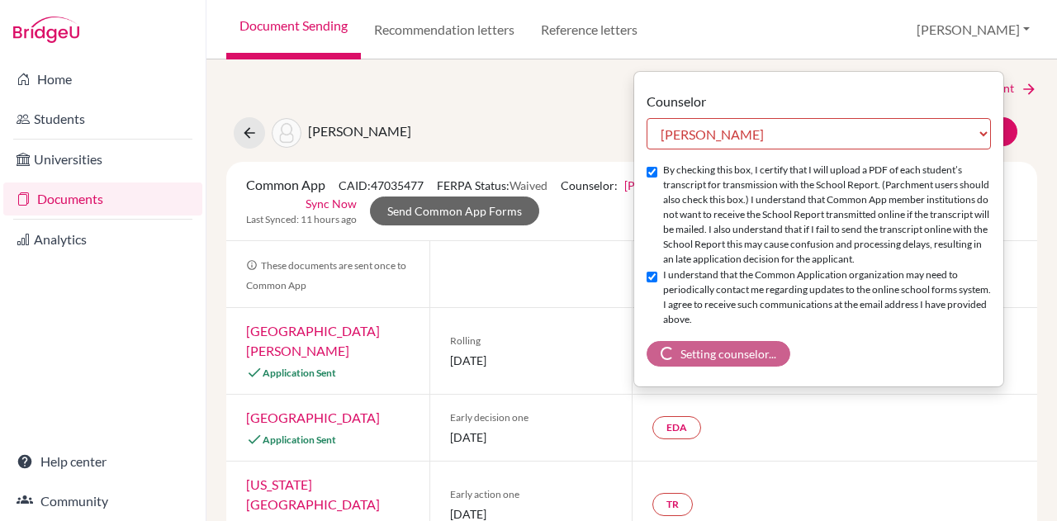
click at [544, 118] on div "Atzbach, Amelia Document status key TR Requirement. Document not uploaded yet. …" at bounding box center [632, 132] width 836 height 31
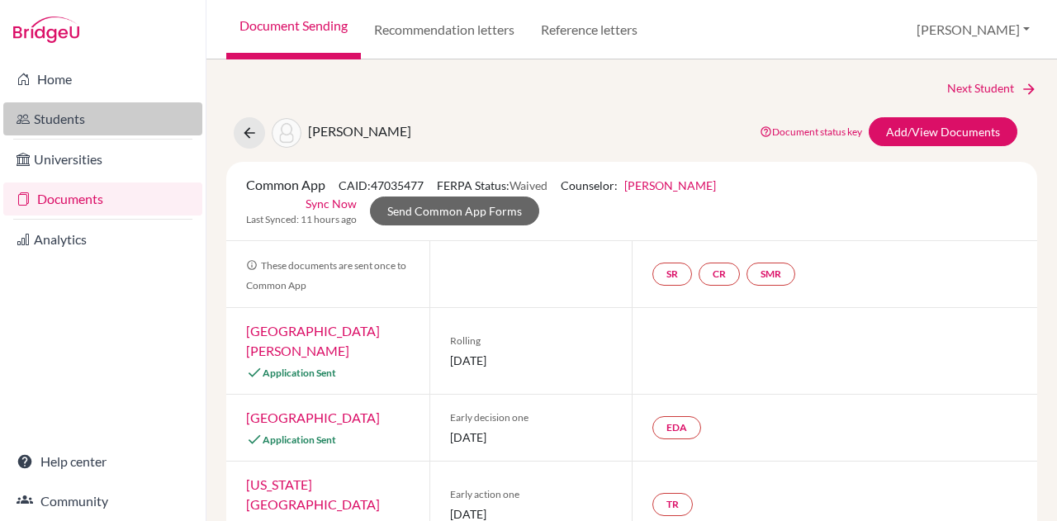
click at [83, 116] on link "Students" at bounding box center [102, 118] width 199 height 33
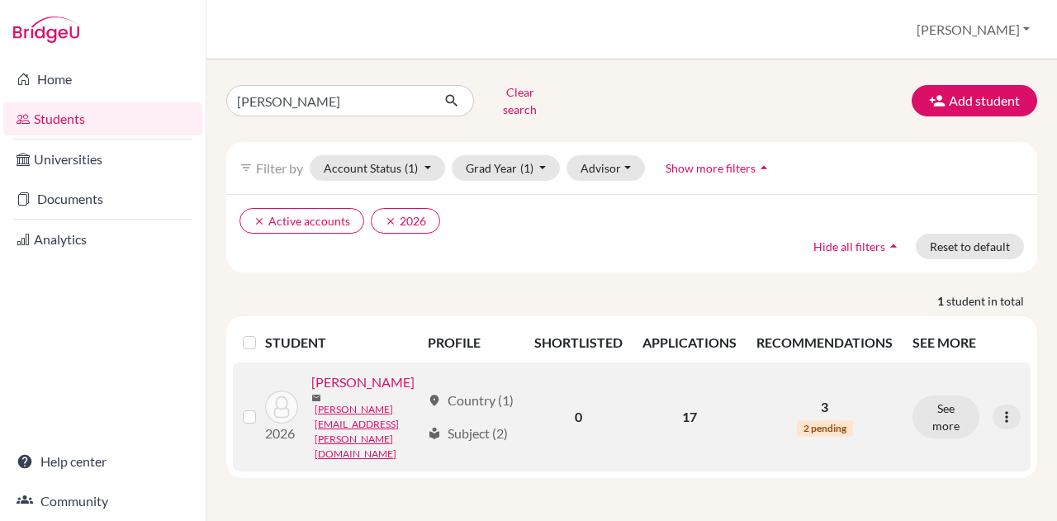
click at [337, 392] on link "[PERSON_NAME]" at bounding box center [362, 383] width 103 height 20
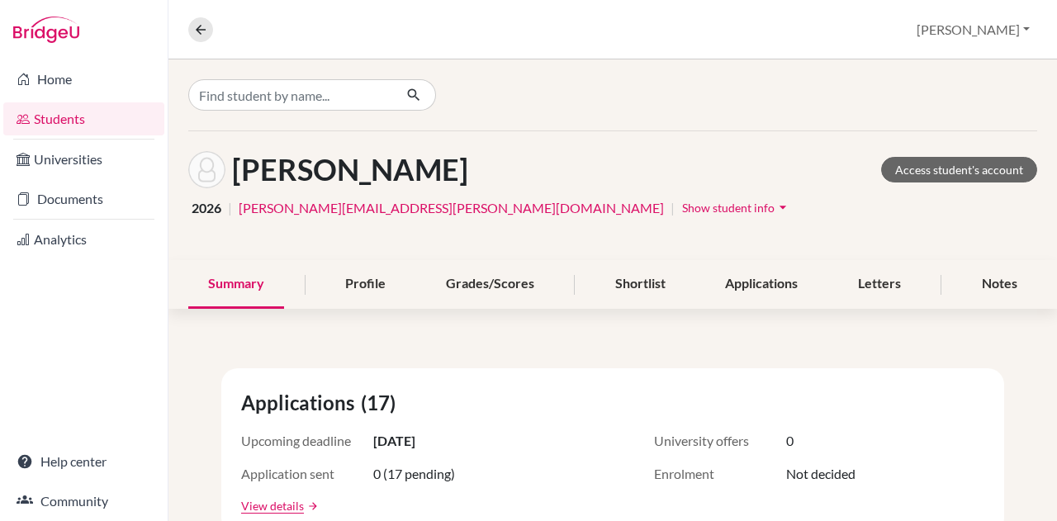
click at [775, 201] on icon "arrow_drop_down" at bounding box center [783, 207] width 17 height 17
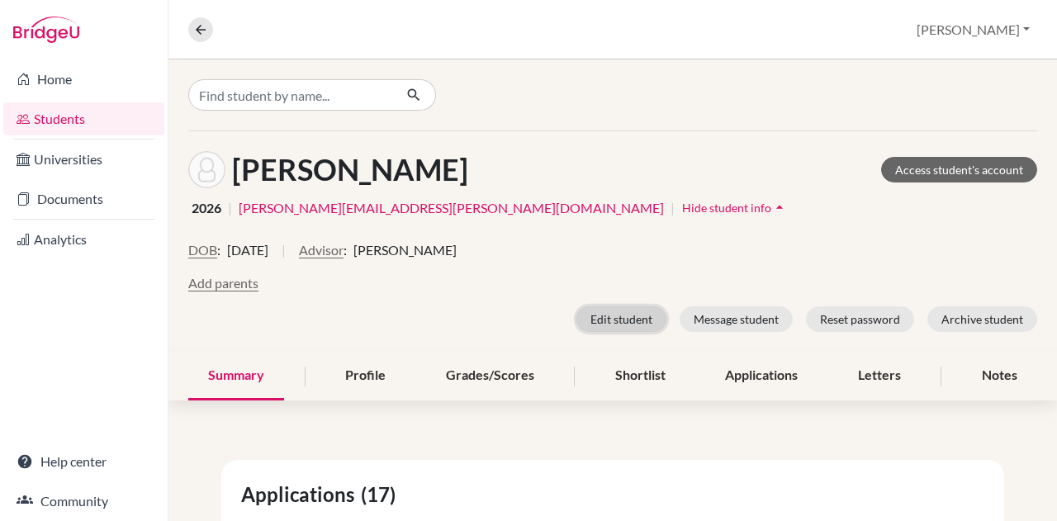
click at [607, 317] on button "Edit student" at bounding box center [622, 319] width 90 height 26
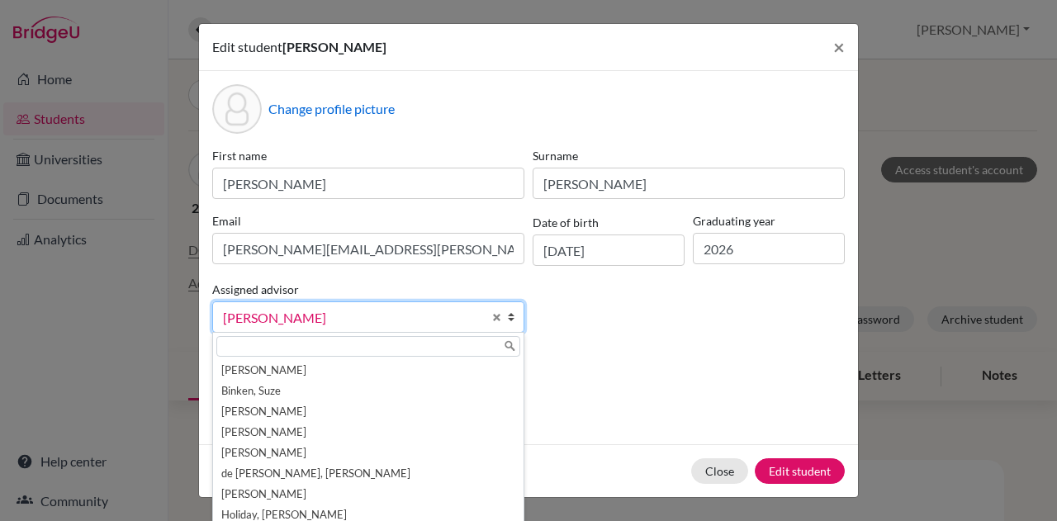
scroll to position [50, 0]
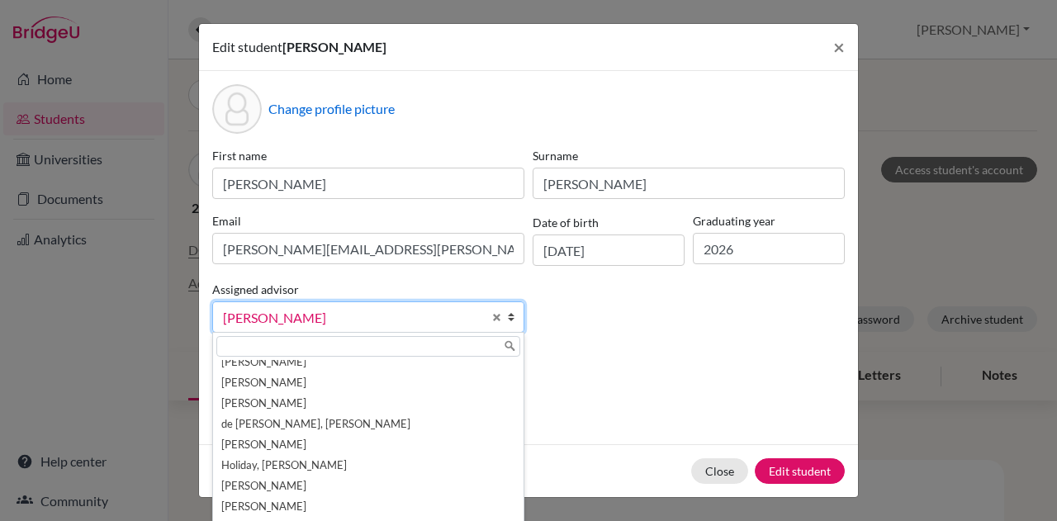
click at [414, 311] on span "[PERSON_NAME]" at bounding box center [352, 317] width 259 height 21
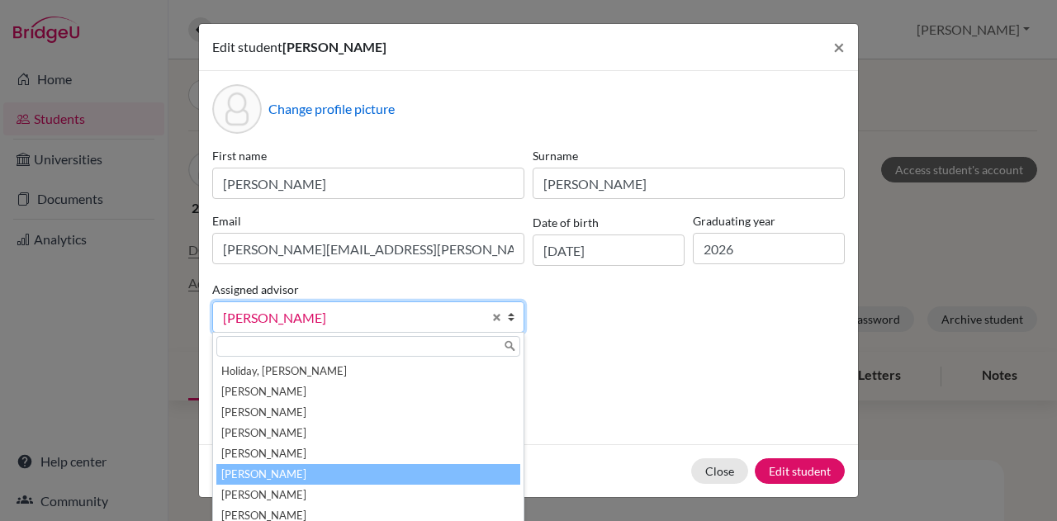
scroll to position [153, 0]
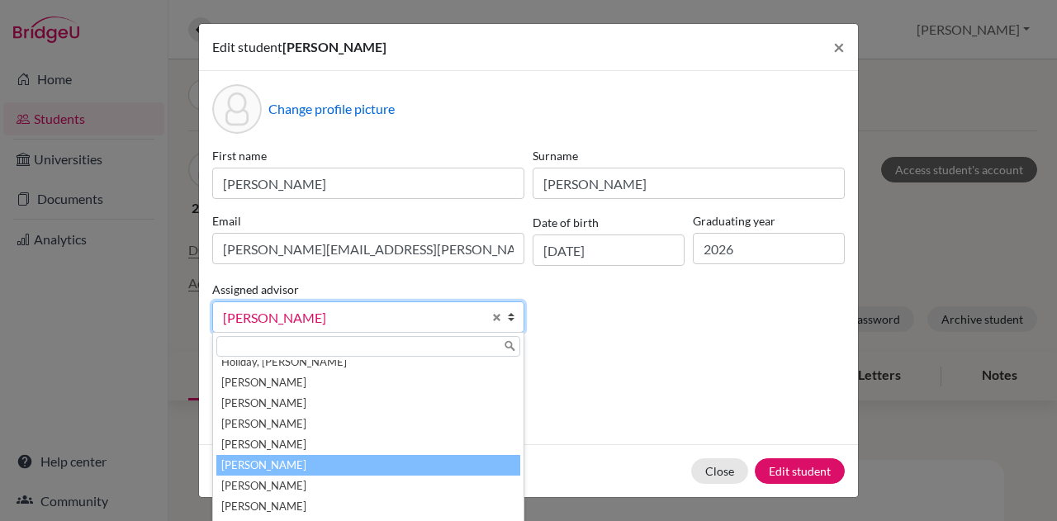
click at [357, 455] on li "[PERSON_NAME]" at bounding box center [368, 465] width 304 height 21
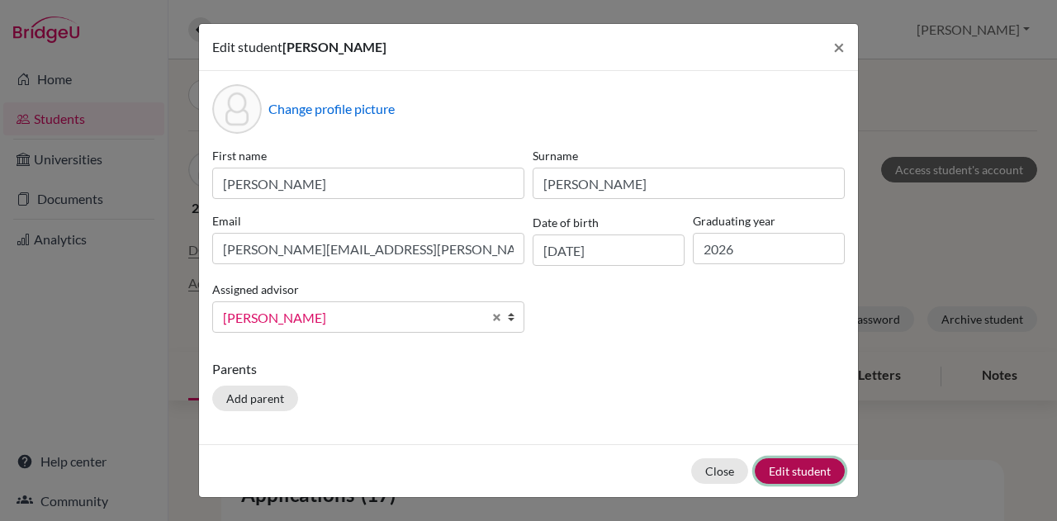
click at [772, 468] on button "Edit student" at bounding box center [800, 471] width 90 height 26
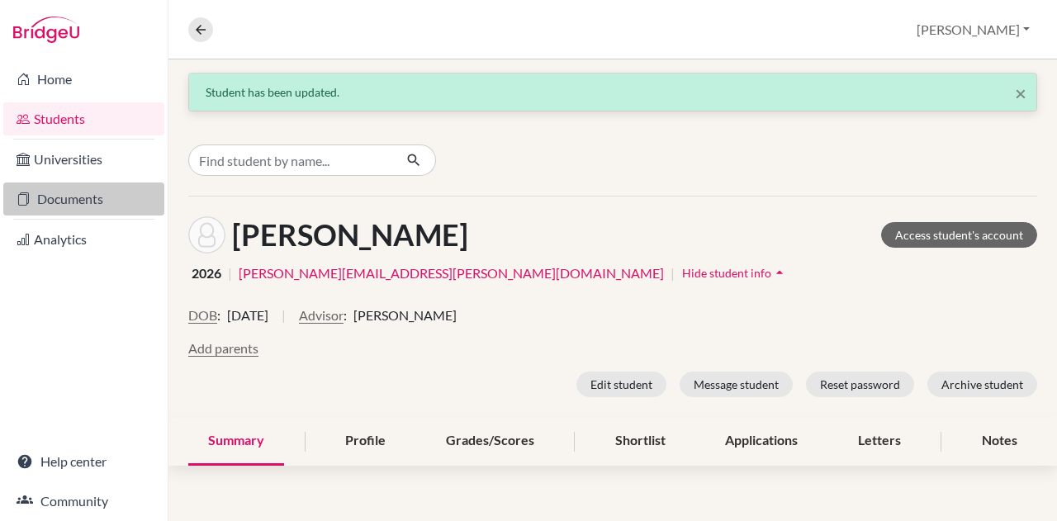
click at [81, 202] on link "Documents" at bounding box center [83, 199] width 161 height 33
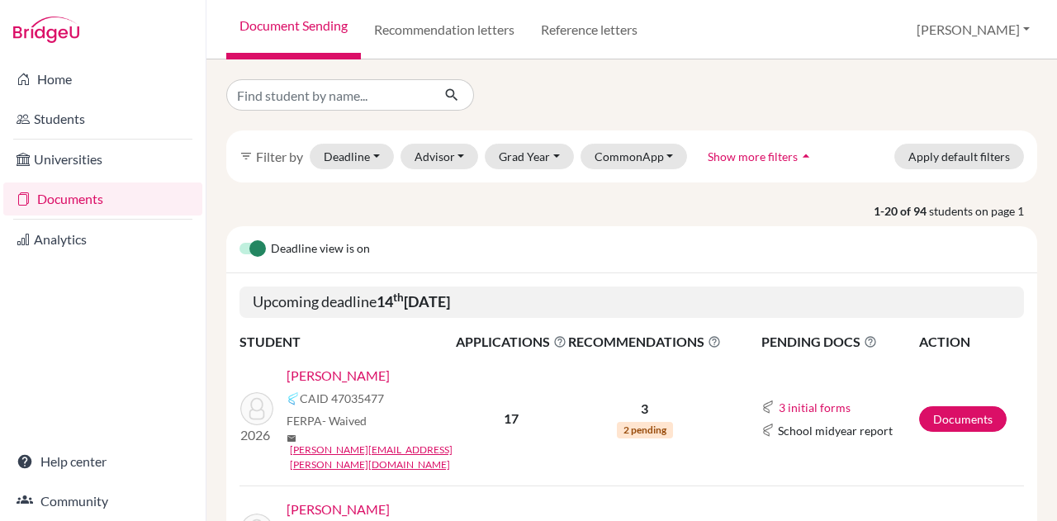
click at [359, 370] on link "[PERSON_NAME]" at bounding box center [338, 376] width 103 height 20
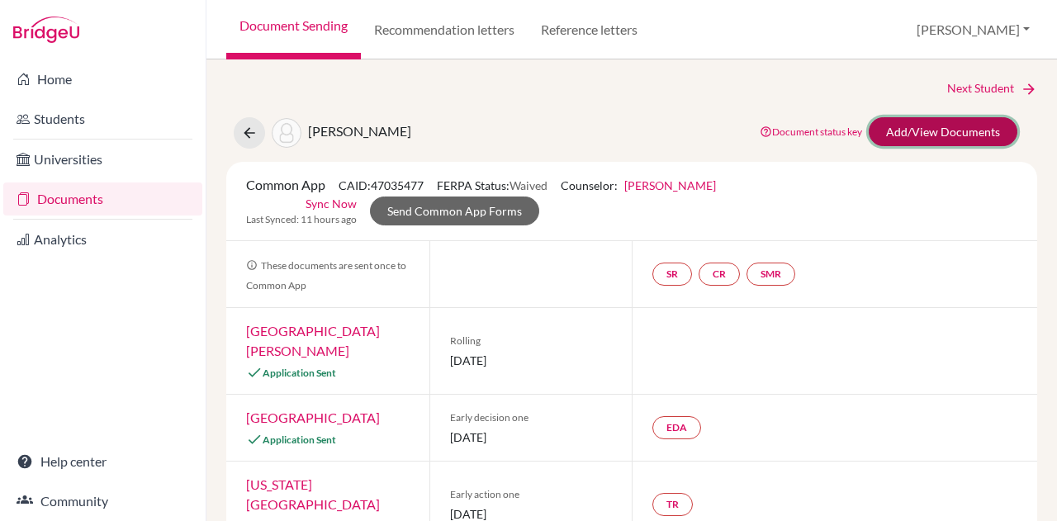
click at [906, 129] on link "Add/View Documents" at bounding box center [943, 131] width 149 height 29
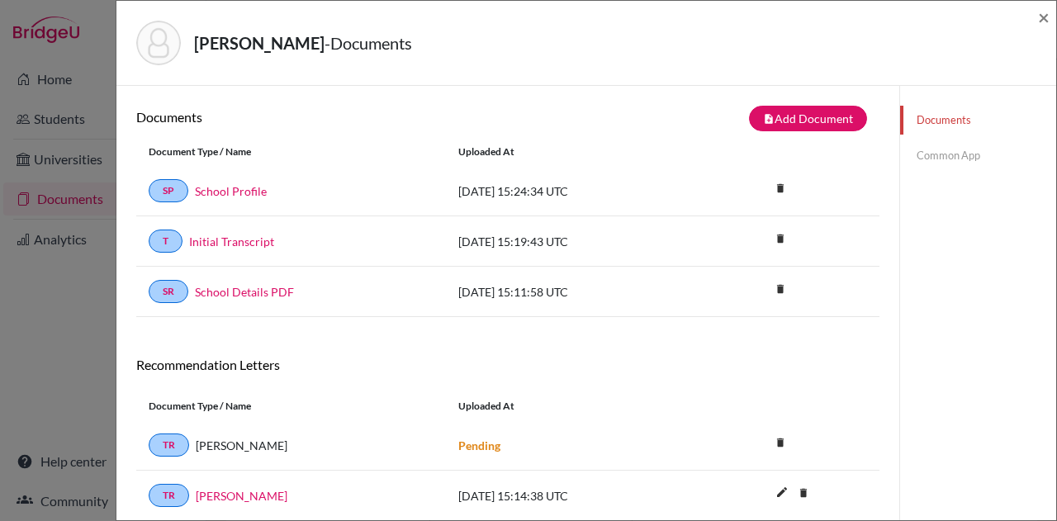
click at [927, 152] on link "Common App" at bounding box center [978, 155] width 156 height 29
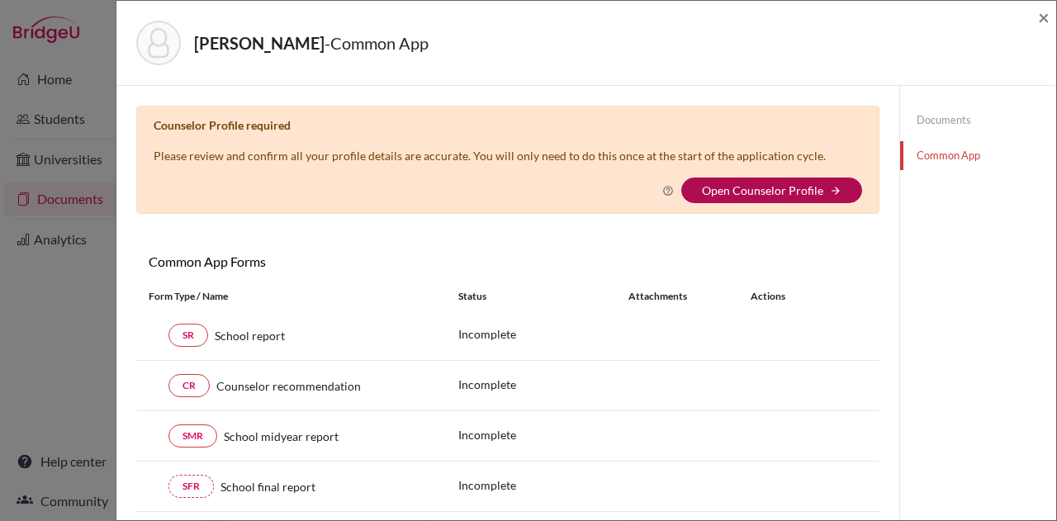
click at [755, 185] on link "Open Counselor Profile" at bounding box center [762, 190] width 121 height 14
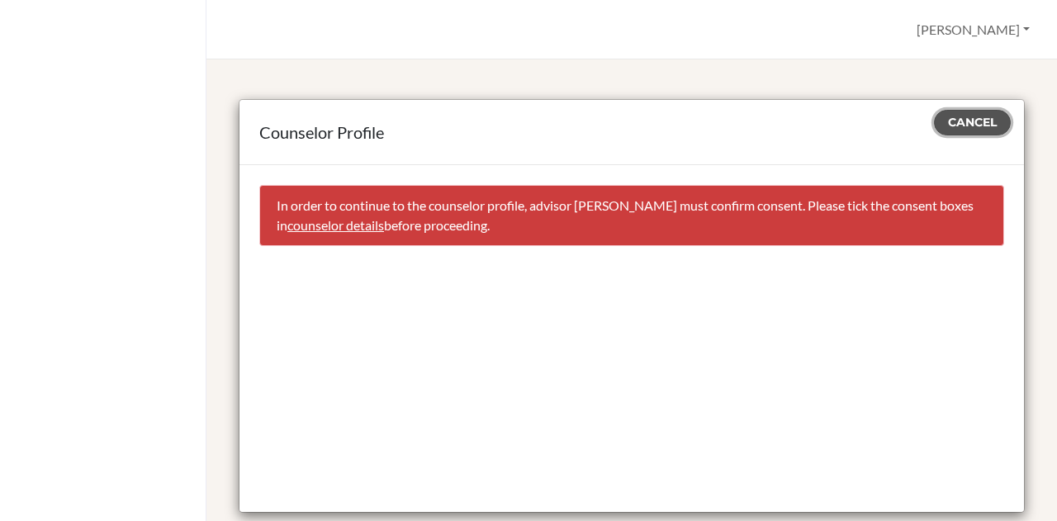
click at [948, 117] on span "Cancel" at bounding box center [972, 122] width 49 height 15
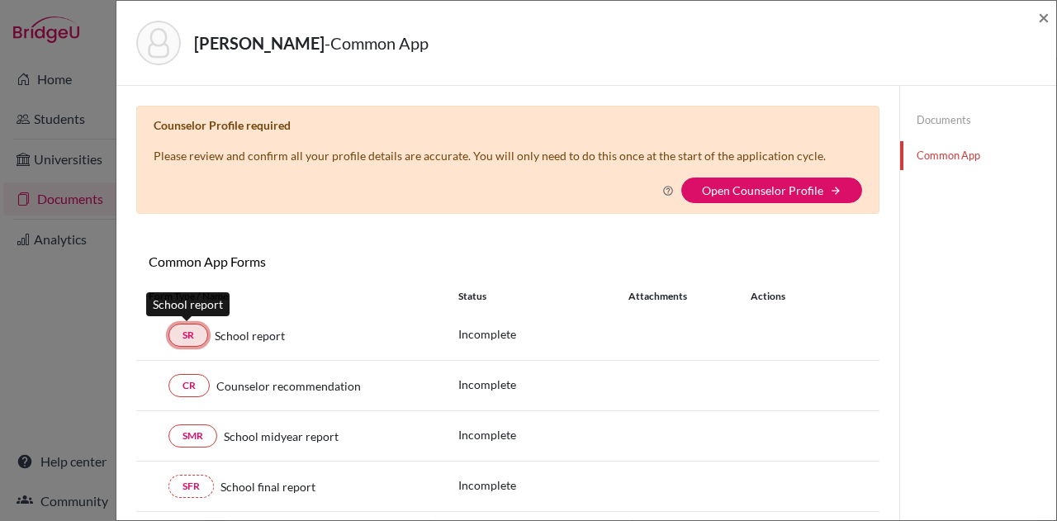
click at [185, 325] on link "SR" at bounding box center [189, 335] width 40 height 23
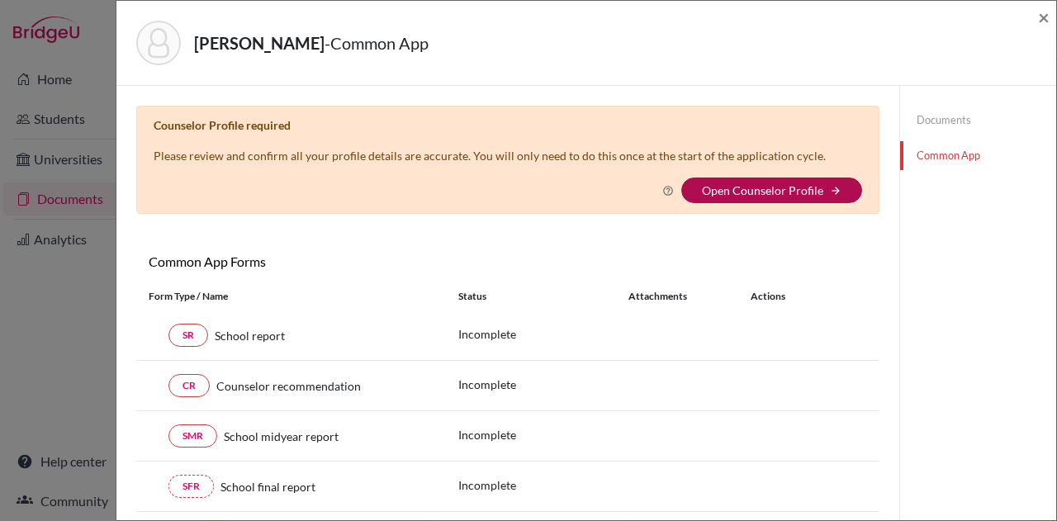
click at [717, 188] on link "Open Counselor Profile" at bounding box center [762, 190] width 121 height 14
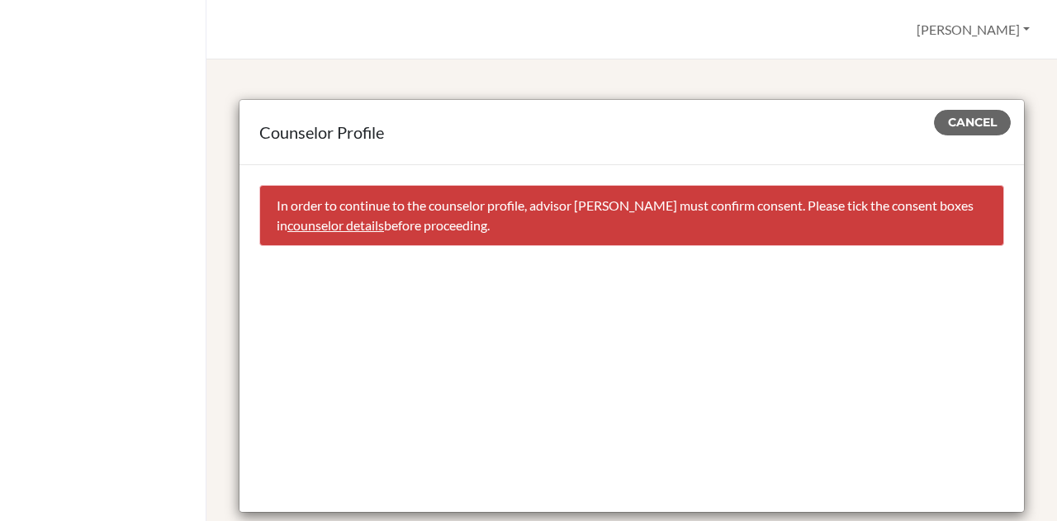
click at [378, 225] on link "counselor details" at bounding box center [335, 225] width 97 height 16
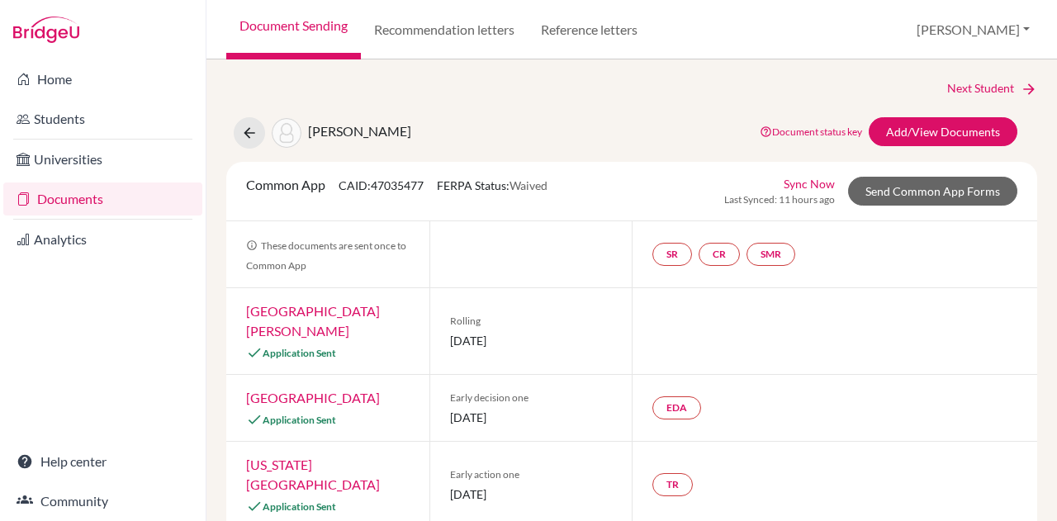
select select "413035"
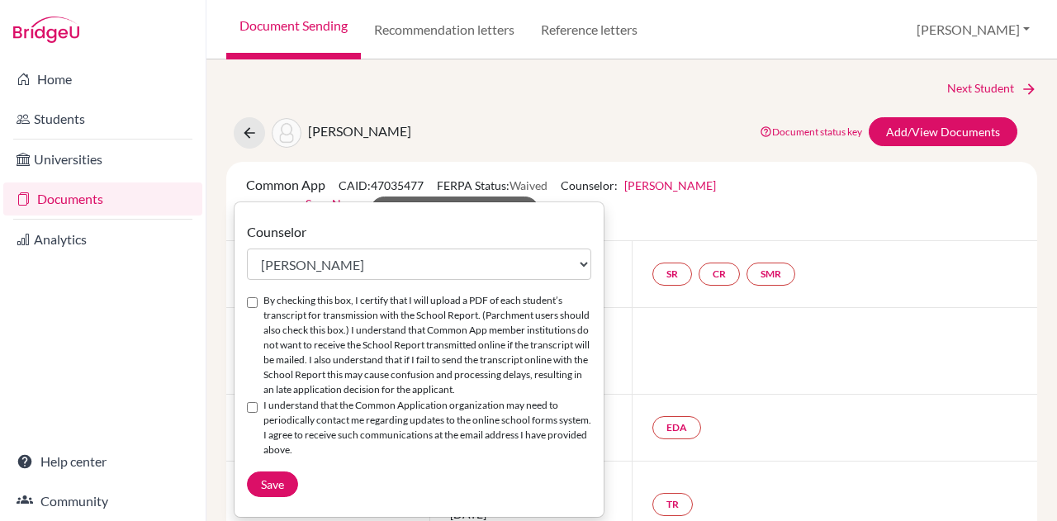
click at [252, 305] on input "By checking this box, I certify that I will upload a PDF of each student’s tran…" at bounding box center [252, 302] width 11 height 11
checkbox input "true"
click at [254, 406] on input "I understand that the Common Application organization may need to periodically …" at bounding box center [252, 407] width 11 height 11
checkbox input "true"
click at [264, 480] on span "Save" at bounding box center [272, 484] width 23 height 14
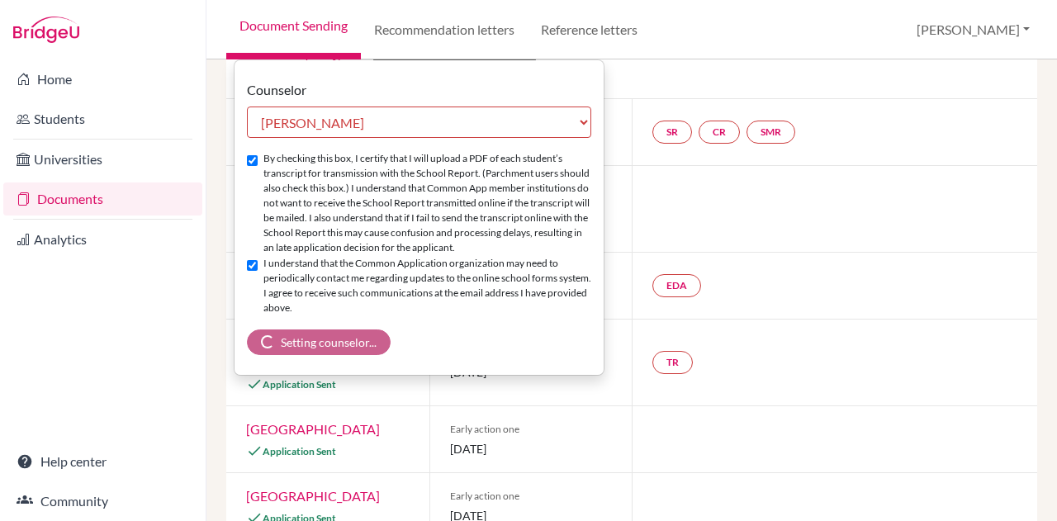
scroll to position [142, 0]
click at [768, 364] on div "Texas Christian University Application Sent Early action one 01 November 2025 TR" at bounding box center [631, 363] width 811 height 87
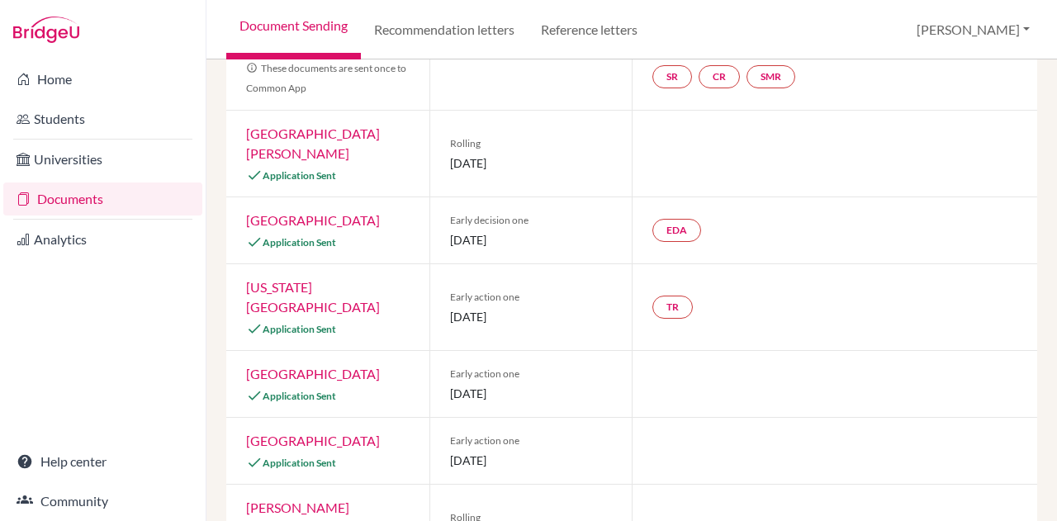
scroll to position [0, 0]
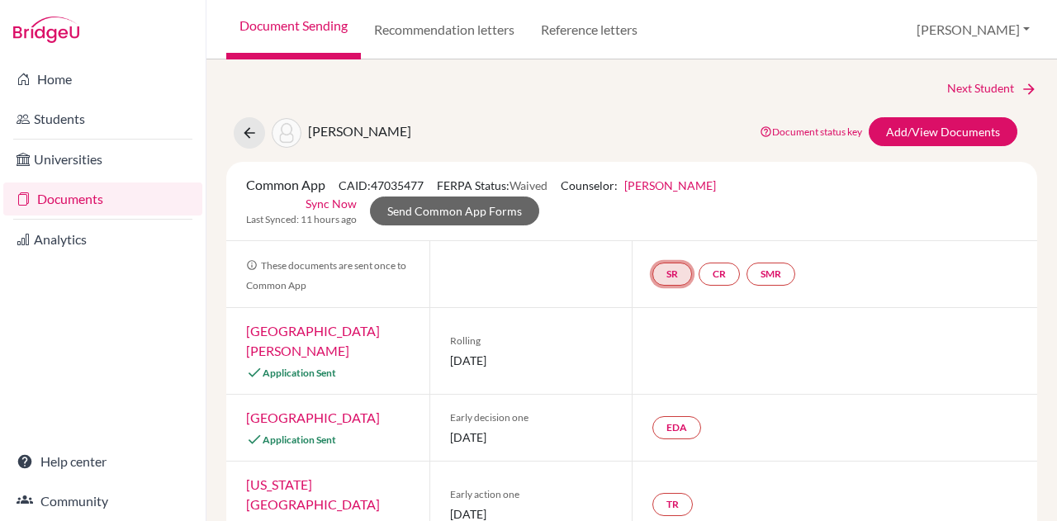
click at [663, 268] on link "SR" at bounding box center [673, 274] width 40 height 23
click at [661, 228] on link "School report" at bounding box center [673, 225] width 70 height 14
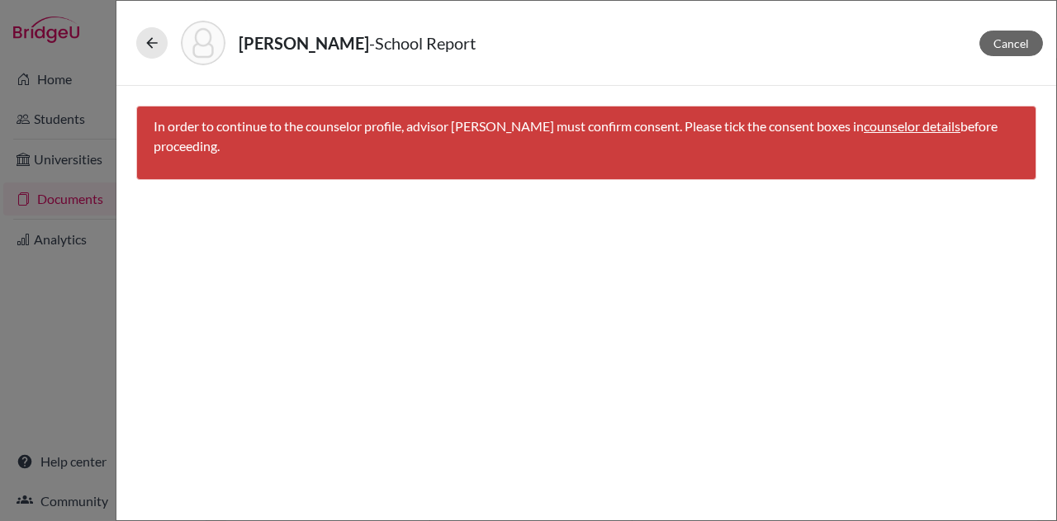
click at [915, 126] on link "counselor details" at bounding box center [912, 126] width 97 height 16
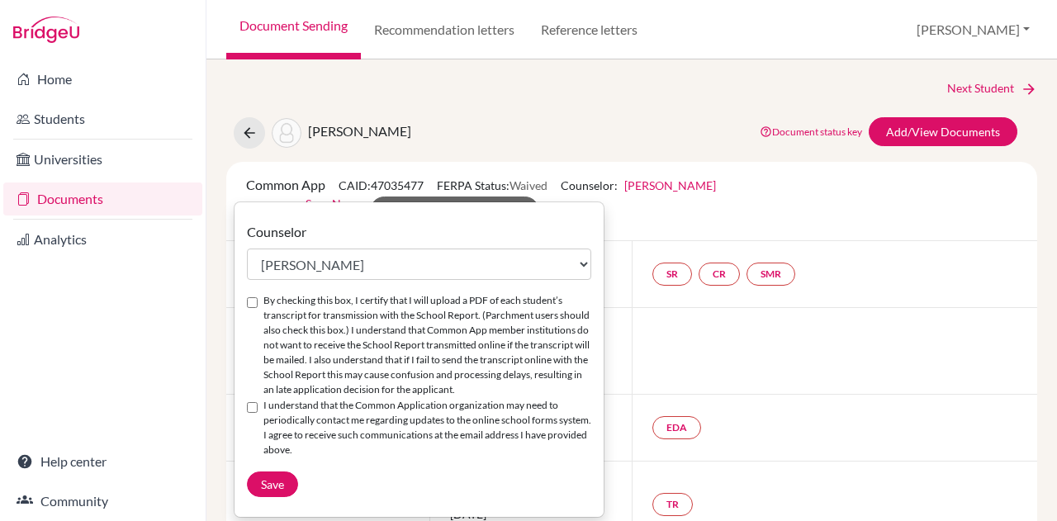
select select "413035"
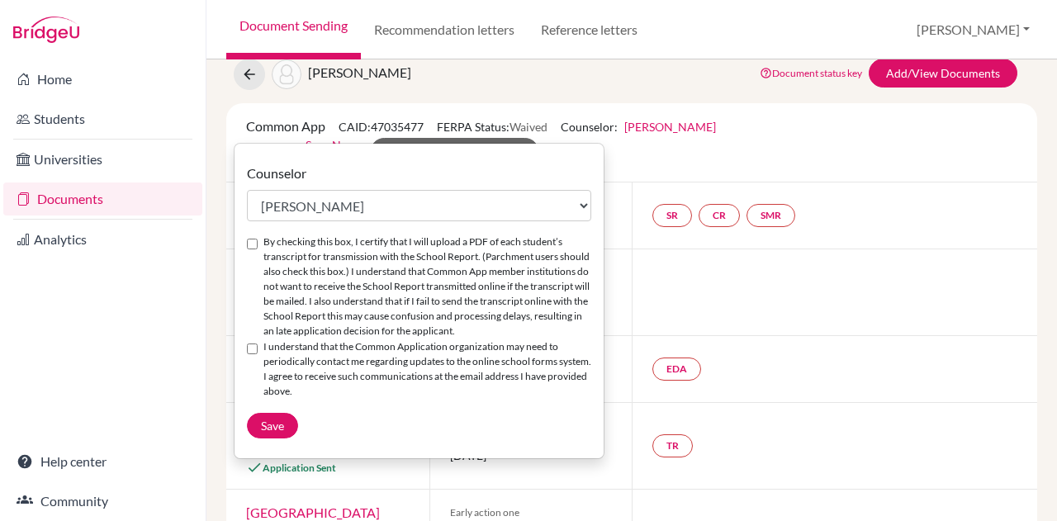
scroll to position [142, 0]
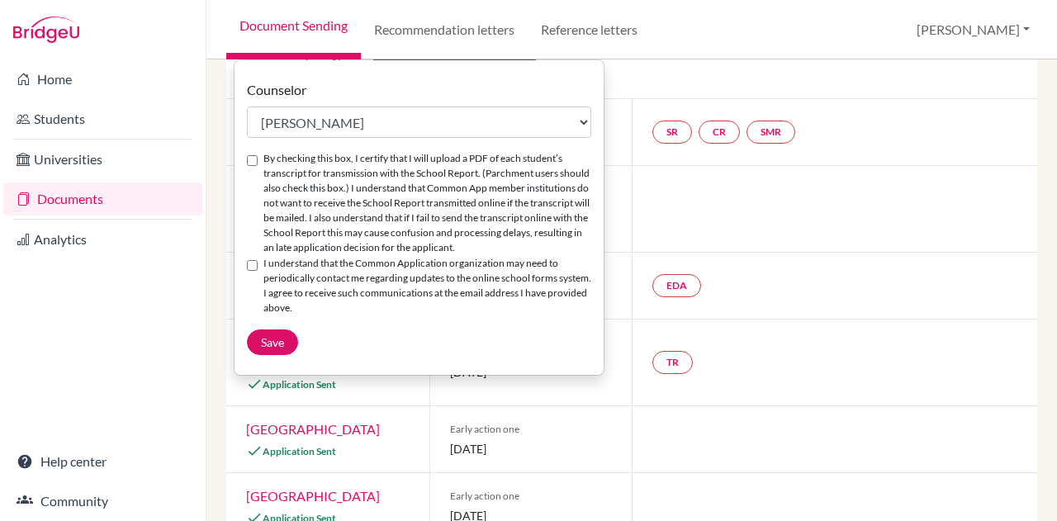
click at [249, 261] on input "I understand that the Common Application organization may need to periodically …" at bounding box center [252, 265] width 11 height 11
checkbox input "true"
click at [252, 159] on input "By checking this box, I certify that I will upload a PDF of each student’s tran…" at bounding box center [252, 160] width 11 height 11
checkbox input "true"
click at [281, 341] on span "Save" at bounding box center [272, 342] width 23 height 14
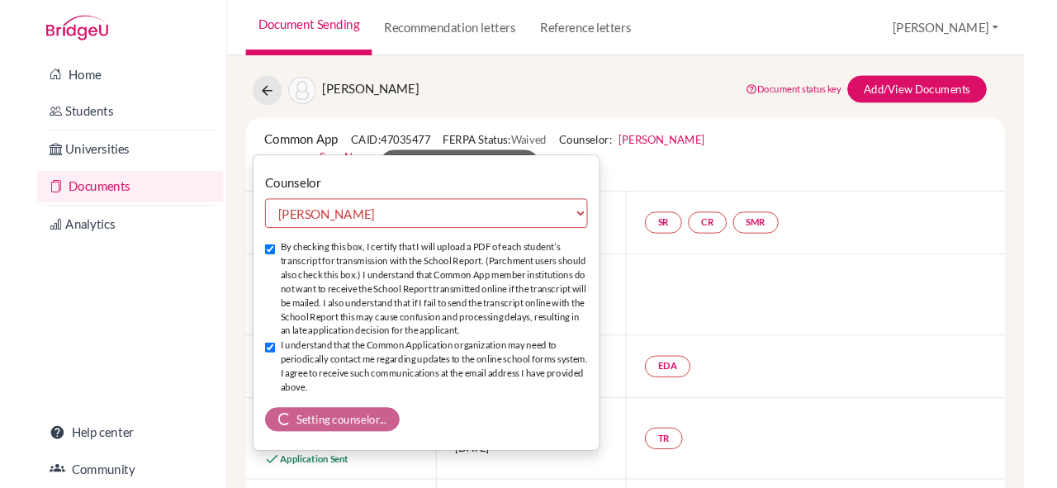
scroll to position [38, 0]
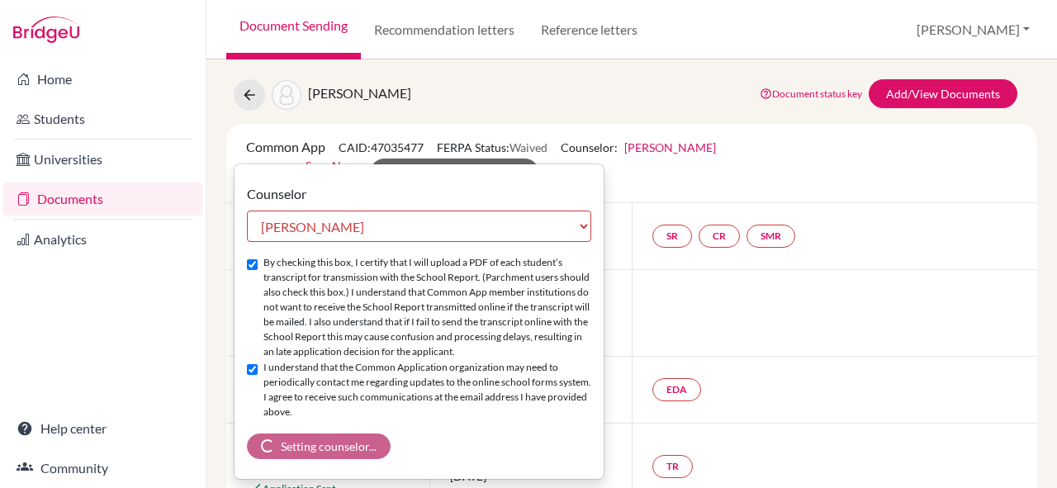
click at [1033, 98] on div "[PERSON_NAME] Document status key TR Requirement. Document not uploaded yet. TR…" at bounding box center [632, 94] width 836 height 31
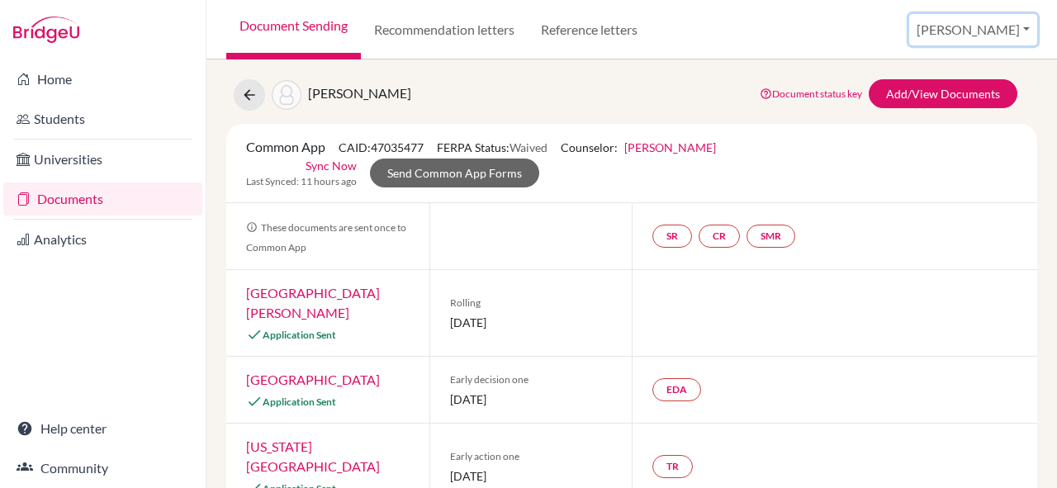
click at [1026, 22] on button "[PERSON_NAME]" at bounding box center [974, 29] width 128 height 31
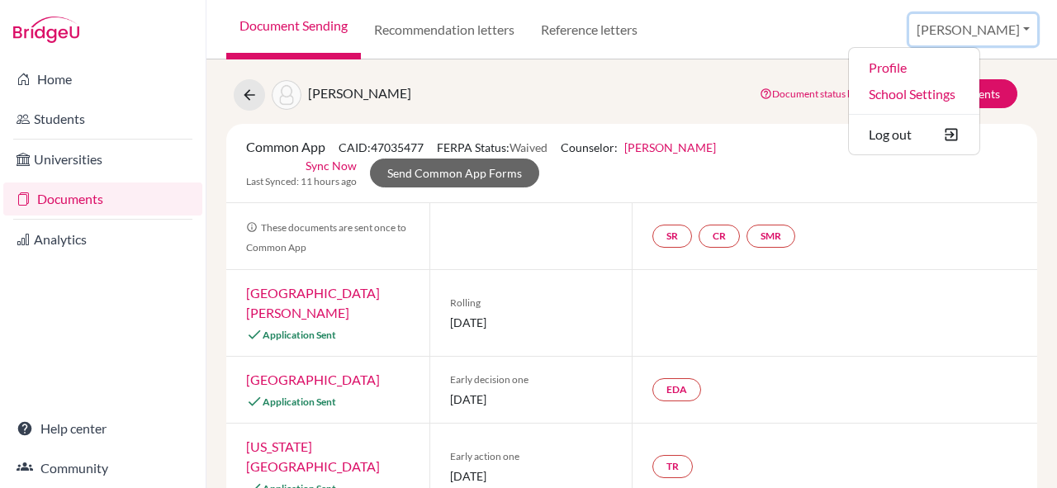
click at [1026, 22] on button "[PERSON_NAME]" at bounding box center [974, 29] width 128 height 31
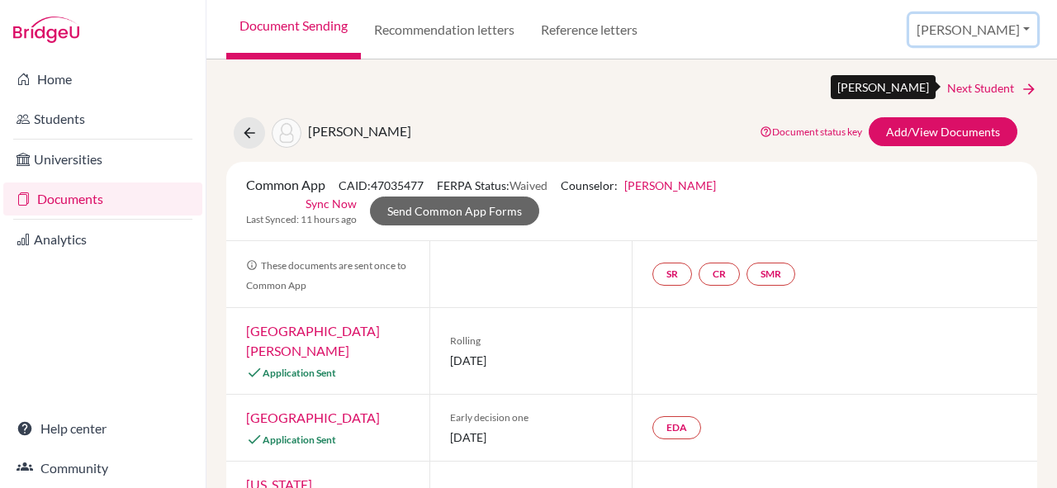
scroll to position [1, 0]
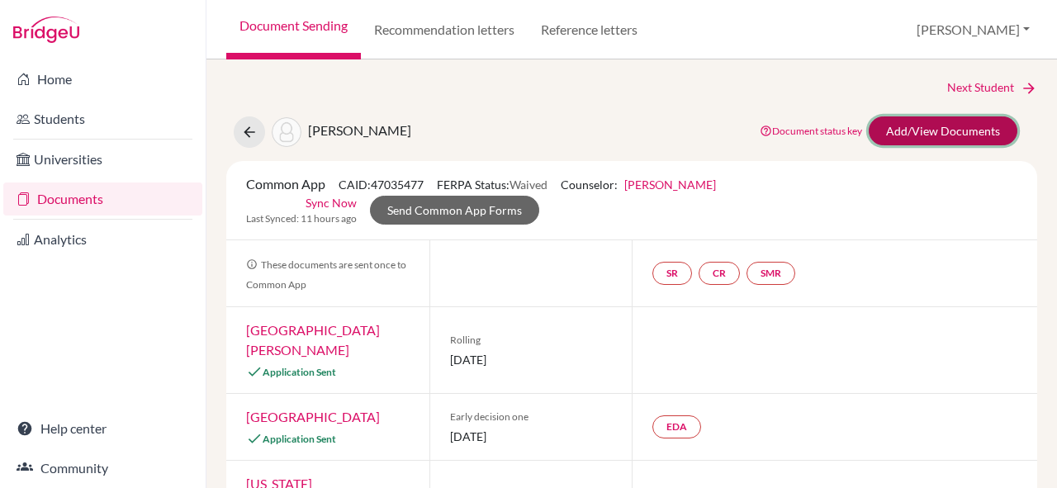
click at [976, 133] on link "Add/View Documents" at bounding box center [943, 130] width 149 height 29
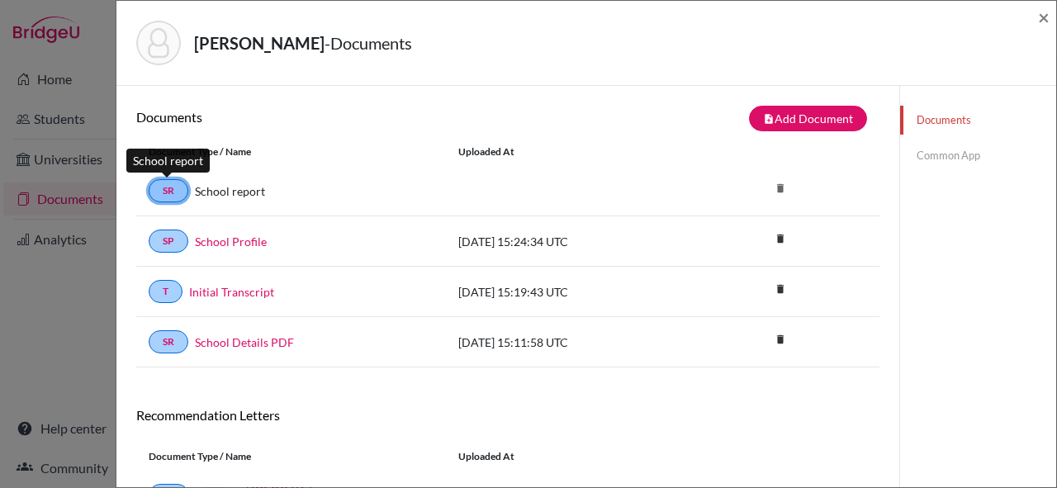
click at [165, 188] on link "SR" at bounding box center [169, 190] width 40 height 23
click at [919, 150] on link "Common App" at bounding box center [978, 155] width 156 height 29
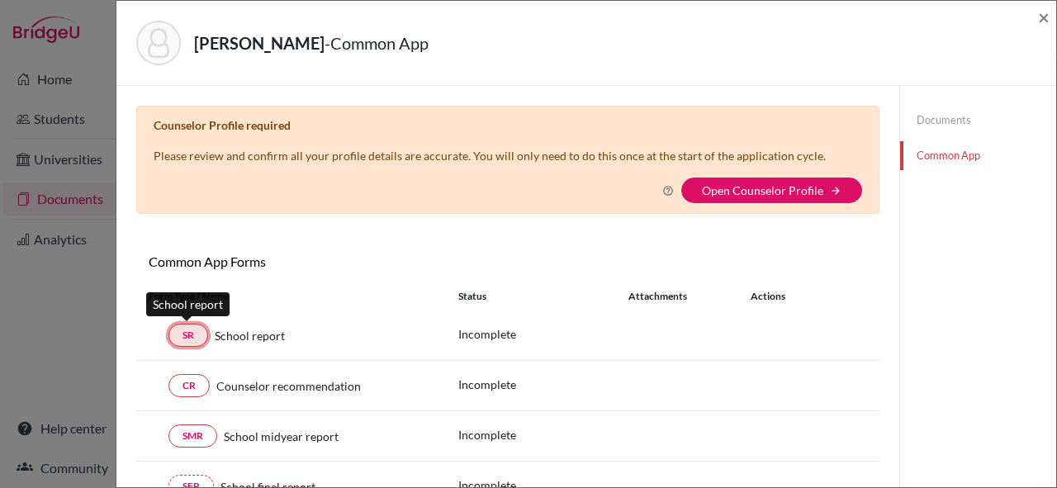
click at [192, 329] on link "SR" at bounding box center [189, 335] width 40 height 23
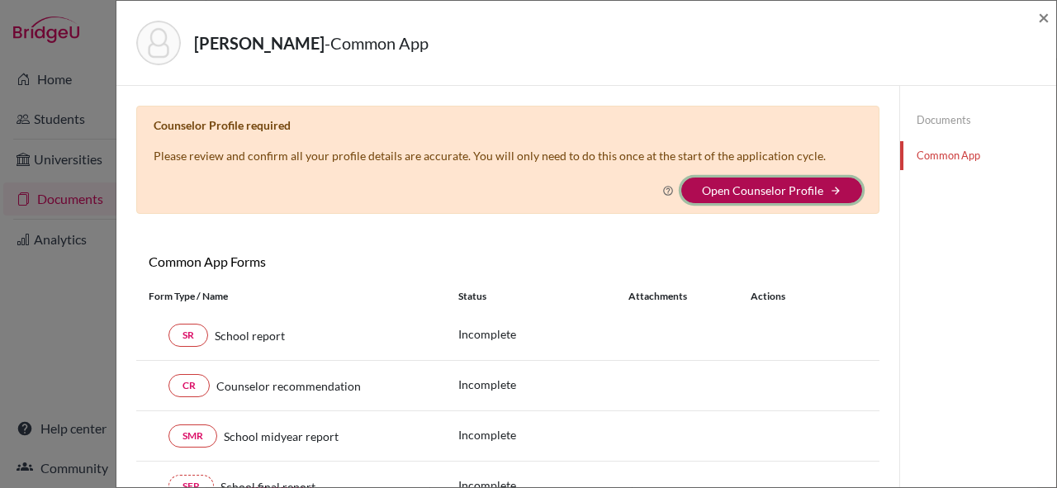
click at [786, 181] on button "Open Counselor Profile arrow_forward" at bounding box center [772, 191] width 181 height 26
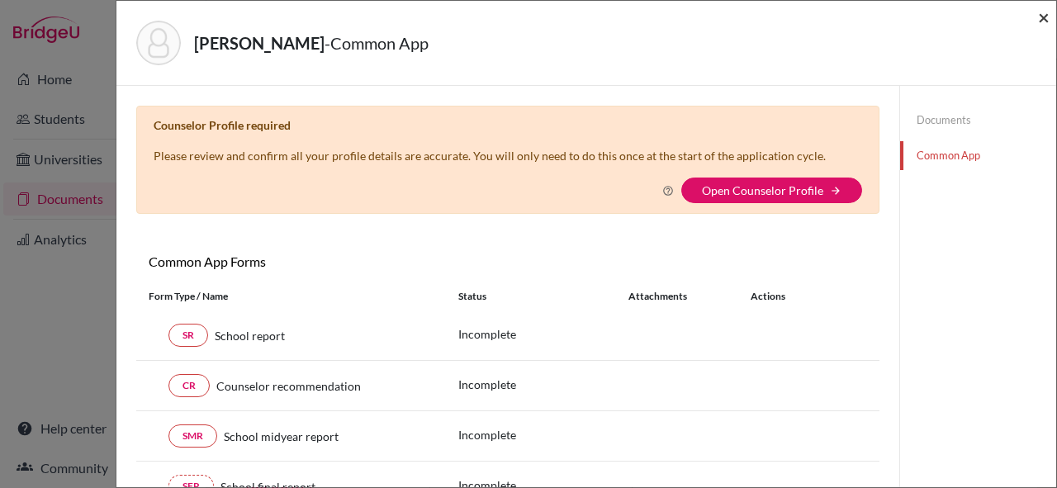
click at [1046, 10] on span "×" at bounding box center [1044, 17] width 12 height 24
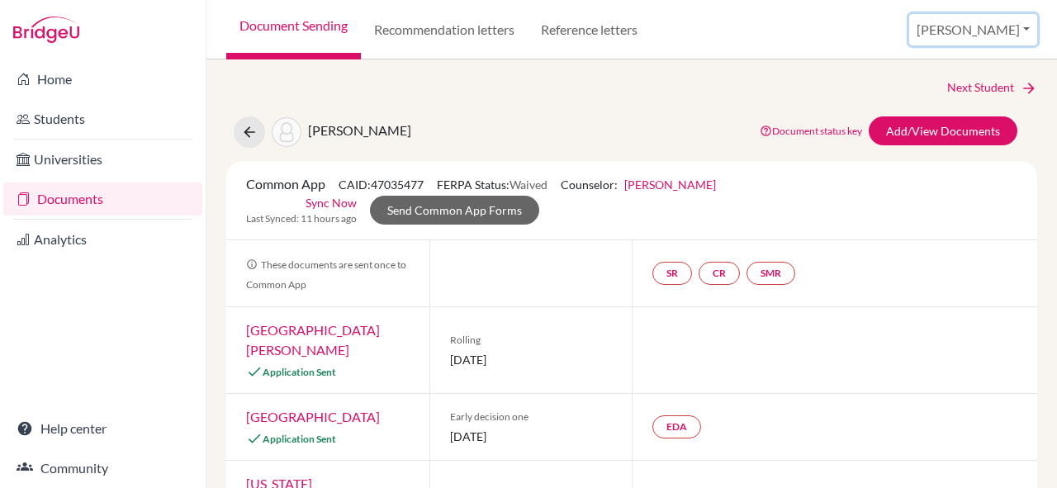
click at [988, 31] on button "[PERSON_NAME]" at bounding box center [974, 29] width 128 height 31
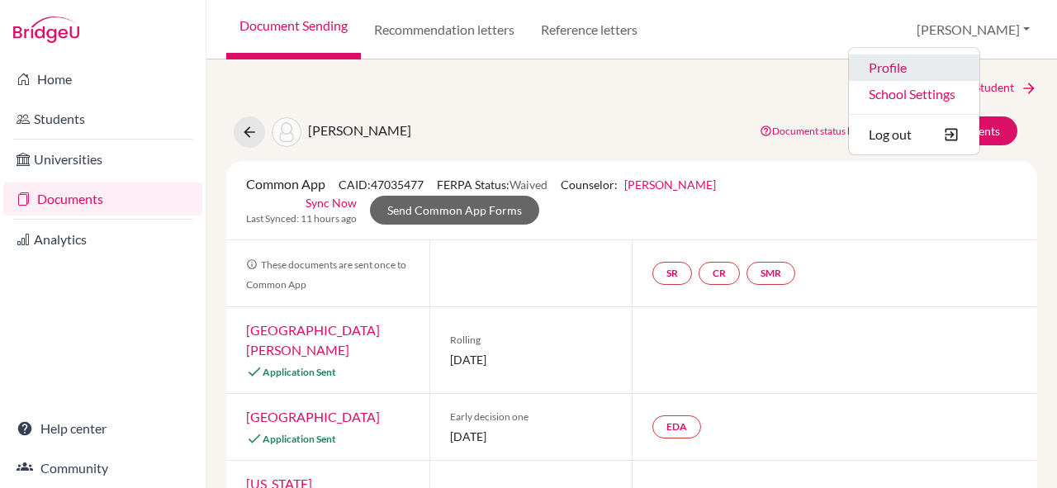
click at [952, 65] on link "Profile" at bounding box center [914, 68] width 131 height 26
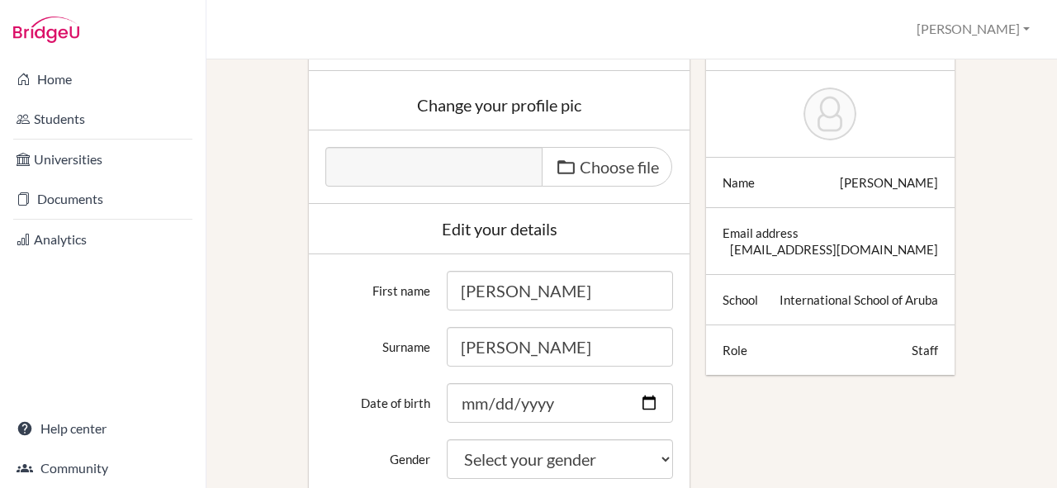
scroll to position [132, 0]
click at [587, 159] on span "Choose file" at bounding box center [619, 166] width 79 height 20
click at [578, 159] on input "Choose file" at bounding box center [451, 155] width 253 height 19
type input "C:\fakepath\kbr profile pic.jpg"
type input "kbr profile pic.jpg"
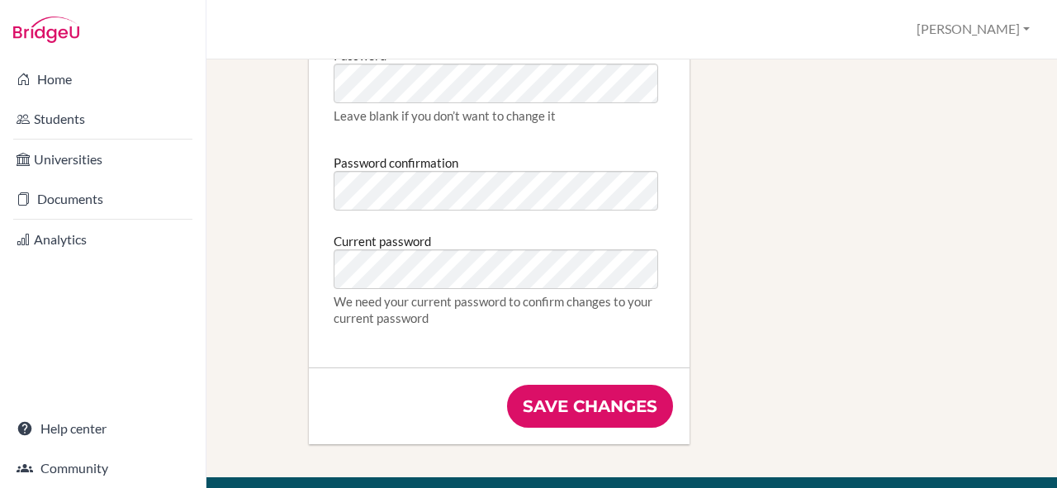
scroll to position [943, 0]
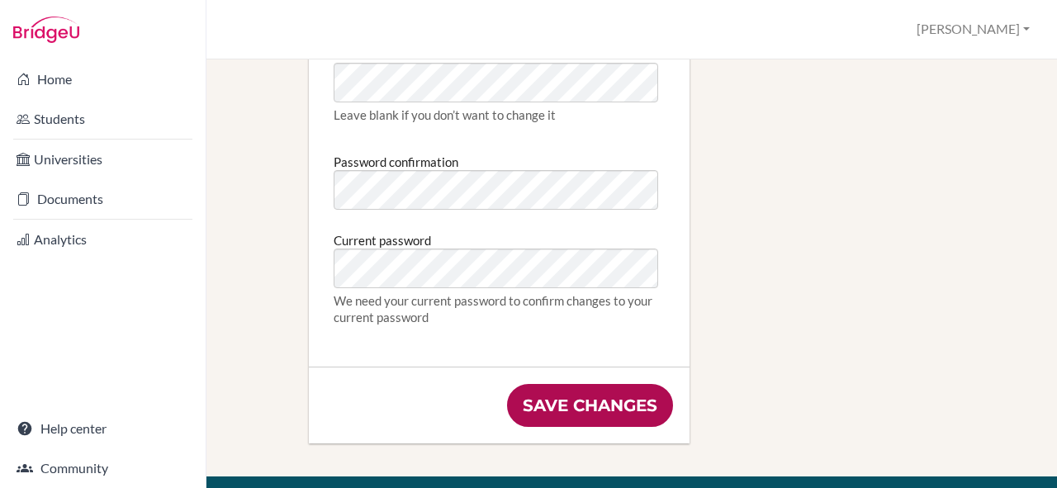
click at [569, 414] on input "Save changes" at bounding box center [590, 405] width 166 height 43
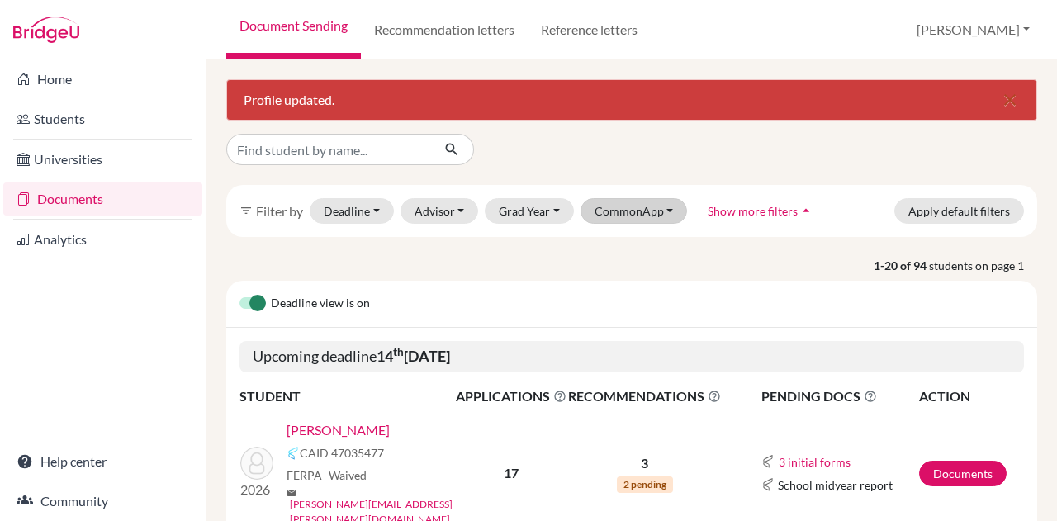
scroll to position [92, 0]
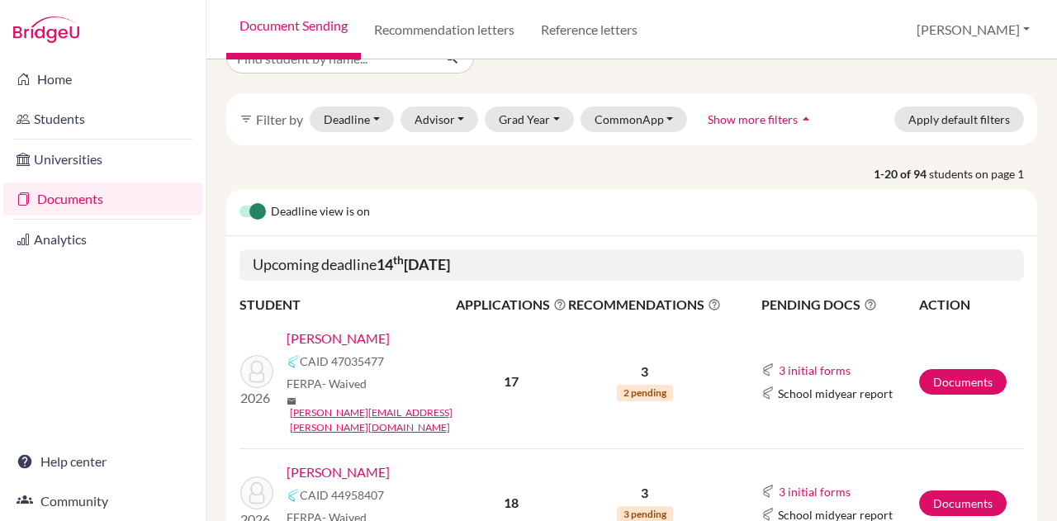
click at [335, 336] on link "[PERSON_NAME]" at bounding box center [338, 339] width 103 height 20
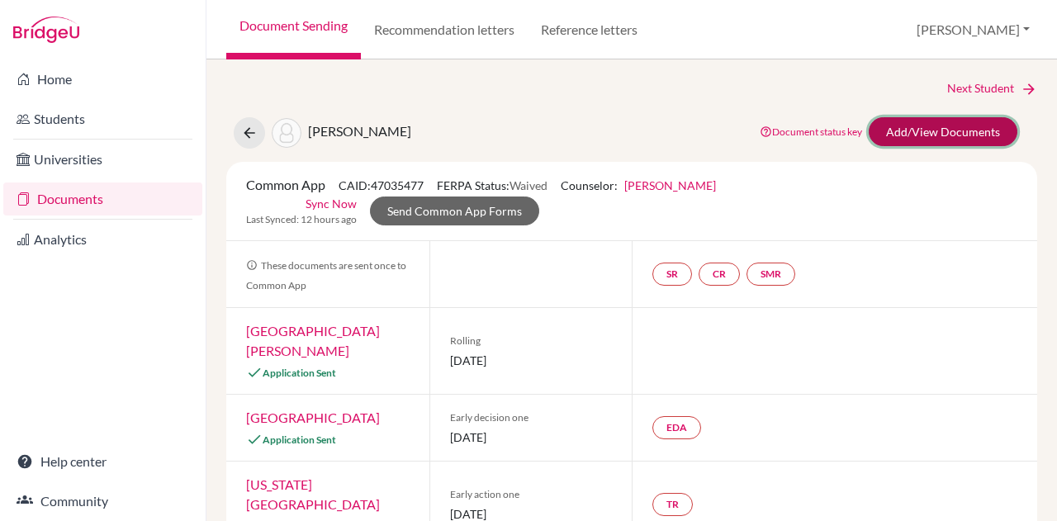
click at [917, 128] on link "Add/View Documents" at bounding box center [943, 131] width 149 height 29
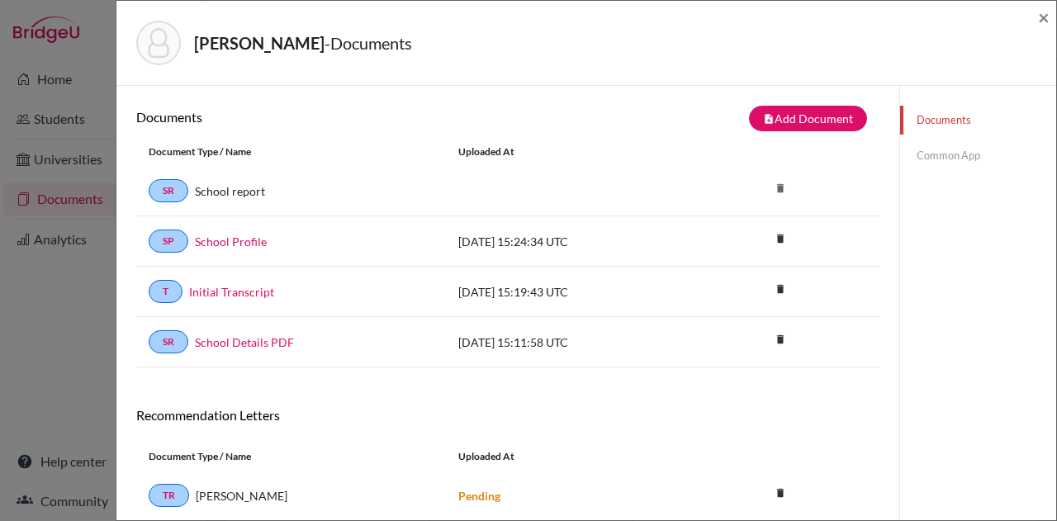
click at [930, 154] on link "Common App" at bounding box center [978, 155] width 156 height 29
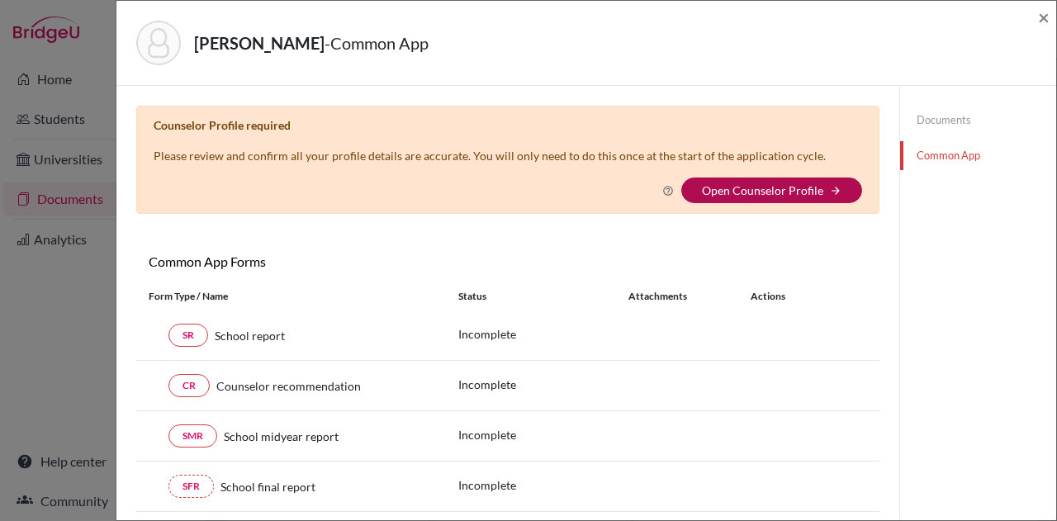
click at [783, 188] on link "Open Counselor Profile" at bounding box center [762, 190] width 121 height 14
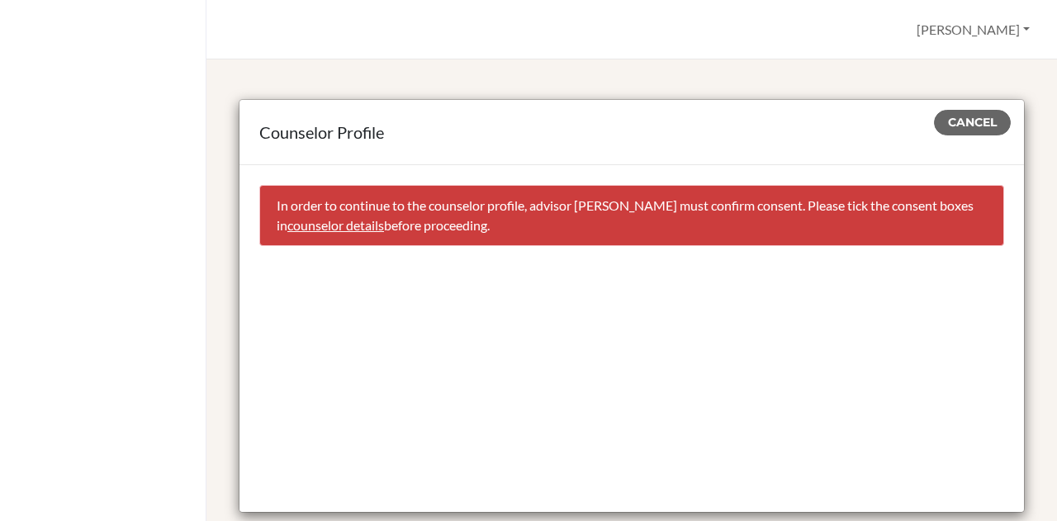
click at [384, 223] on link "counselor details" at bounding box center [335, 225] width 97 height 16
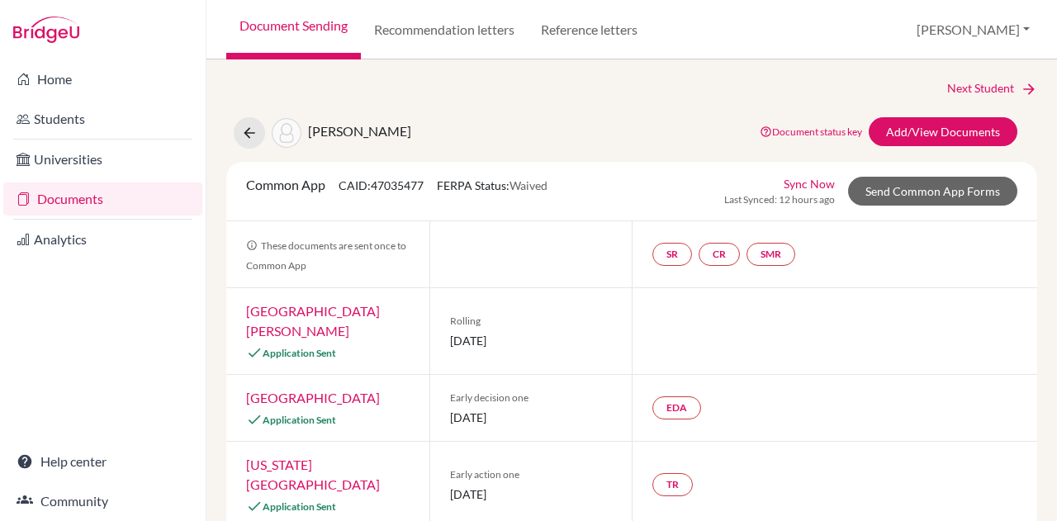
select select "413035"
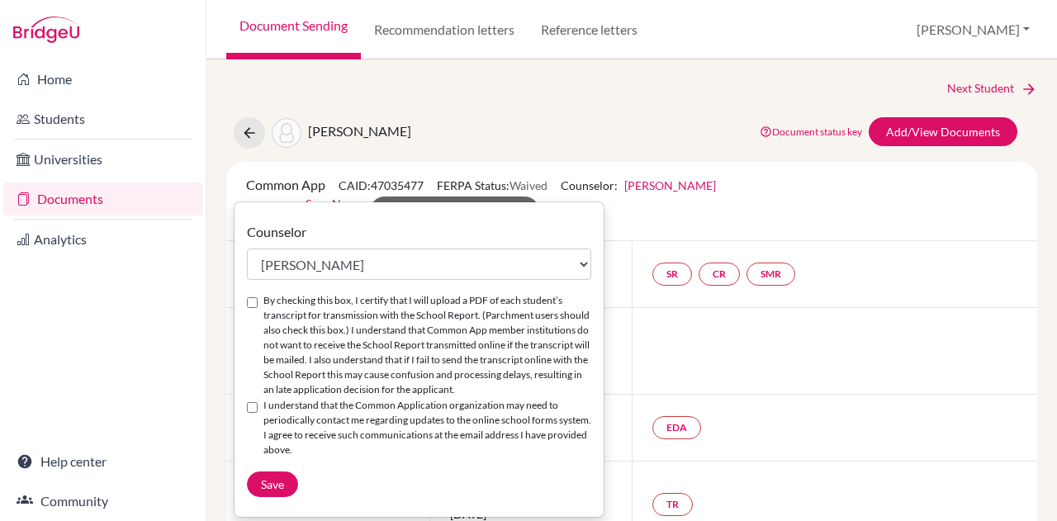
drag, startPoint x: 248, startPoint y: 302, endPoint x: 251, endPoint y: 406, distance: 103.3
click at [251, 406] on div "Counselor Select counselor Colleen Coady Nurkis de Jesus Elena Duduk Kelly Kram…" at bounding box center [419, 359] width 369 height 275
click at [251, 406] on input "I understand that the Common Application organization may need to periodically …" at bounding box center [252, 407] width 11 height 11
checkbox input "true"
click at [249, 298] on input "By checking this box, I certify that I will upload a PDF of each student’s tran…" at bounding box center [252, 302] width 11 height 11
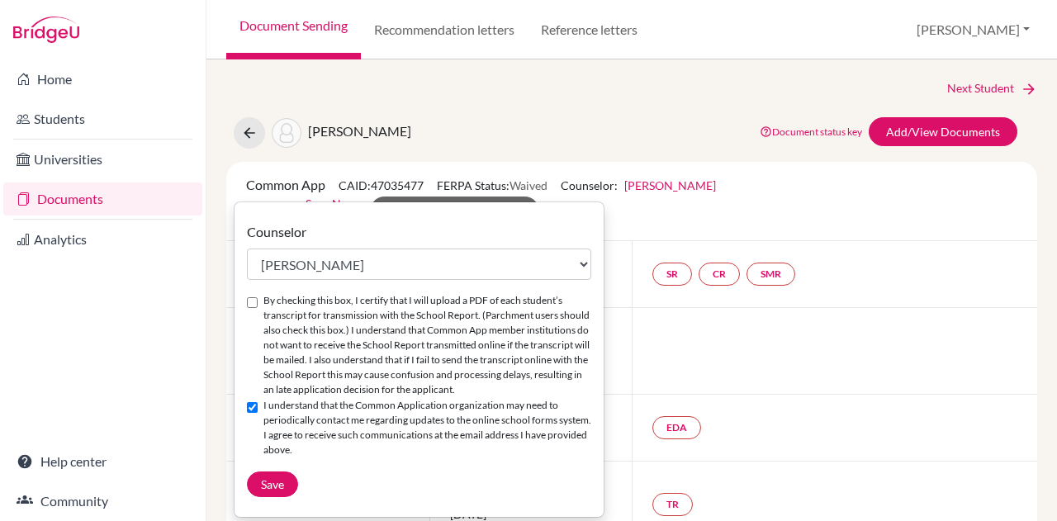
checkbox input "true"
click at [279, 482] on span "Save" at bounding box center [272, 484] width 23 height 14
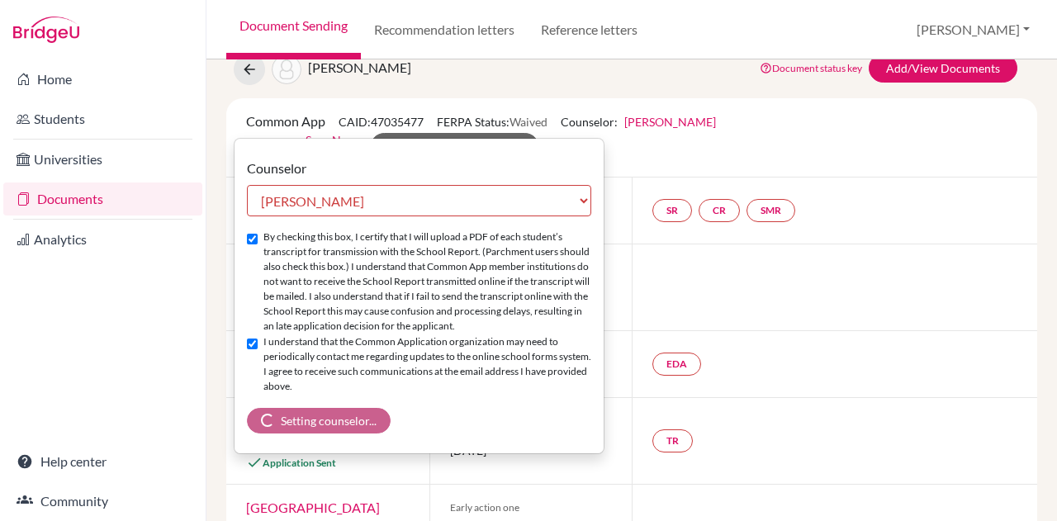
scroll to position [63, 0]
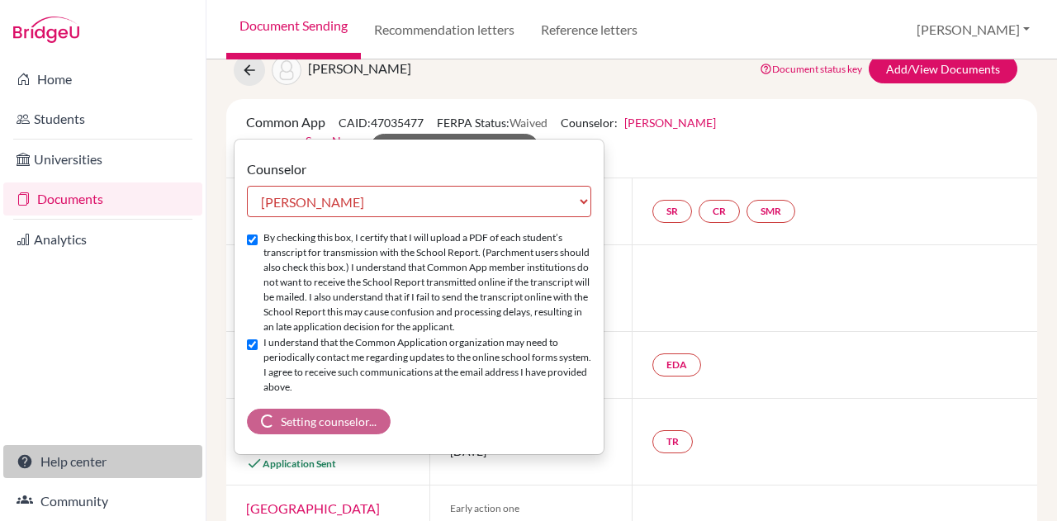
click at [98, 459] on link "Help center" at bounding box center [102, 461] width 199 height 33
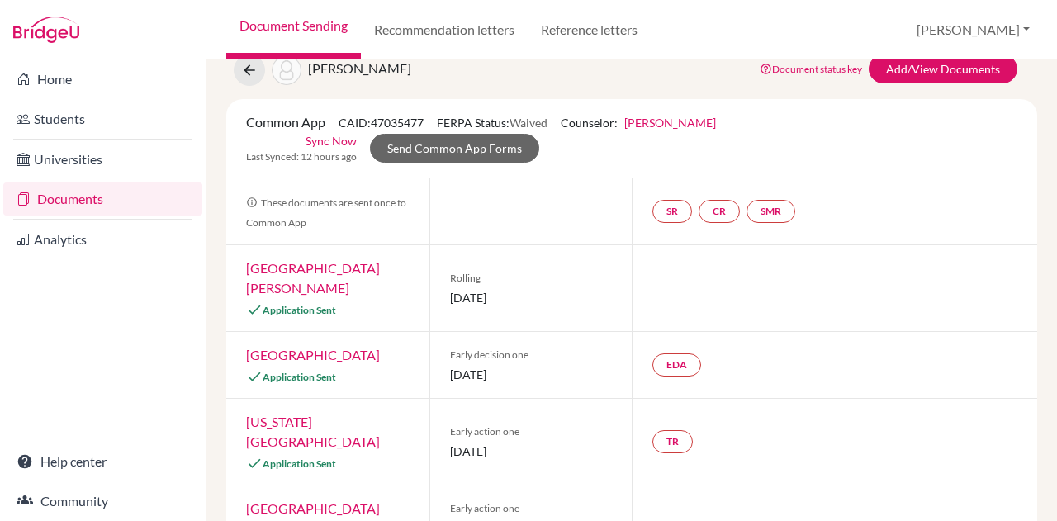
click at [86, 198] on link "Documents" at bounding box center [102, 199] width 199 height 33
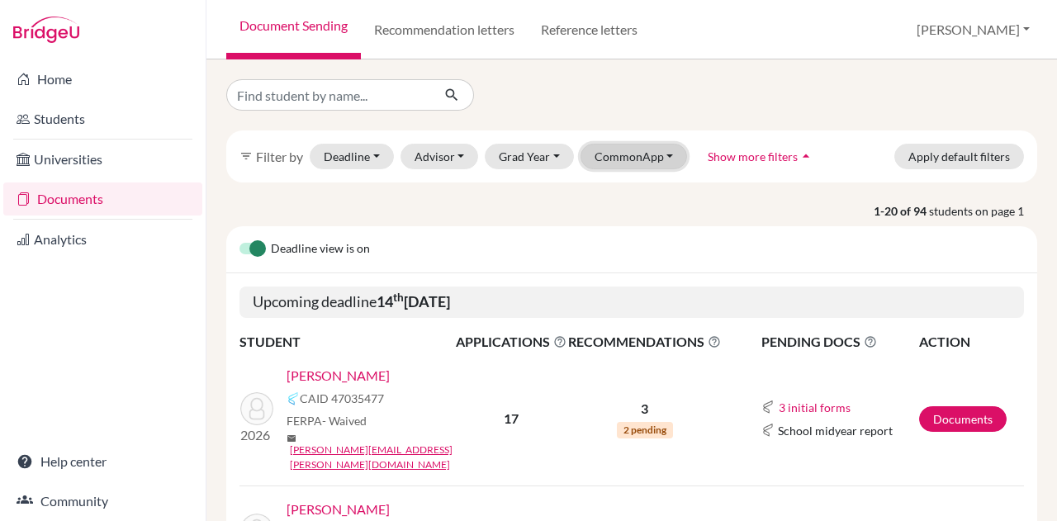
click at [636, 151] on button "CommonApp" at bounding box center [634, 157] width 107 height 26
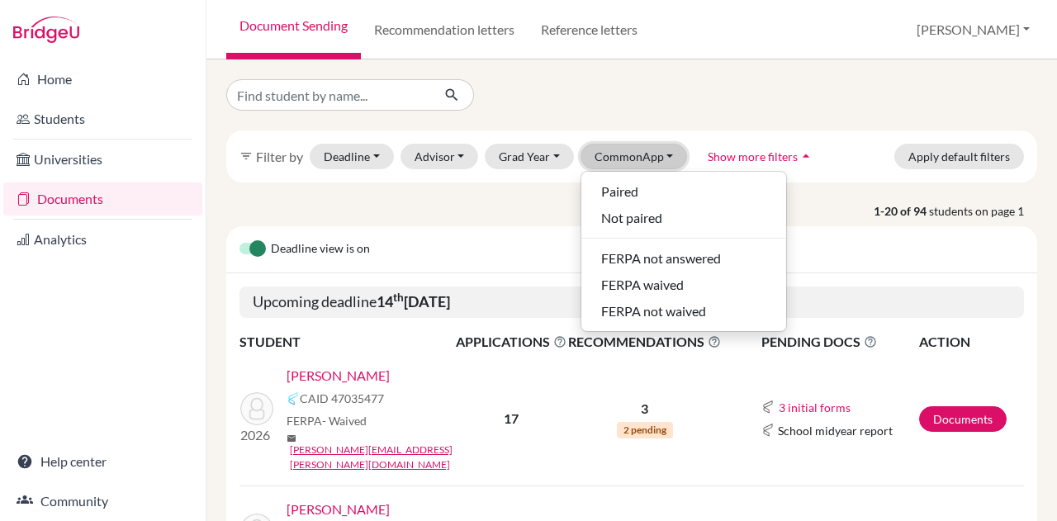
click at [636, 151] on button "CommonApp" at bounding box center [634, 157] width 107 height 26
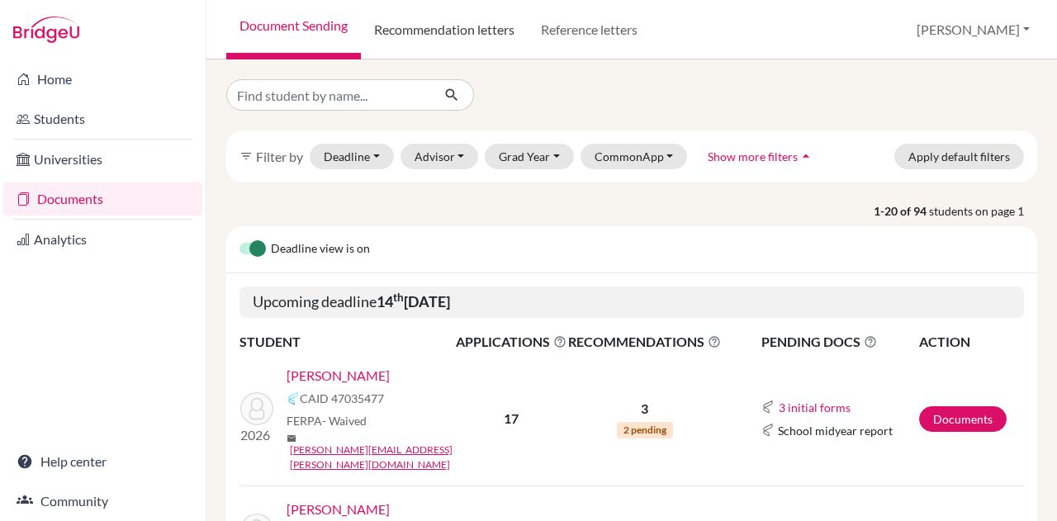
click at [507, 29] on link "Recommendation letters" at bounding box center [444, 29] width 167 height 59
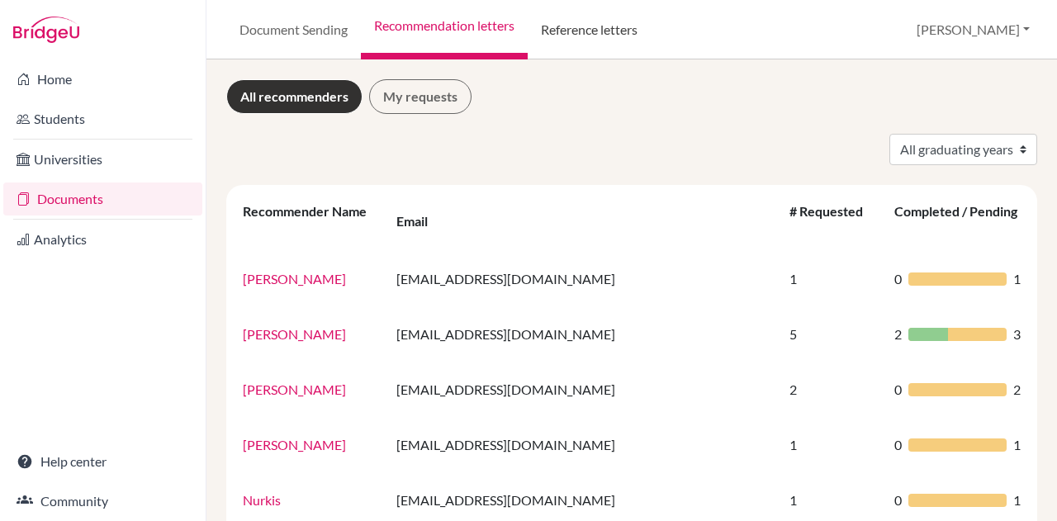
click at [578, 20] on link "Reference letters" at bounding box center [589, 29] width 123 height 59
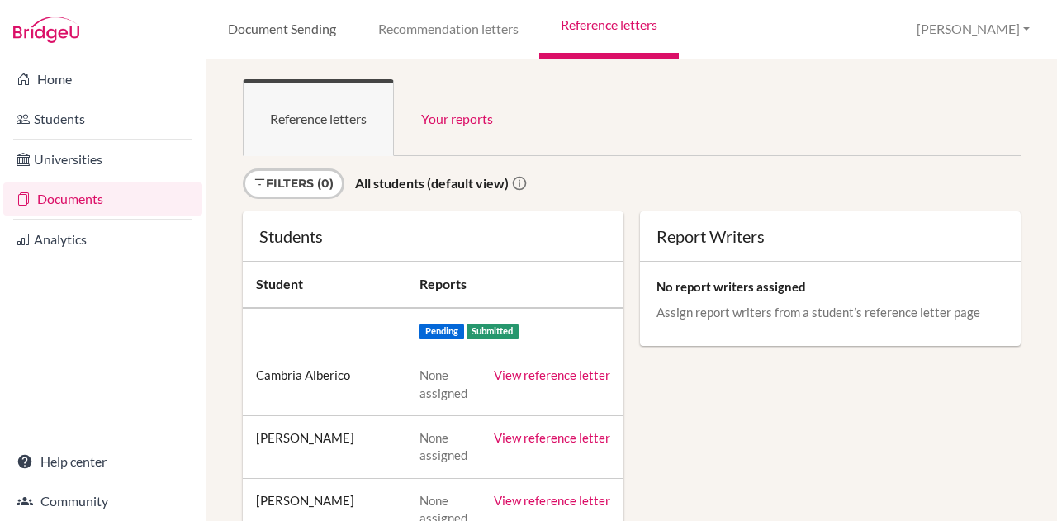
click at [291, 31] on link "Document Sending" at bounding box center [282, 29] width 150 height 59
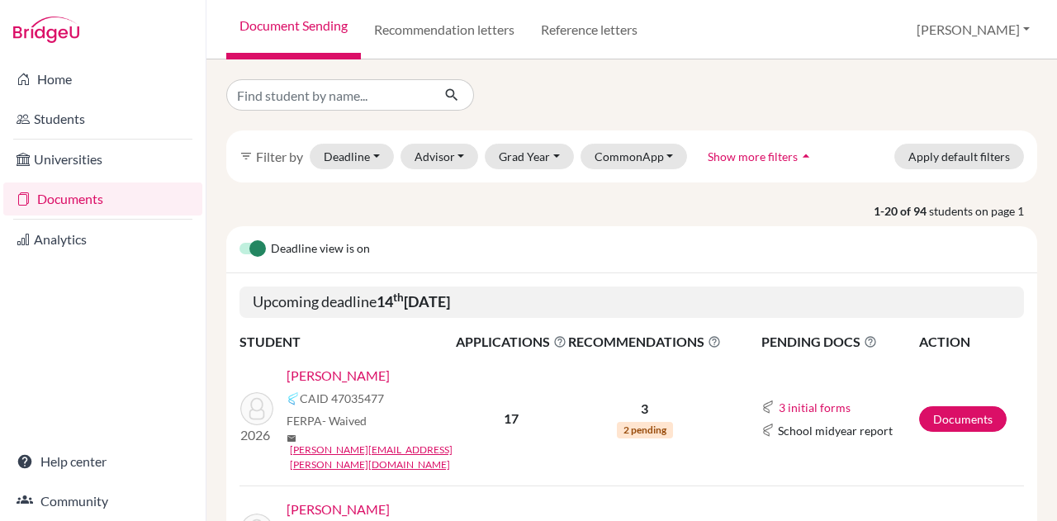
click at [90, 192] on link "Documents" at bounding box center [102, 199] width 199 height 33
click at [986, 28] on button "[PERSON_NAME]" at bounding box center [974, 29] width 128 height 31
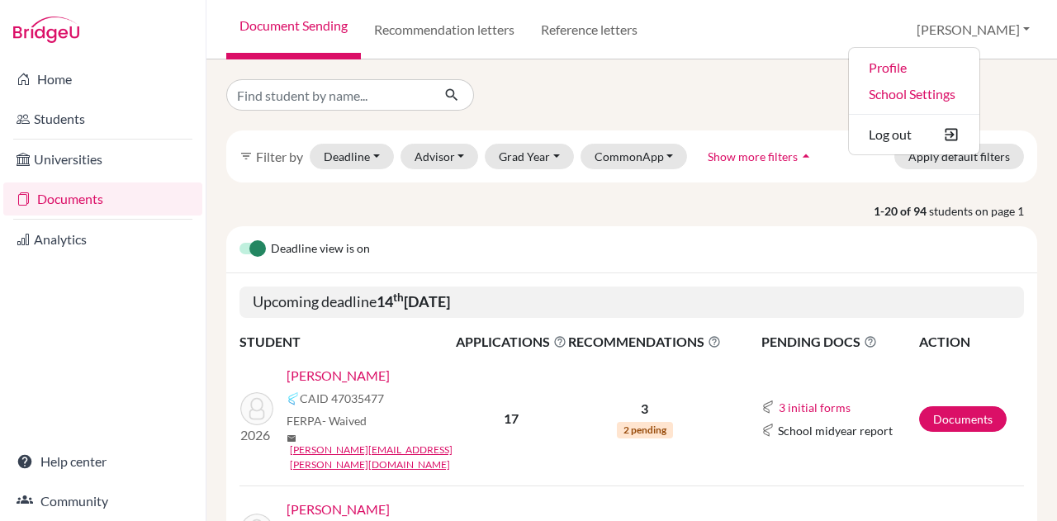
click at [833, 32] on div "Document Sending Recommendation letters Reference letters Kristen Profile Schoo…" at bounding box center [632, 29] width 851 height 59
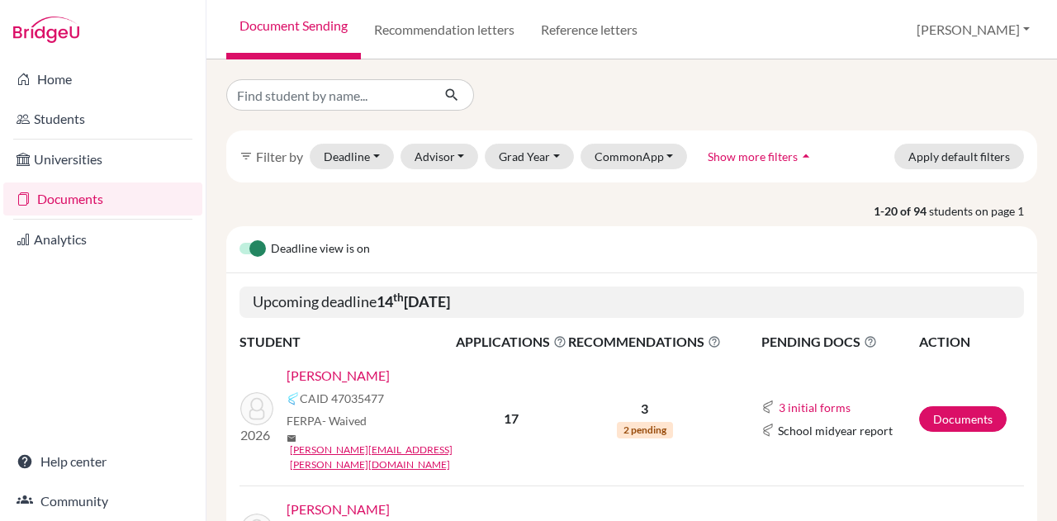
click at [331, 371] on link "[PERSON_NAME]" at bounding box center [338, 376] width 103 height 20
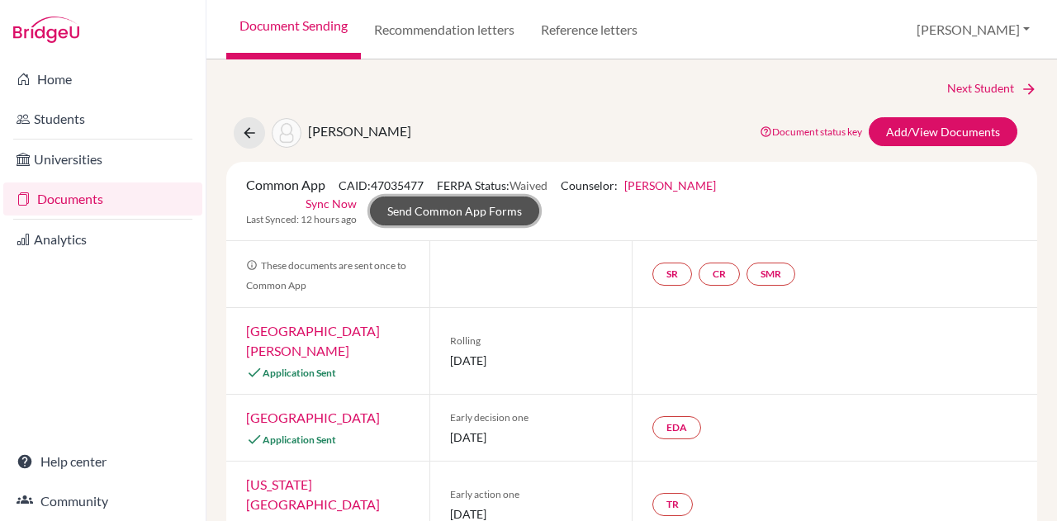
click at [411, 206] on link "Send Common App Forms" at bounding box center [454, 211] width 169 height 29
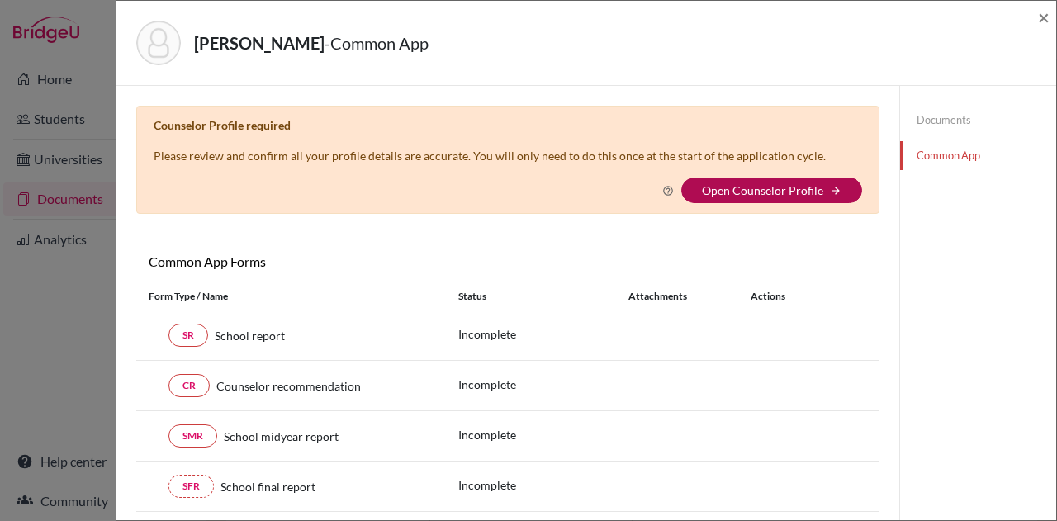
click at [725, 194] on link "Open Counselor Profile" at bounding box center [762, 190] width 121 height 14
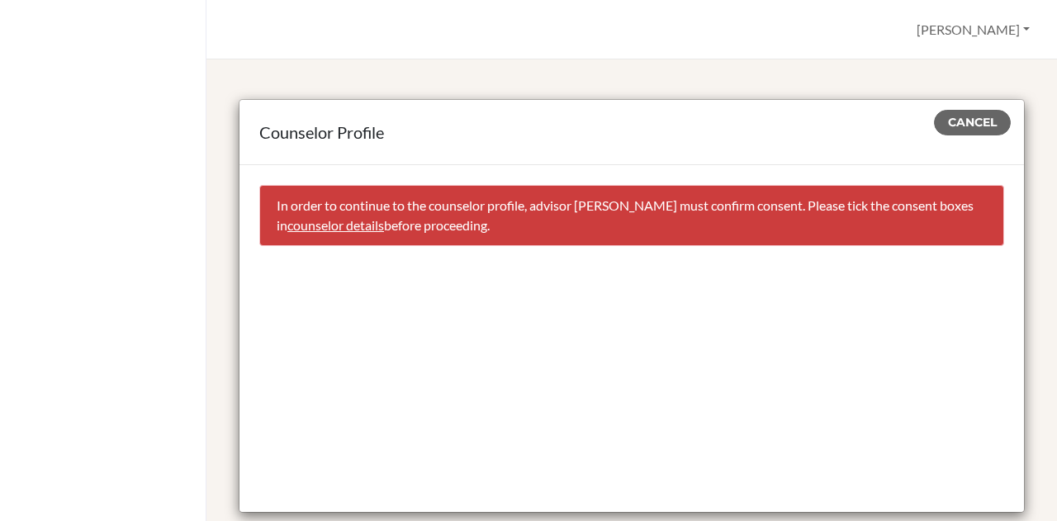
click at [384, 226] on link "counselor details" at bounding box center [335, 225] width 97 height 16
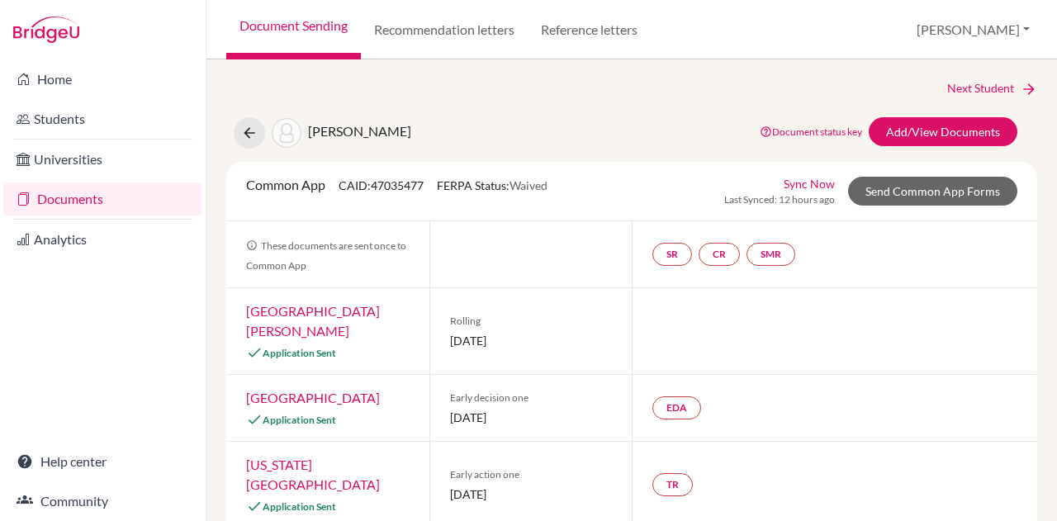
select select "413035"
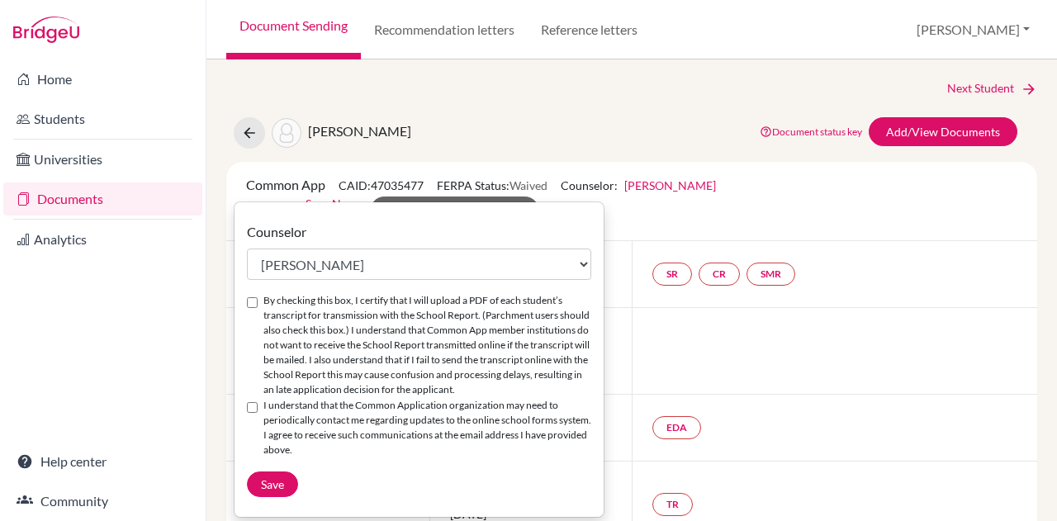
click at [251, 302] on input "By checking this box, I certify that I will upload a PDF of each student’s tran…" at bounding box center [252, 302] width 11 height 11
checkbox input "true"
click at [253, 406] on input "I understand that the Common Application organization may need to periodically …" at bounding box center [252, 407] width 11 height 11
checkbox input "true"
click at [274, 487] on span "Save" at bounding box center [272, 484] width 23 height 14
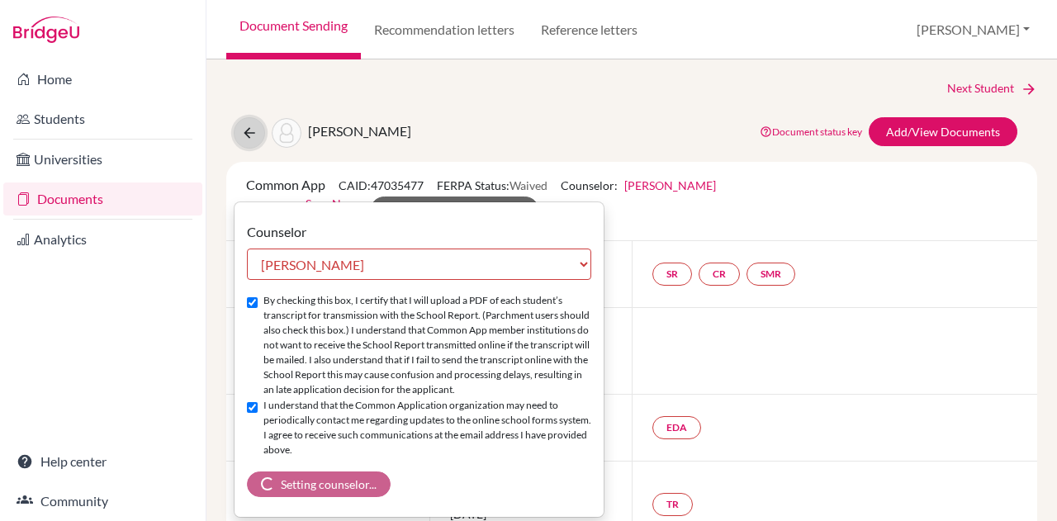
click at [248, 125] on icon at bounding box center [249, 133] width 17 height 17
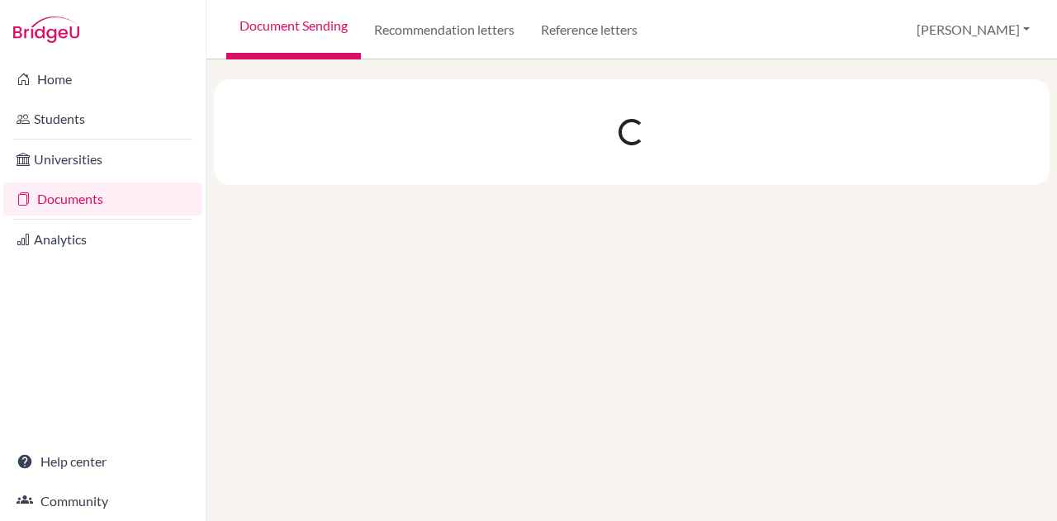
click at [248, 125] on div at bounding box center [632, 290] width 851 height 462
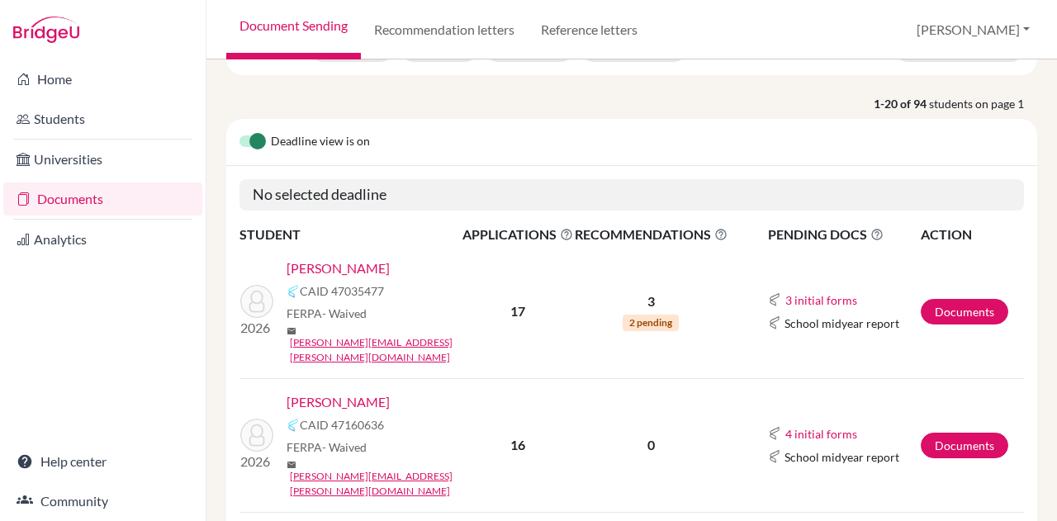
scroll to position [109, 0]
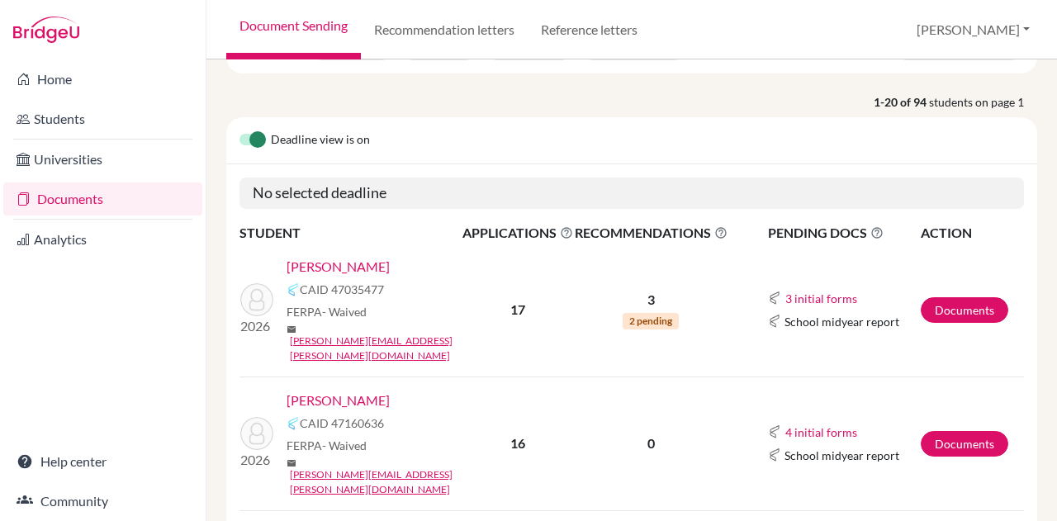
click at [337, 391] on link "[PERSON_NAME]" at bounding box center [338, 401] width 103 height 20
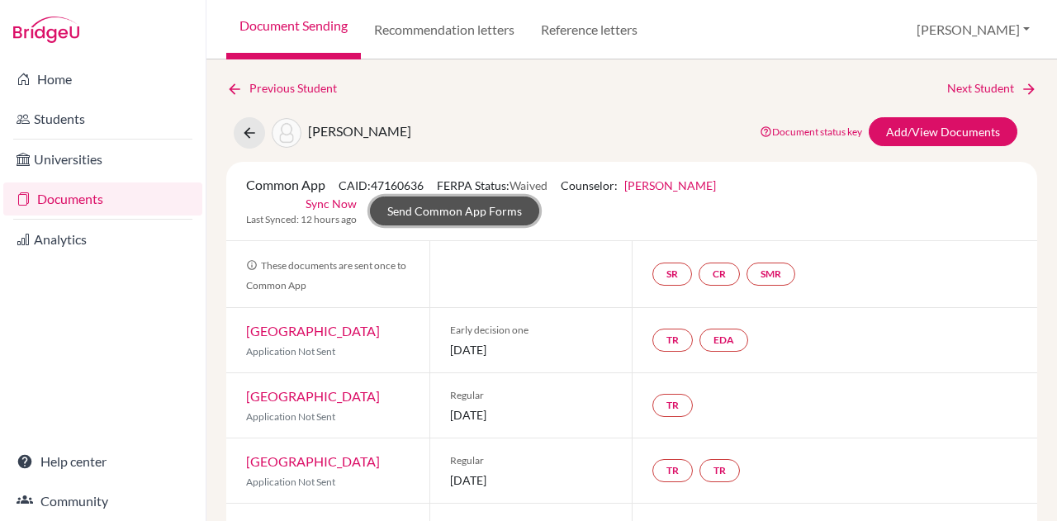
click at [411, 208] on link "Send Common App Forms" at bounding box center [454, 211] width 169 height 29
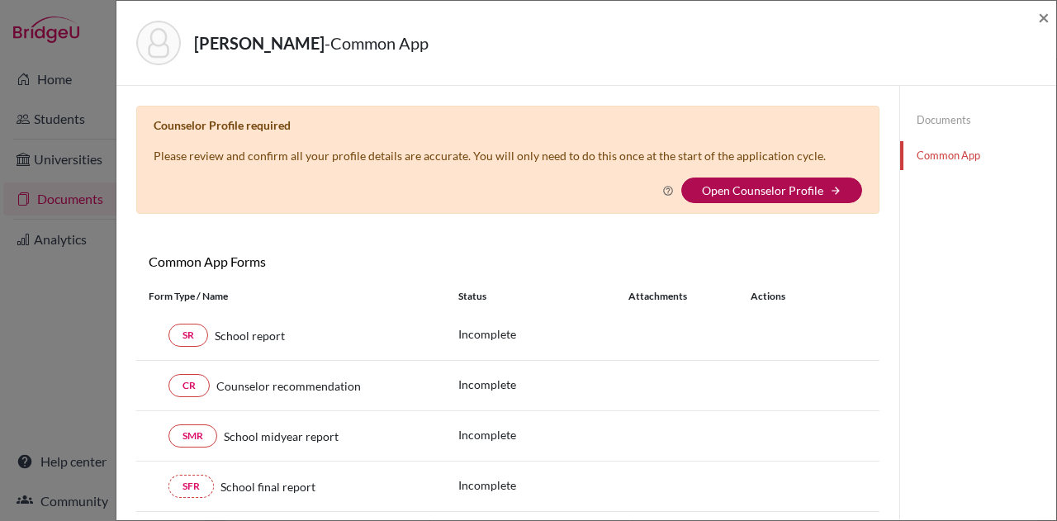
click at [746, 188] on link "Open Counselor Profile" at bounding box center [762, 190] width 121 height 14
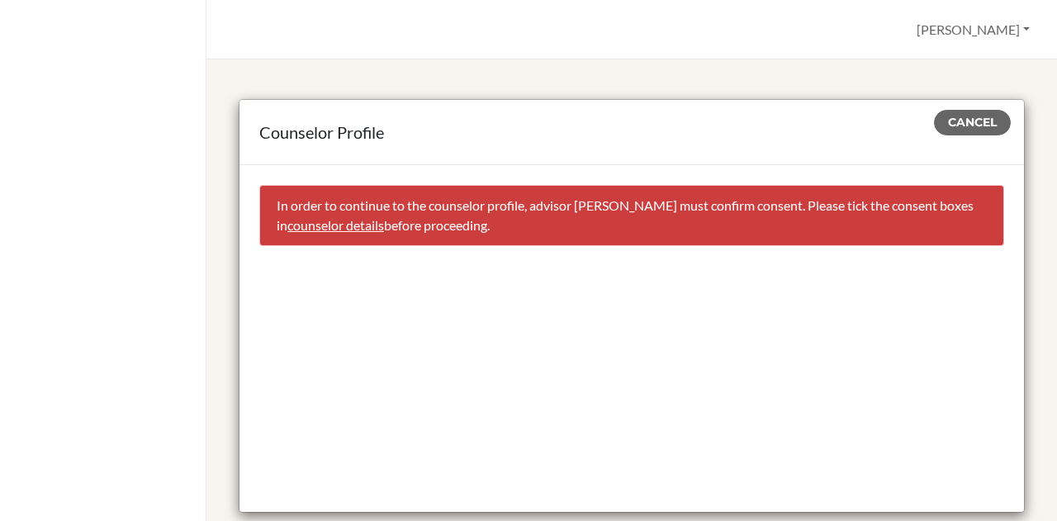
click at [687, 73] on div "Counselor Profile Cancel In order to continue to the counselor profile, advisor…" at bounding box center [632, 290] width 851 height 462
click at [962, 114] on button "Cancel" at bounding box center [972, 123] width 77 height 26
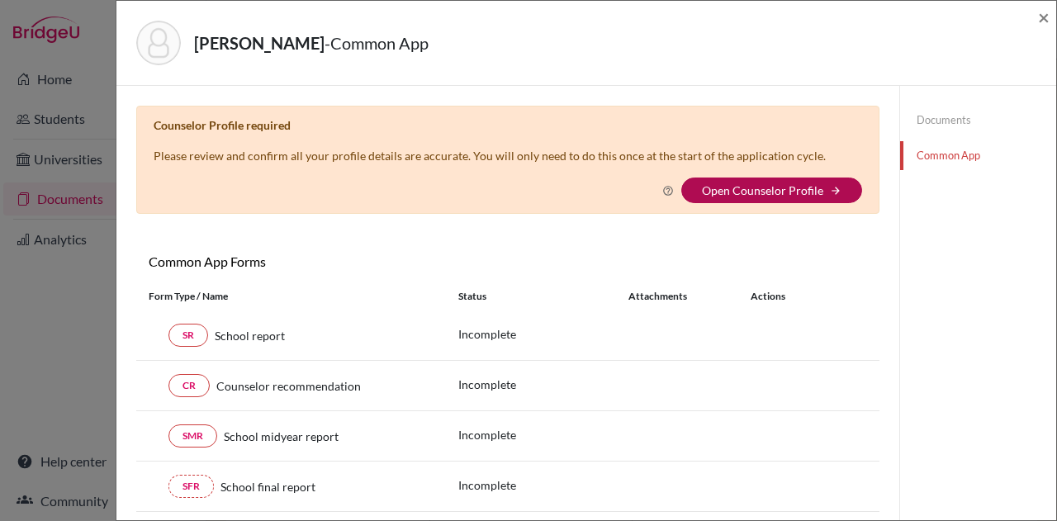
click at [727, 188] on link "Open Counselor Profile" at bounding box center [762, 190] width 121 height 14
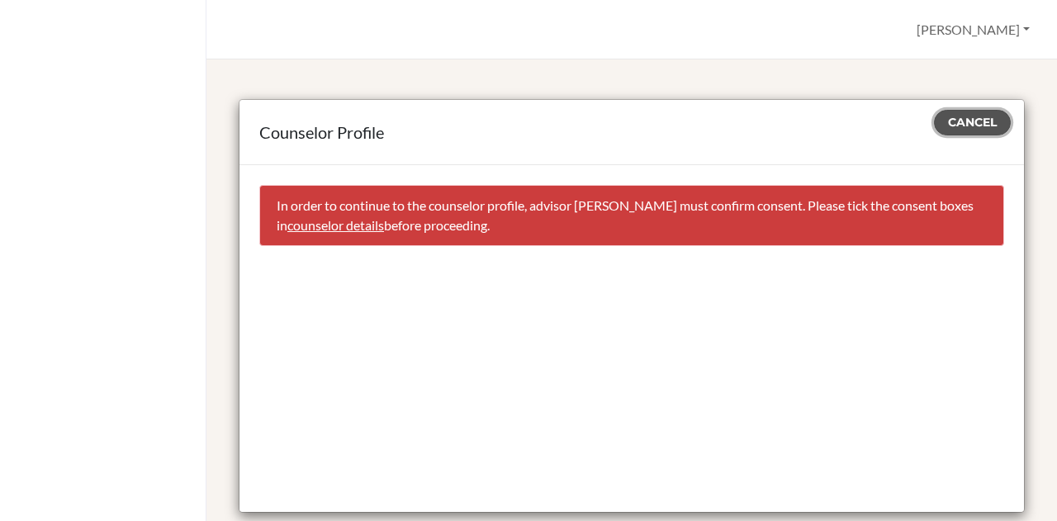
click at [958, 113] on button "Cancel" at bounding box center [972, 123] width 77 height 26
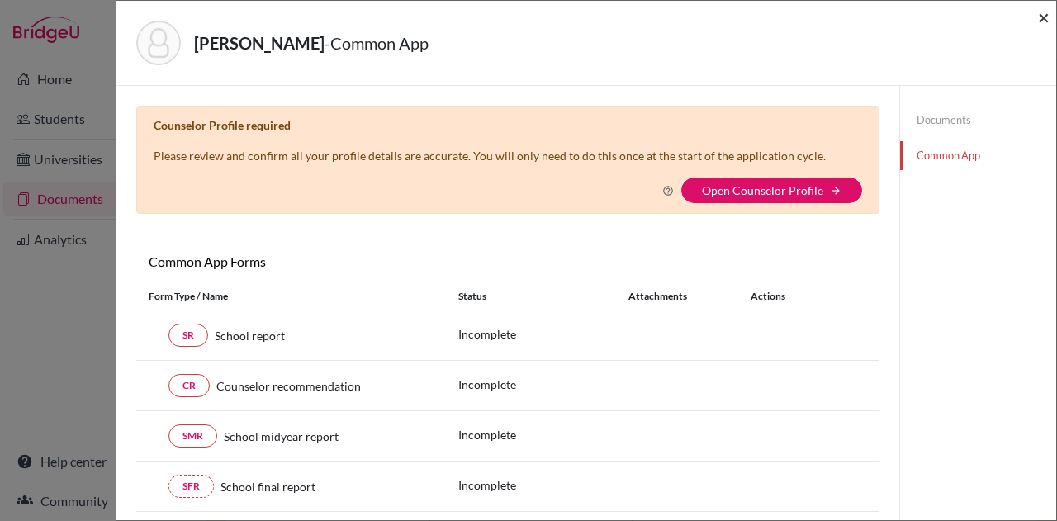
click at [1043, 15] on span "×" at bounding box center [1044, 17] width 12 height 24
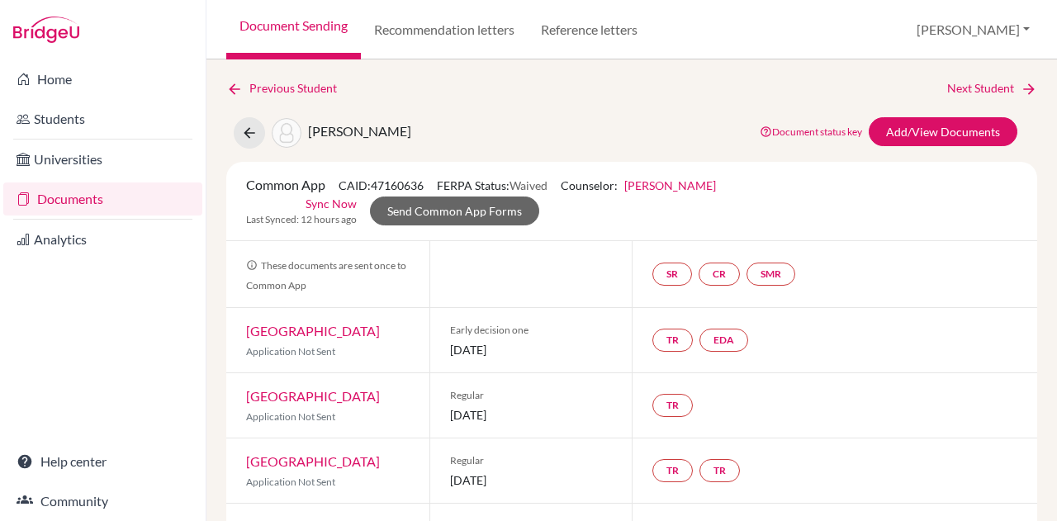
click at [659, 184] on link "[PERSON_NAME]" at bounding box center [671, 185] width 92 height 14
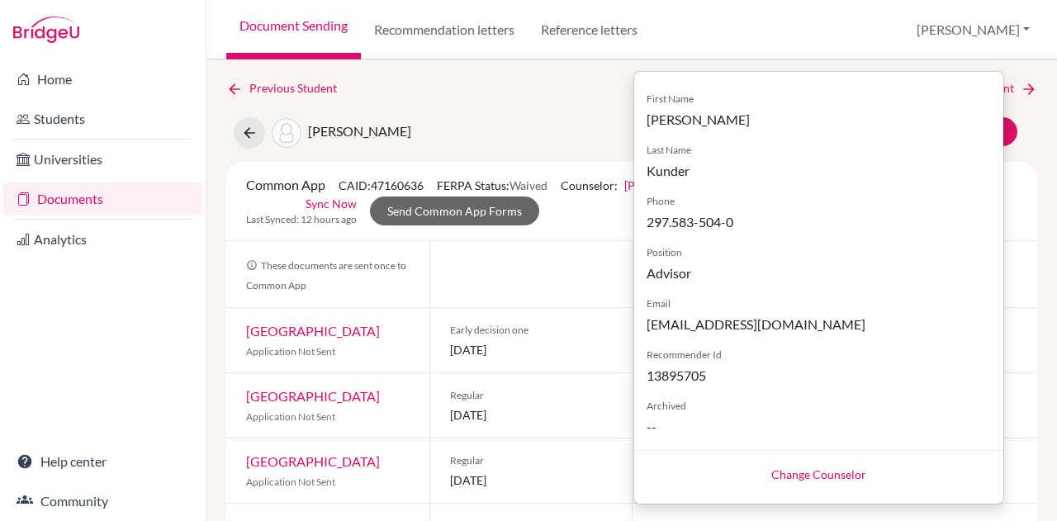
click at [781, 472] on link "Change Counselor" at bounding box center [819, 475] width 95 height 14
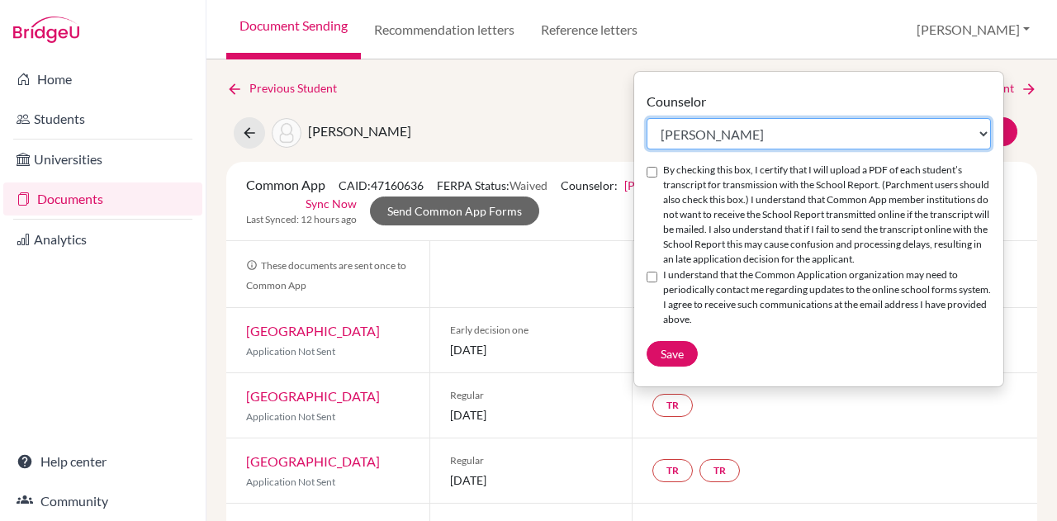
click at [739, 123] on select "Select counselor [PERSON_NAME] Nurkis de [PERSON_NAME] [PERSON_NAME] Duduk [PER…" at bounding box center [819, 133] width 344 height 31
select select "413035"
click at [647, 118] on select "Select counselor [PERSON_NAME] Nurkis de [PERSON_NAME] [PERSON_NAME] Duduk [PER…" at bounding box center [819, 133] width 344 height 31
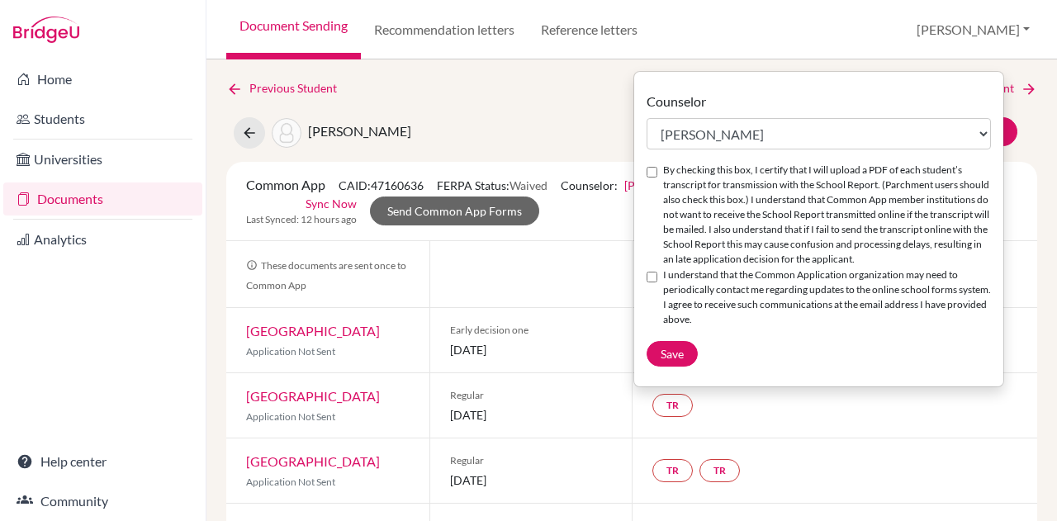
click at [652, 273] on input "I understand that the Common Application organization may need to periodically …" at bounding box center [652, 277] width 11 height 11
checkbox input "true"
click at [653, 171] on input "By checking this box, I certify that I will upload a PDF of each student’s tran…" at bounding box center [652, 172] width 11 height 11
click at [672, 354] on span "Save" at bounding box center [672, 354] width 23 height 14
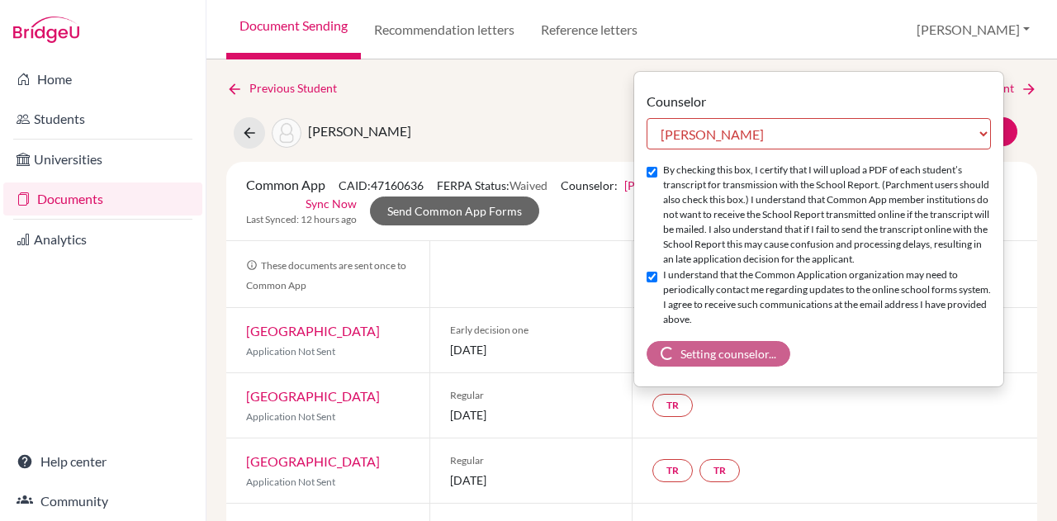
click at [968, 179] on label "By checking this box, I certify that I will upload a PDF of each student’s tran…" at bounding box center [827, 215] width 328 height 104
click at [658, 178] on input "By checking this box, I certify that I will upload a PDF of each student’s tran…" at bounding box center [652, 172] width 11 height 11
click at [652, 169] on input "By checking this box, I certify that I will upload a PDF of each student’s tran…" at bounding box center [652, 172] width 11 height 11
checkbox input "true"
